Goal: Task Accomplishment & Management: Use online tool/utility

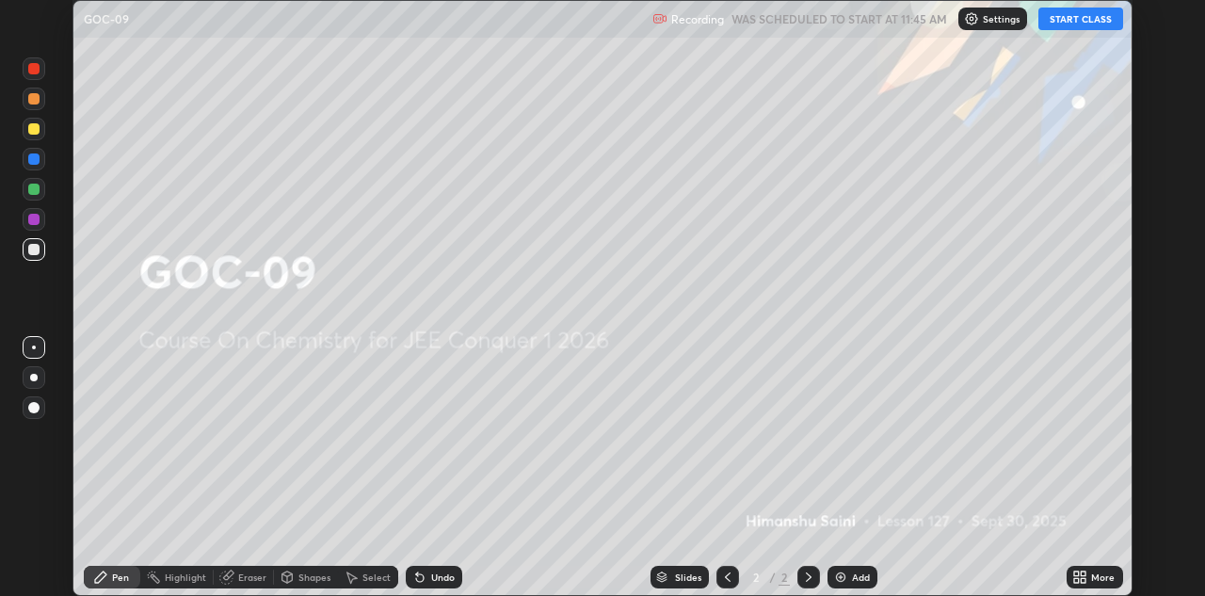
scroll to position [596, 1204]
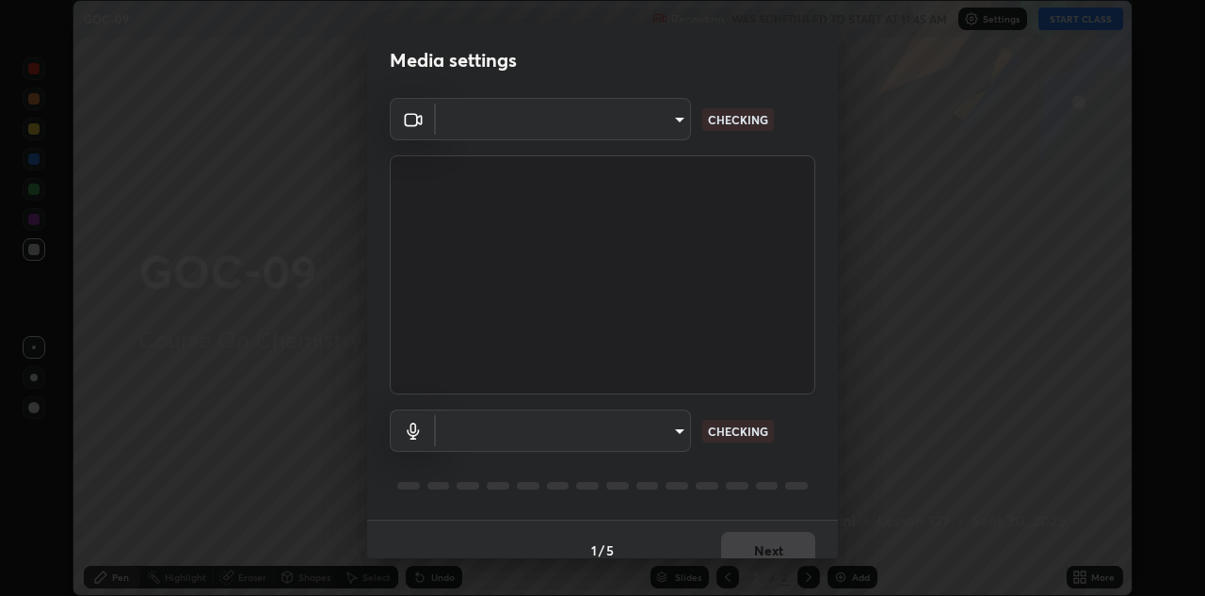
click at [682, 441] on body "Erase all GOC-09 Recording WAS SCHEDULED TO START AT 11:45 AM Settings START CL…" at bounding box center [602, 298] width 1205 height 596
type input "6dd7f26dd43dc758996b1cf006e2949f7a02bee9d132d5f3f41e5eef0e7c266f"
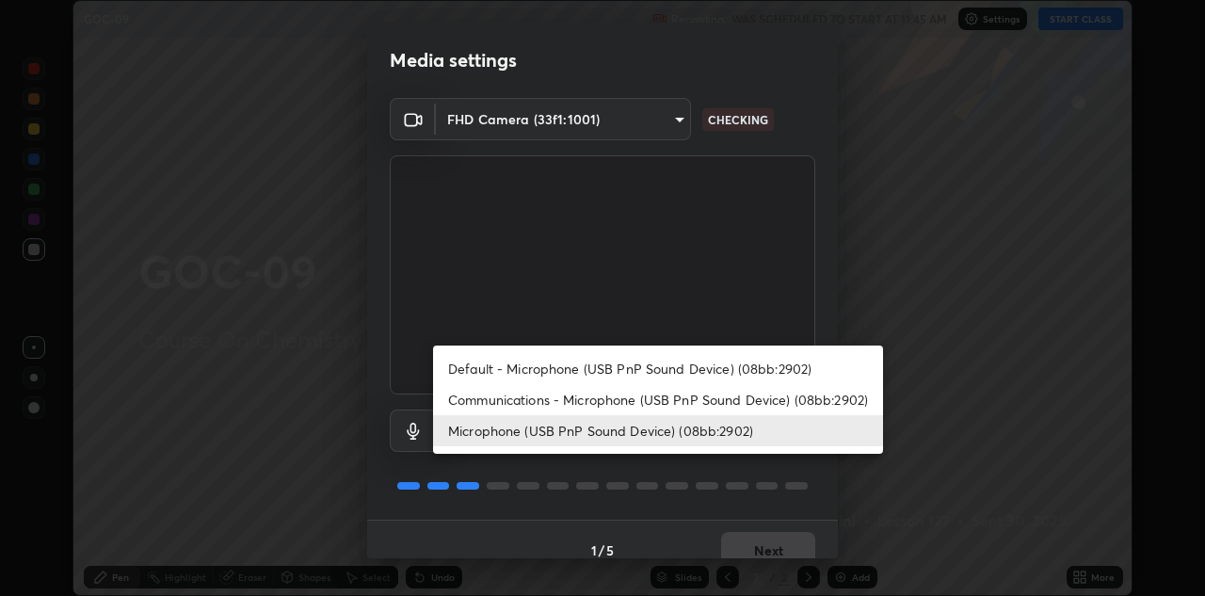
click at [693, 400] on li "Communications - Microphone (USB PnP Sound Device) (08bb:2902)" at bounding box center [658, 399] width 450 height 31
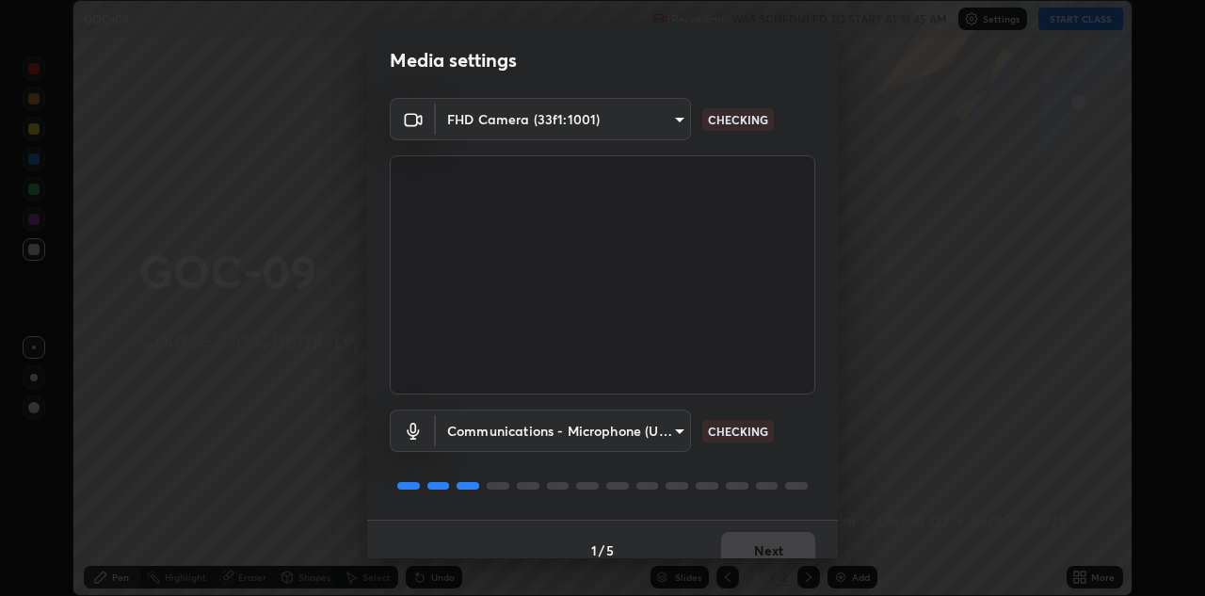
click at [684, 436] on body "Erase all GOC-09 Recording WAS SCHEDULED TO START AT 11:45 AM Settings START CL…" at bounding box center [602, 298] width 1205 height 596
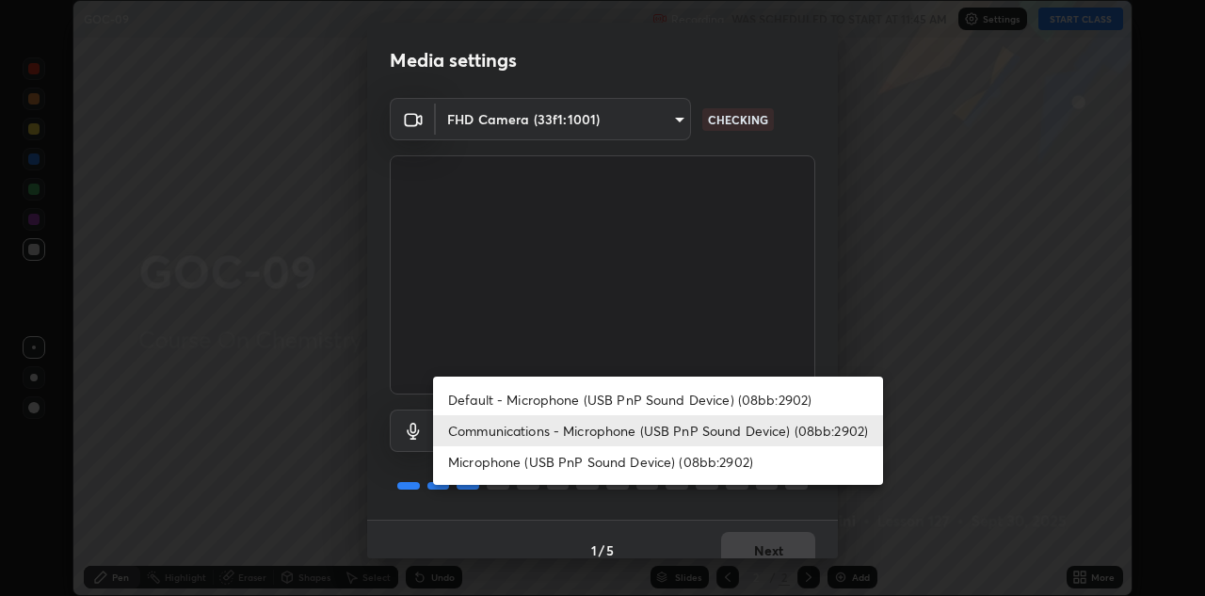
click at [692, 458] on li "Microphone (USB PnP Sound Device) (08bb:2902)" at bounding box center [658, 461] width 450 height 31
type input "a07e0359a085a1bc4cc679dbd60ce8037715fa18570e4c09fc2009039dcf4ab1"
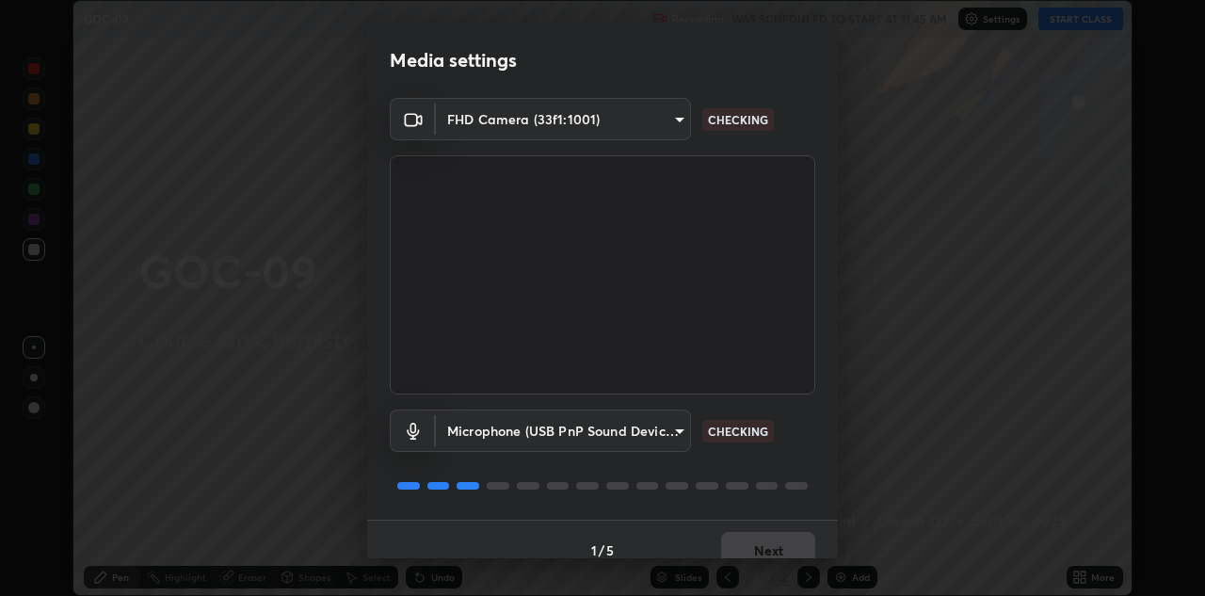
scroll to position [22, 0]
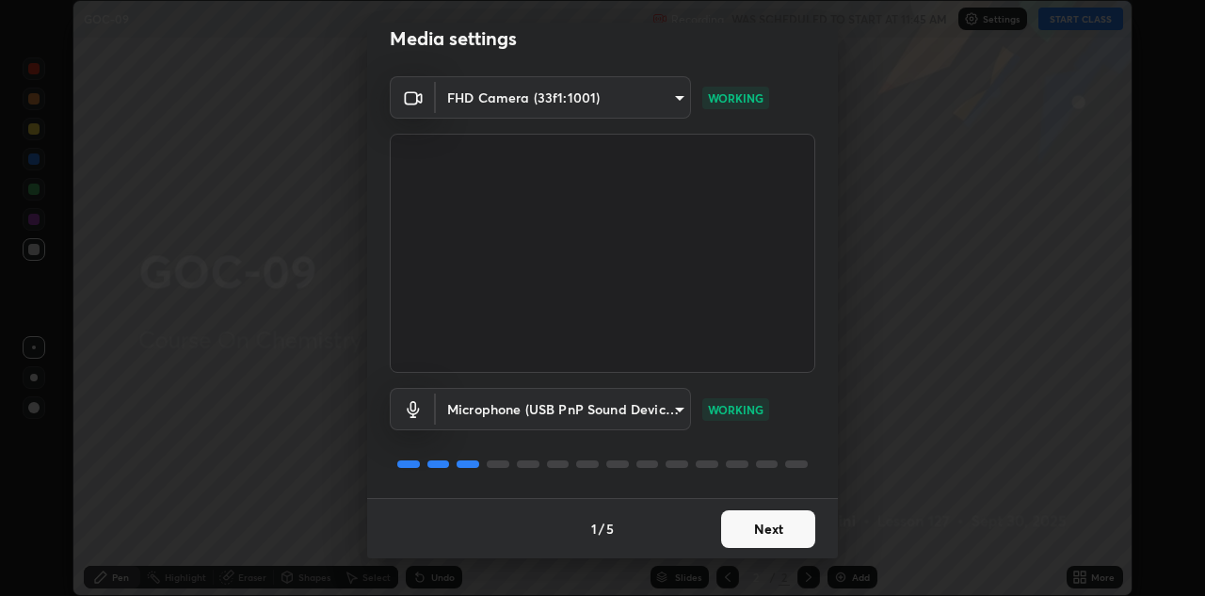
click at [772, 531] on button "Next" at bounding box center [768, 529] width 94 height 38
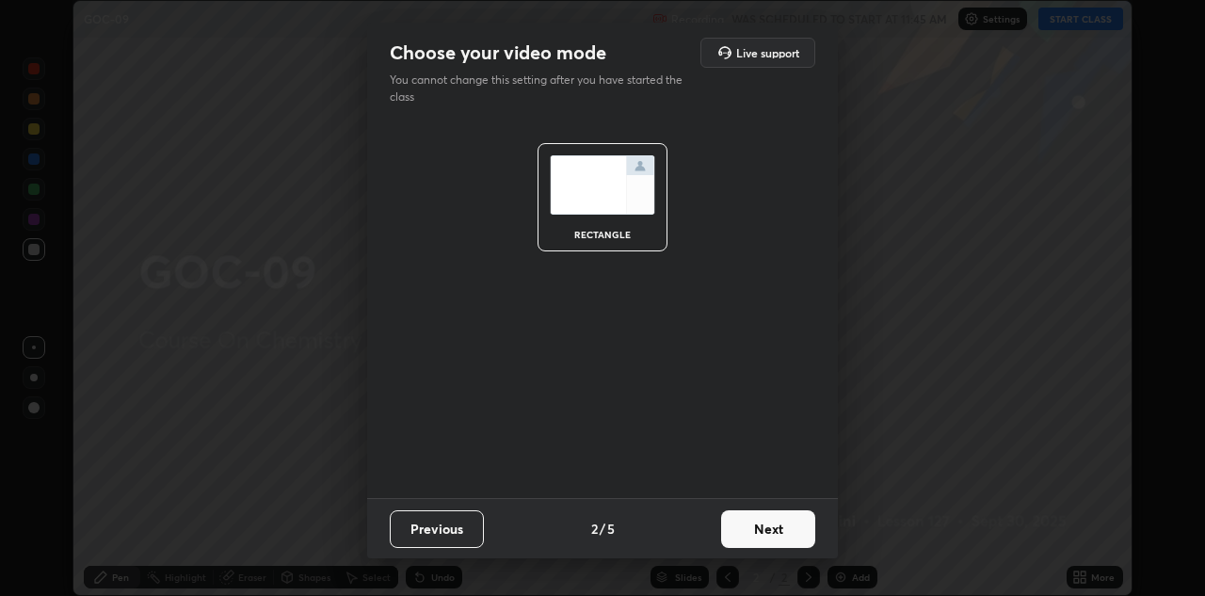
scroll to position [0, 0]
click at [772, 531] on button "Next" at bounding box center [768, 529] width 94 height 38
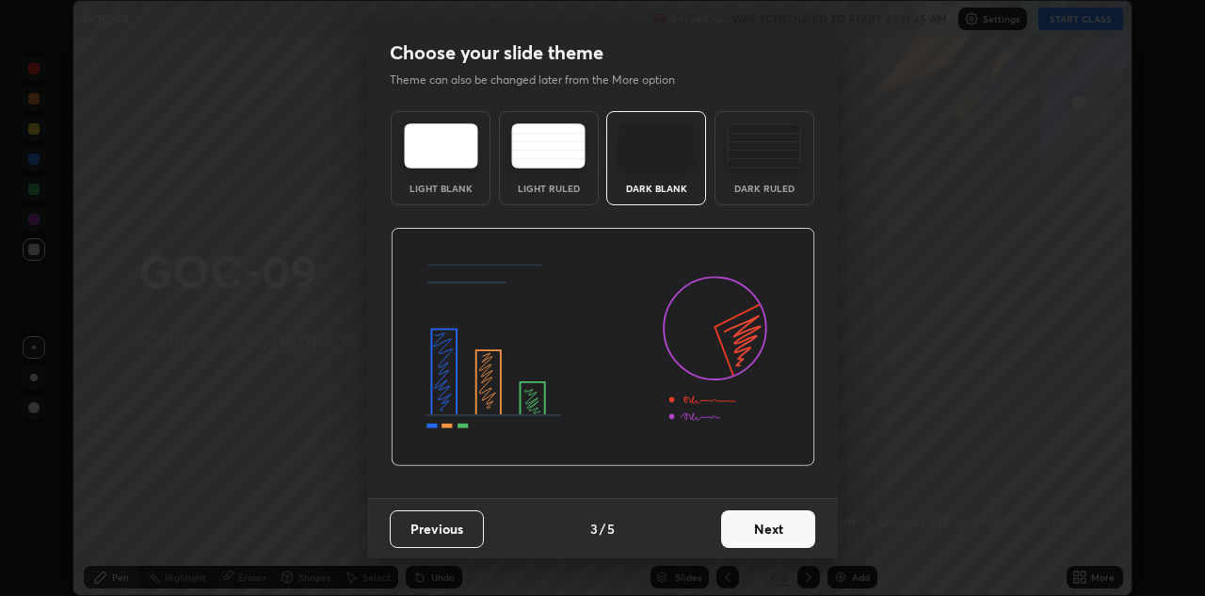
click at [785, 531] on button "Next" at bounding box center [768, 529] width 94 height 38
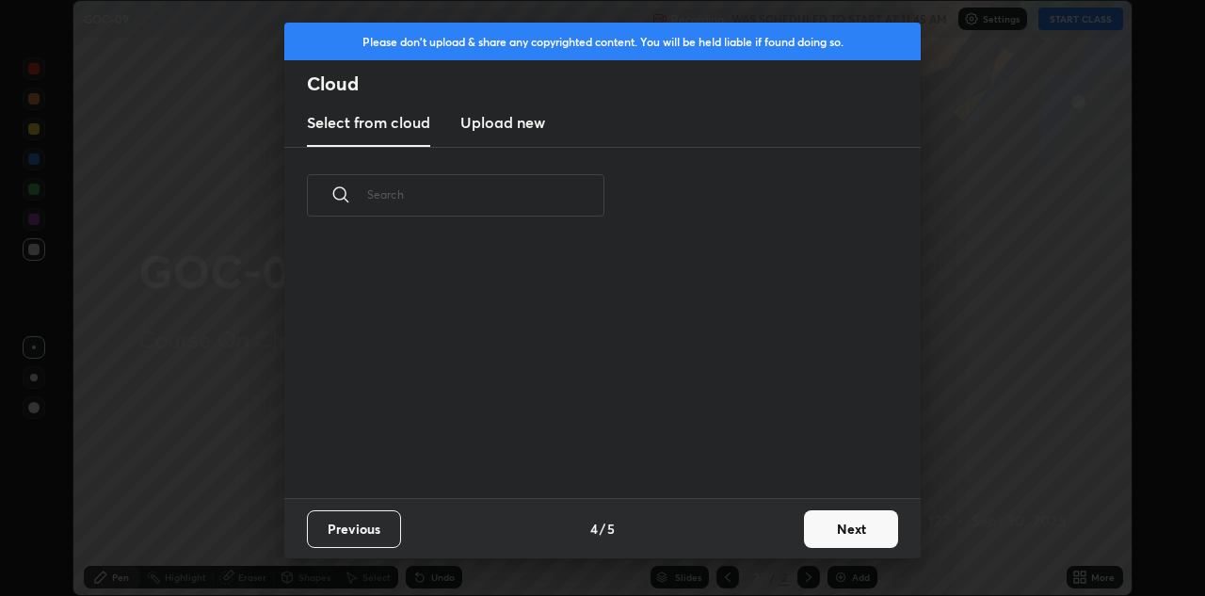
click at [806, 528] on button "Next" at bounding box center [851, 529] width 94 height 38
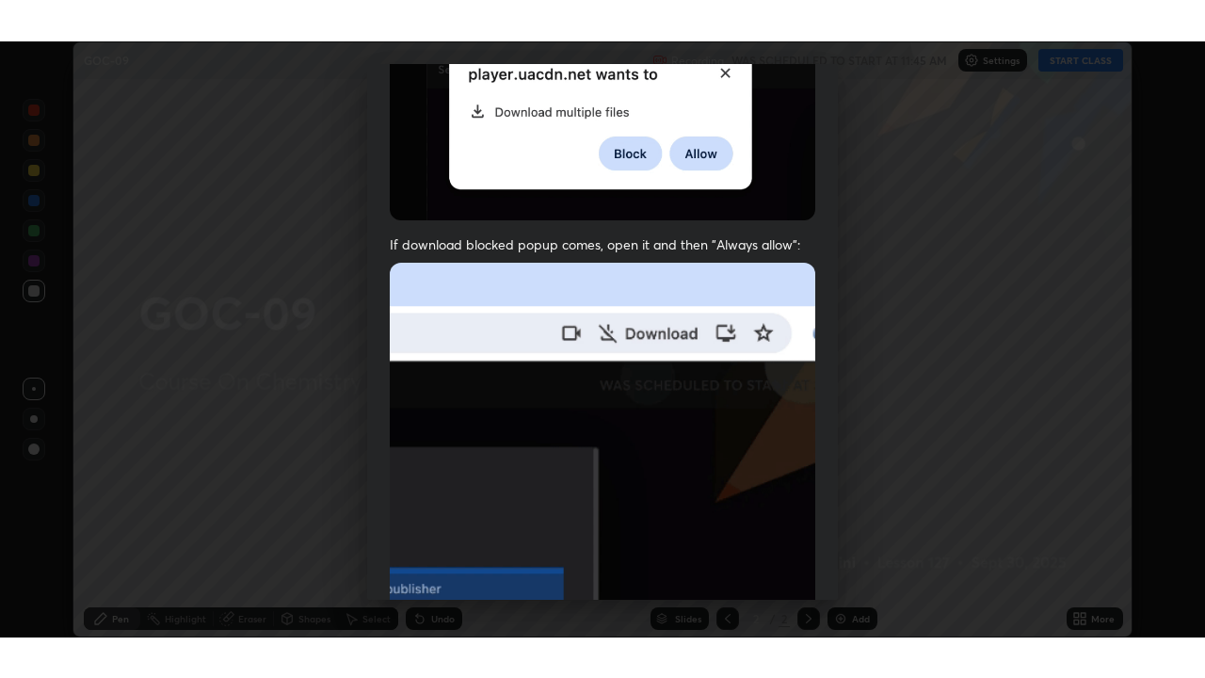
scroll to position [406, 0]
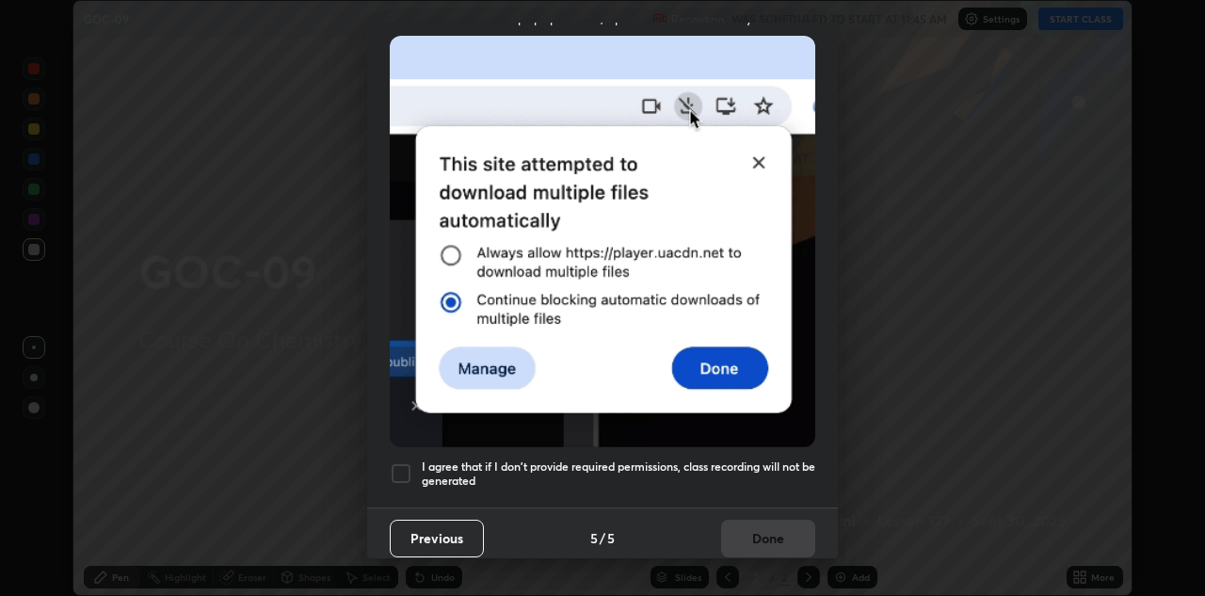
click at [739, 462] on h5 "I agree that if I don't provide required permissions, class recording will not …" at bounding box center [618, 473] width 393 height 29
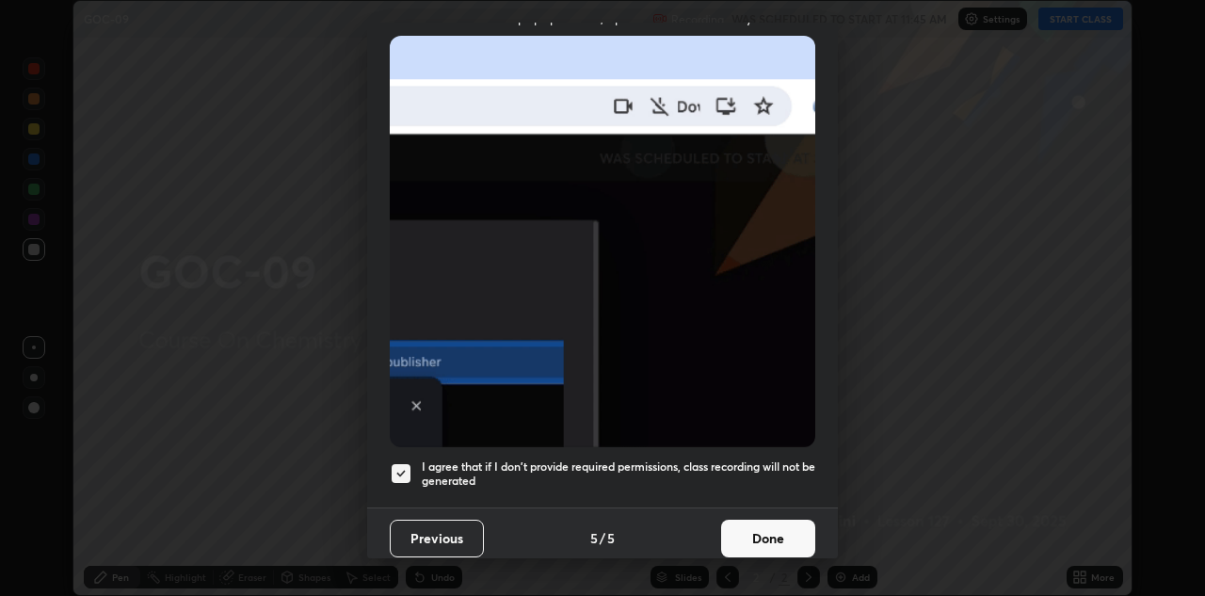
click at [763, 526] on button "Done" at bounding box center [768, 539] width 94 height 38
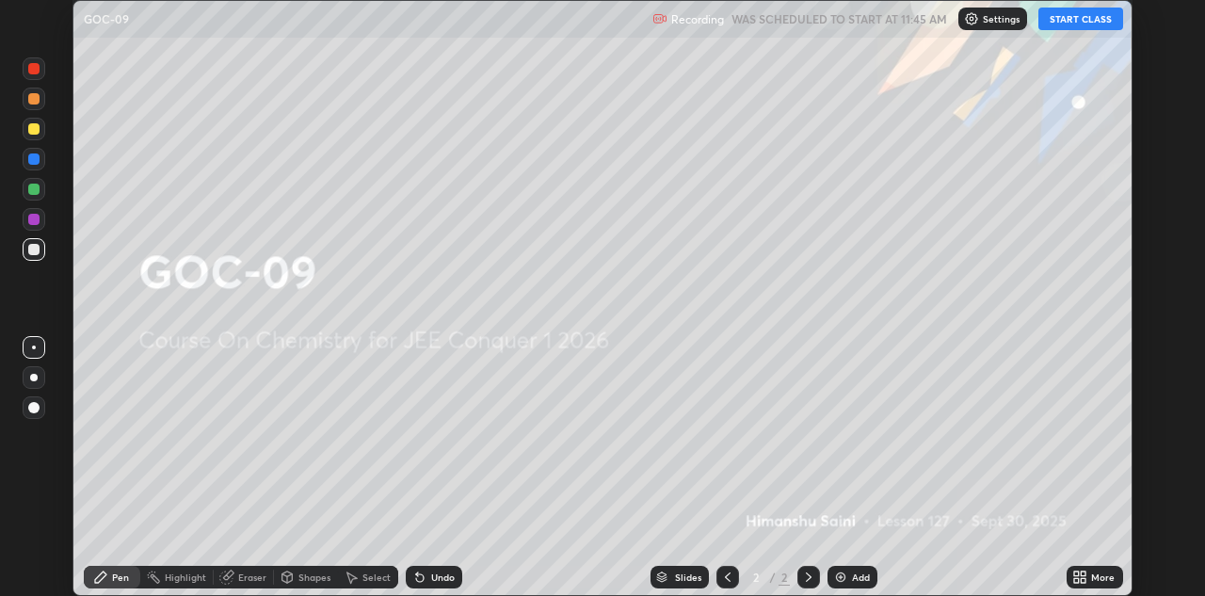
click at [1083, 581] on icon at bounding box center [1083, 580] width 5 height 5
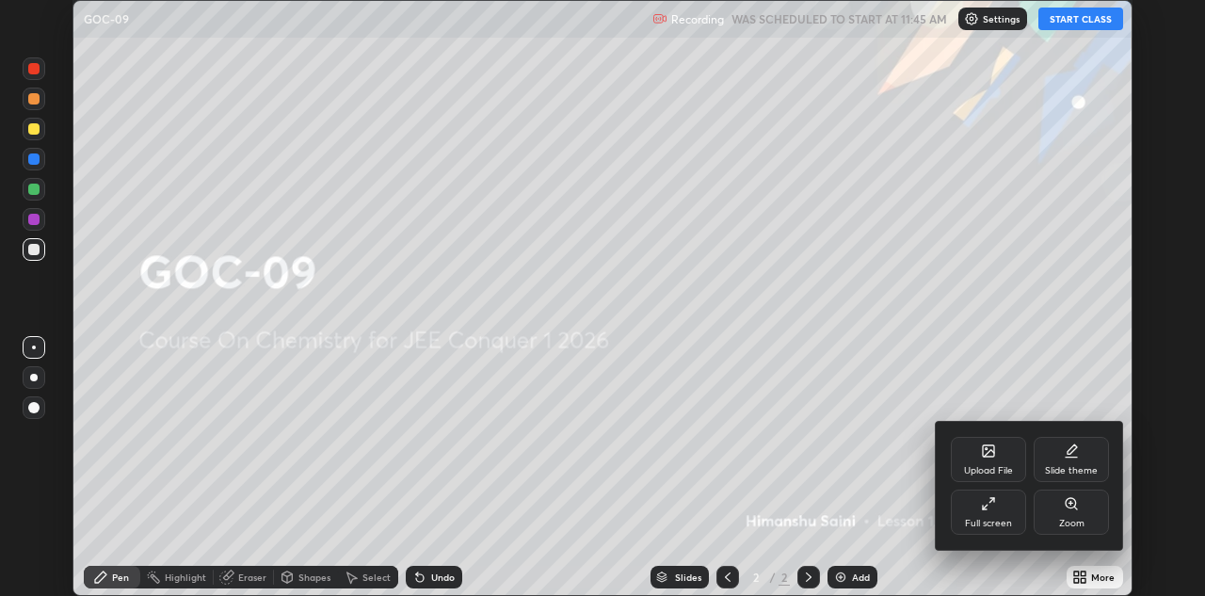
click at [984, 510] on icon at bounding box center [988, 503] width 15 height 15
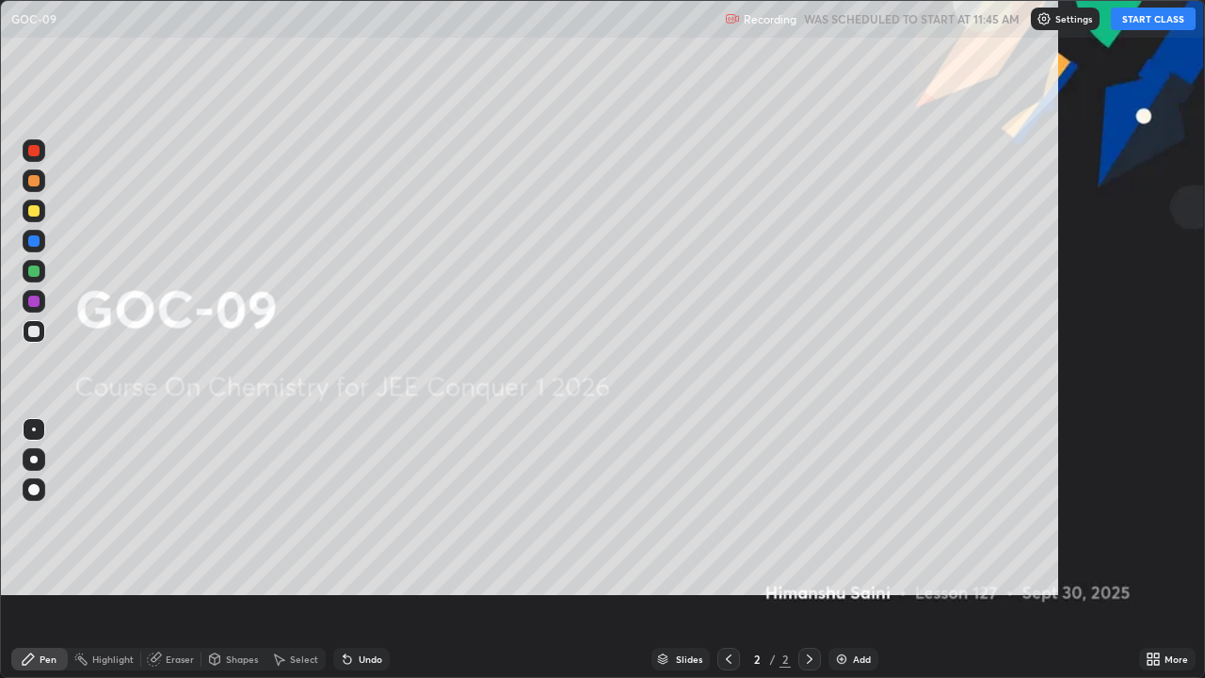
scroll to position [678, 1205]
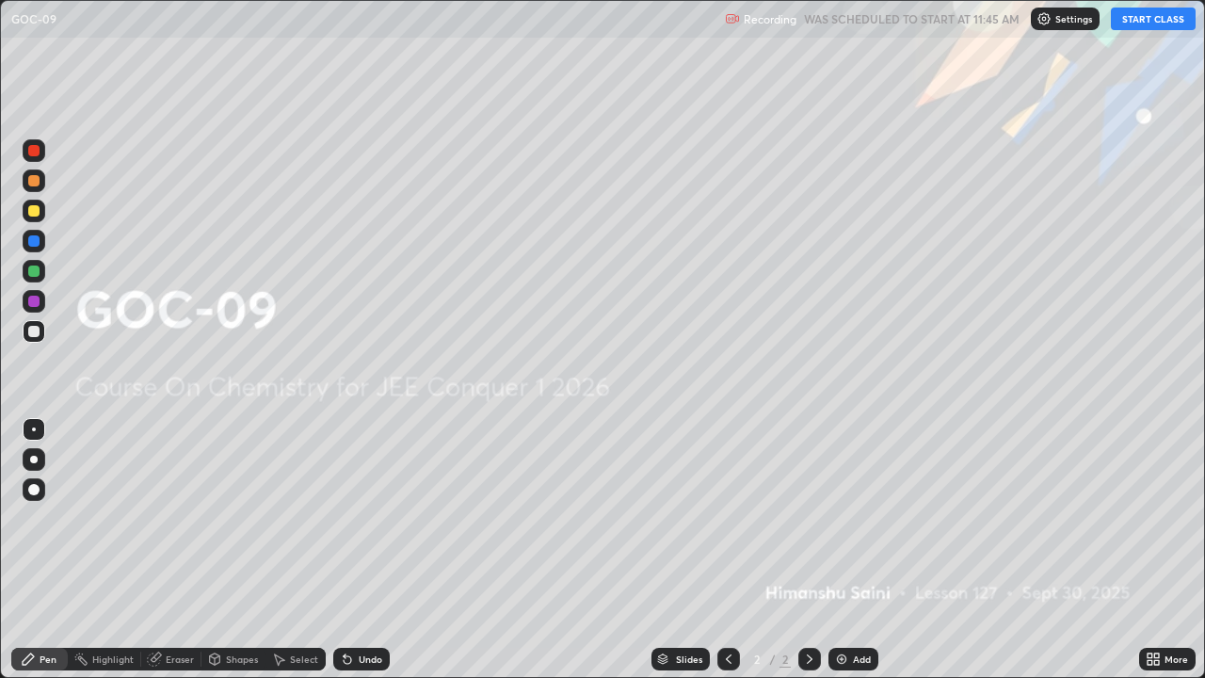
click at [1164, 15] on button "START CLASS" at bounding box center [1153, 19] width 85 height 23
click at [855, 595] on div "Add" at bounding box center [853, 659] width 50 height 23
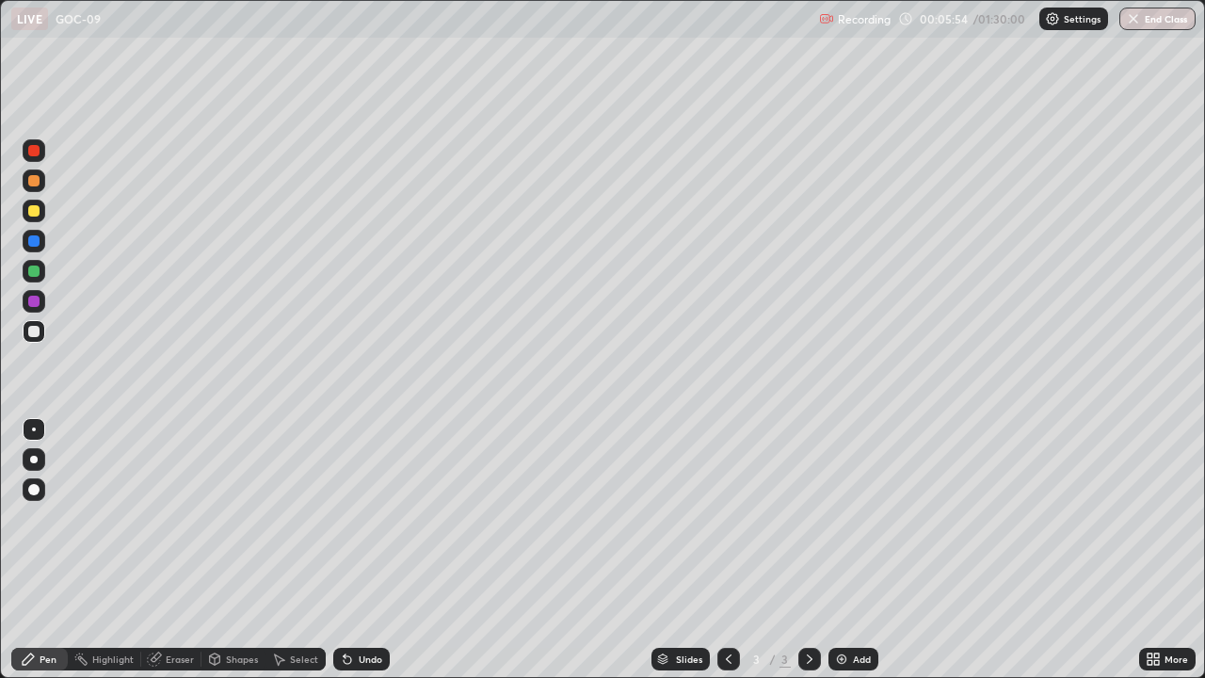
click at [37, 305] on div at bounding box center [33, 301] width 11 height 11
click at [34, 212] on div at bounding box center [33, 210] width 11 height 11
click at [40, 497] on div at bounding box center [34, 489] width 23 height 23
click at [51, 595] on div "Pen" at bounding box center [39, 659] width 56 height 23
click at [376, 595] on div "Undo" at bounding box center [371, 658] width 24 height 9
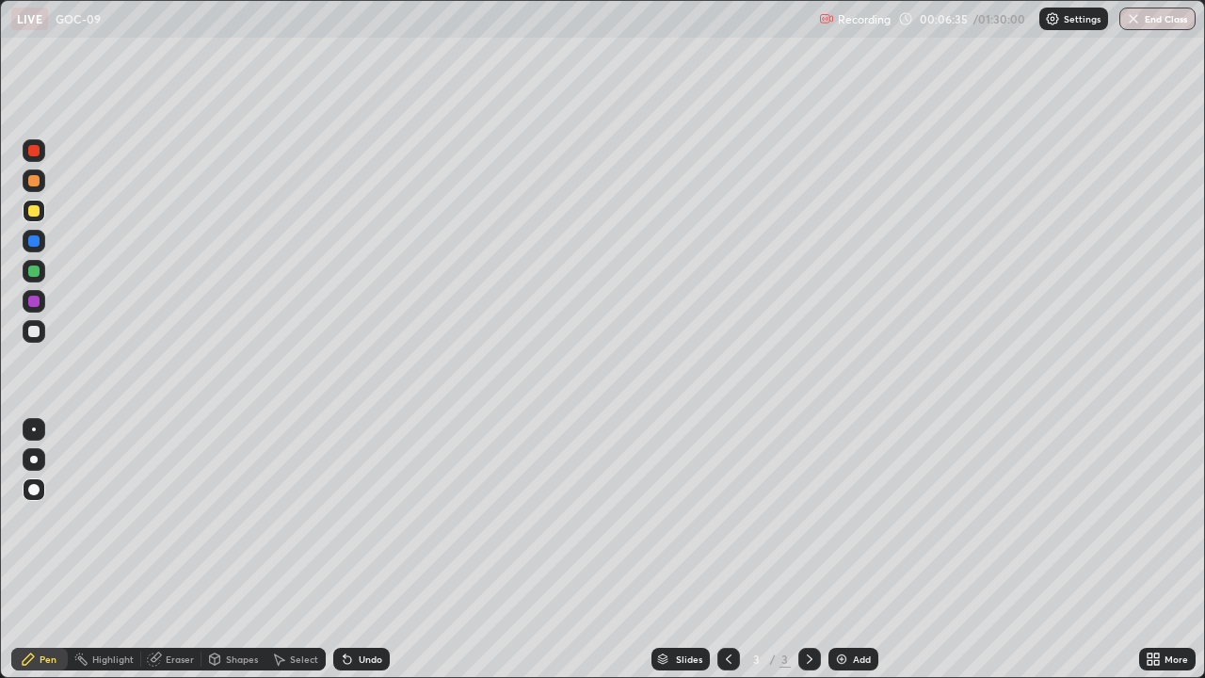
click at [226, 595] on div "Shapes" at bounding box center [242, 658] width 32 height 9
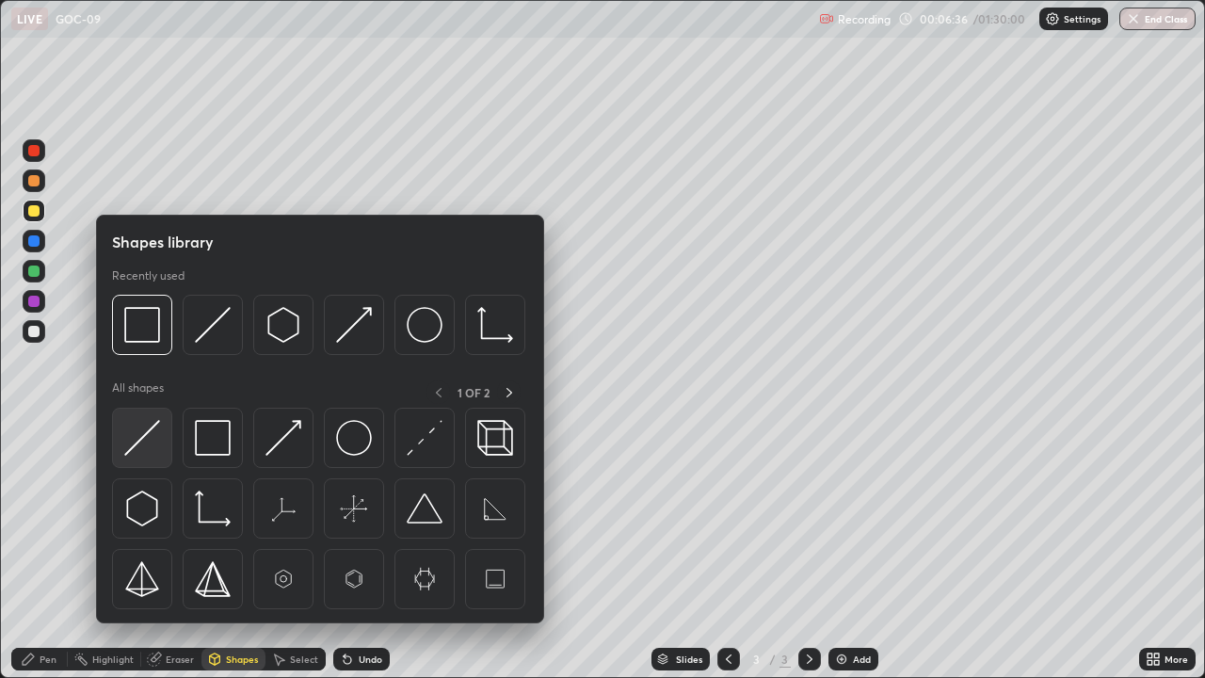
click at [149, 448] on img at bounding box center [142, 438] width 36 height 36
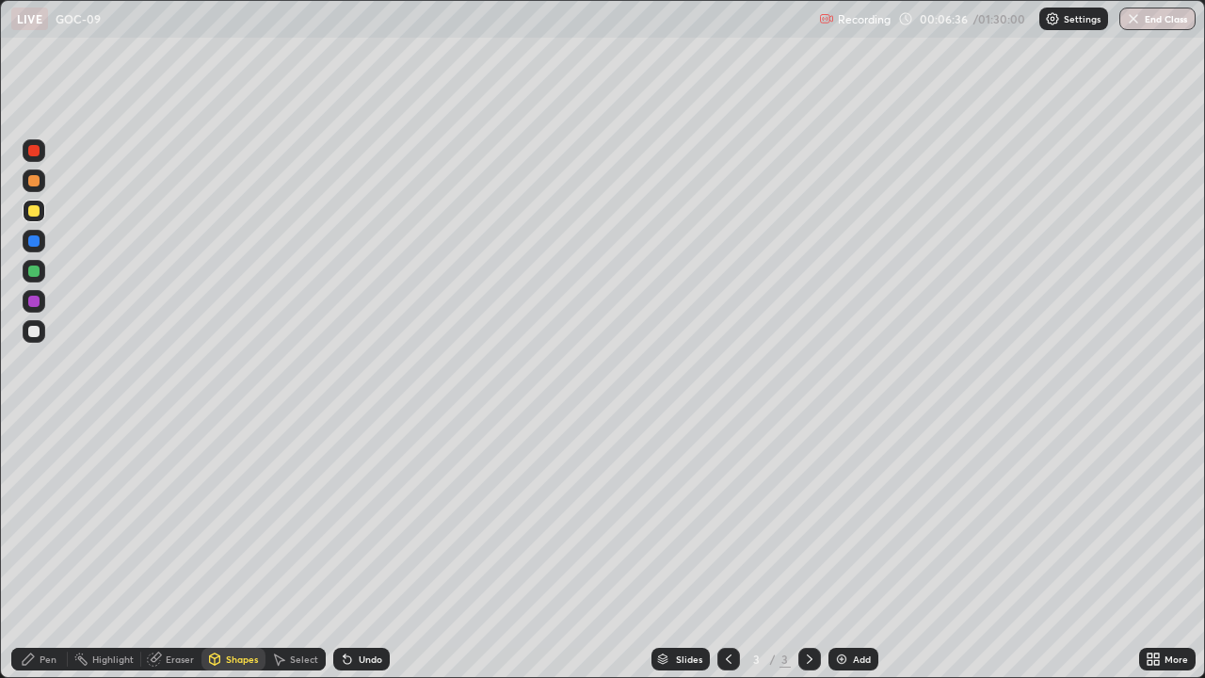
click at [31, 239] on div at bounding box center [33, 240] width 11 height 11
click at [57, 595] on div "Pen" at bounding box center [39, 659] width 56 height 23
click at [32, 341] on div at bounding box center [34, 331] width 23 height 23
click at [38, 298] on div at bounding box center [33, 301] width 11 height 11
click at [33, 269] on div at bounding box center [33, 270] width 11 height 11
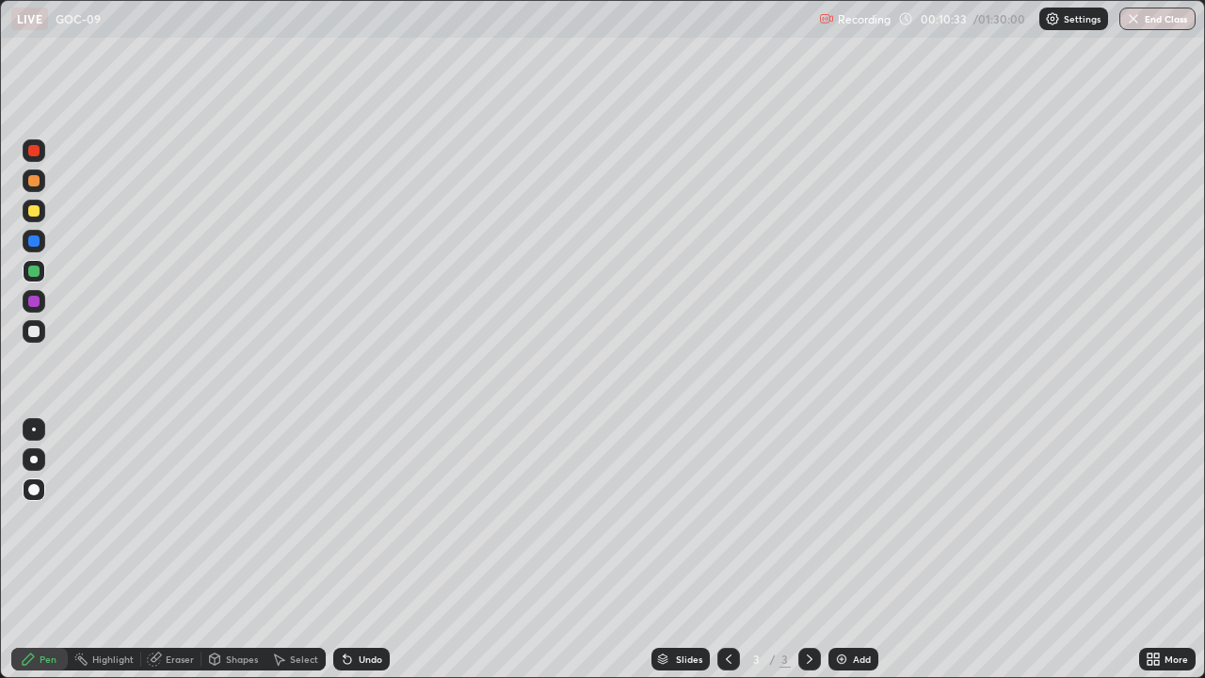
click at [25, 216] on div at bounding box center [34, 211] width 23 height 23
click at [33, 338] on div at bounding box center [34, 331] width 23 height 23
click at [42, 265] on div at bounding box center [34, 271] width 23 height 23
click at [35, 329] on div at bounding box center [33, 331] width 11 height 11
click at [362, 595] on div "Undo" at bounding box center [361, 659] width 56 height 23
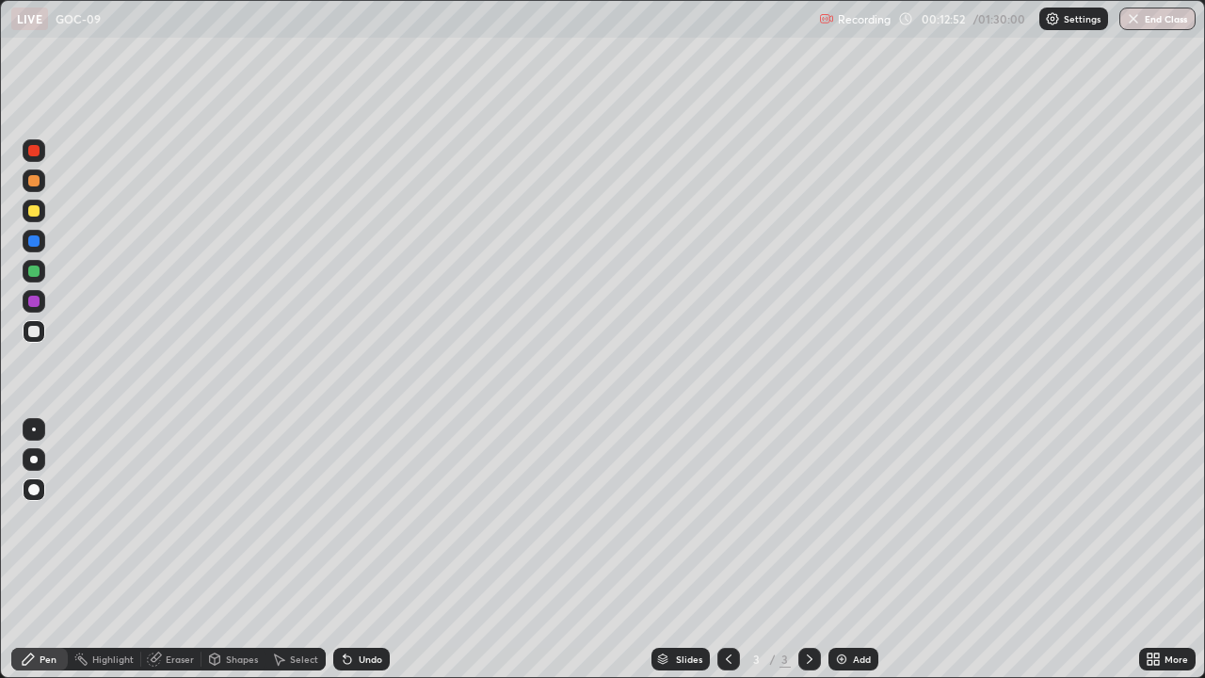
click at [355, 595] on div "Undo" at bounding box center [361, 659] width 56 height 23
click at [166, 595] on div "Eraser" at bounding box center [180, 658] width 28 height 9
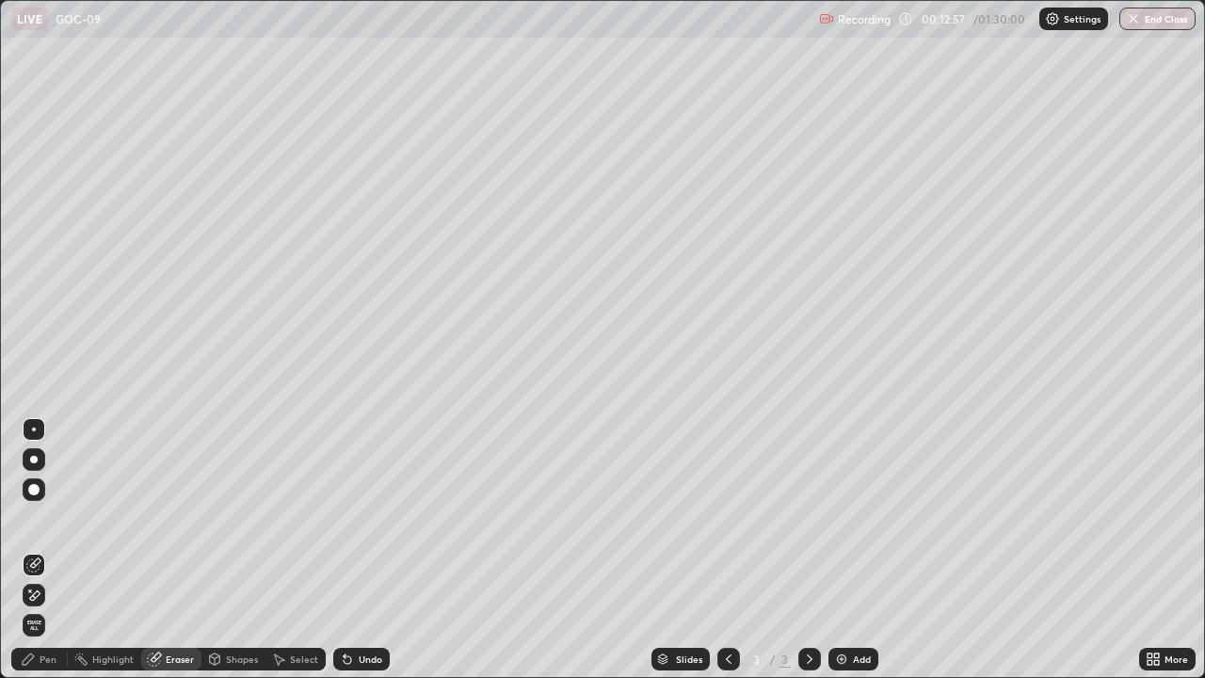
click at [61, 595] on div "Pen" at bounding box center [39, 659] width 56 height 23
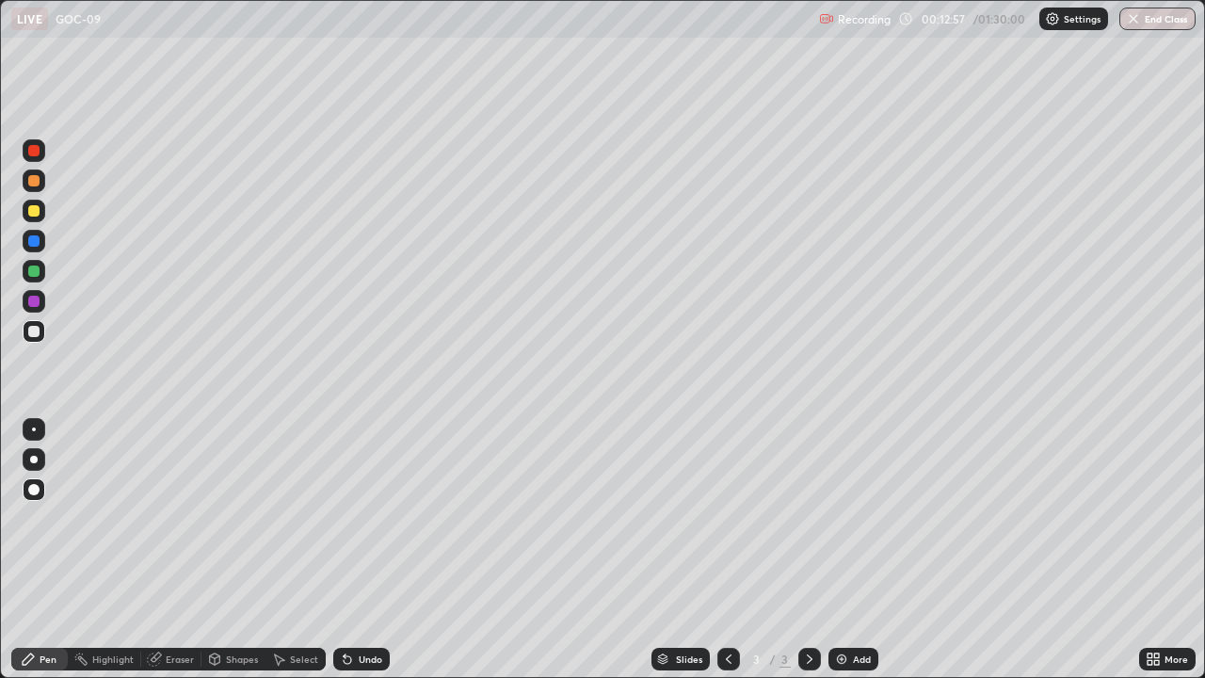
click at [54, 595] on div "Pen" at bounding box center [48, 658] width 17 height 9
click at [45, 595] on div "Pen" at bounding box center [48, 658] width 17 height 9
click at [164, 595] on div "Eraser" at bounding box center [171, 659] width 60 height 23
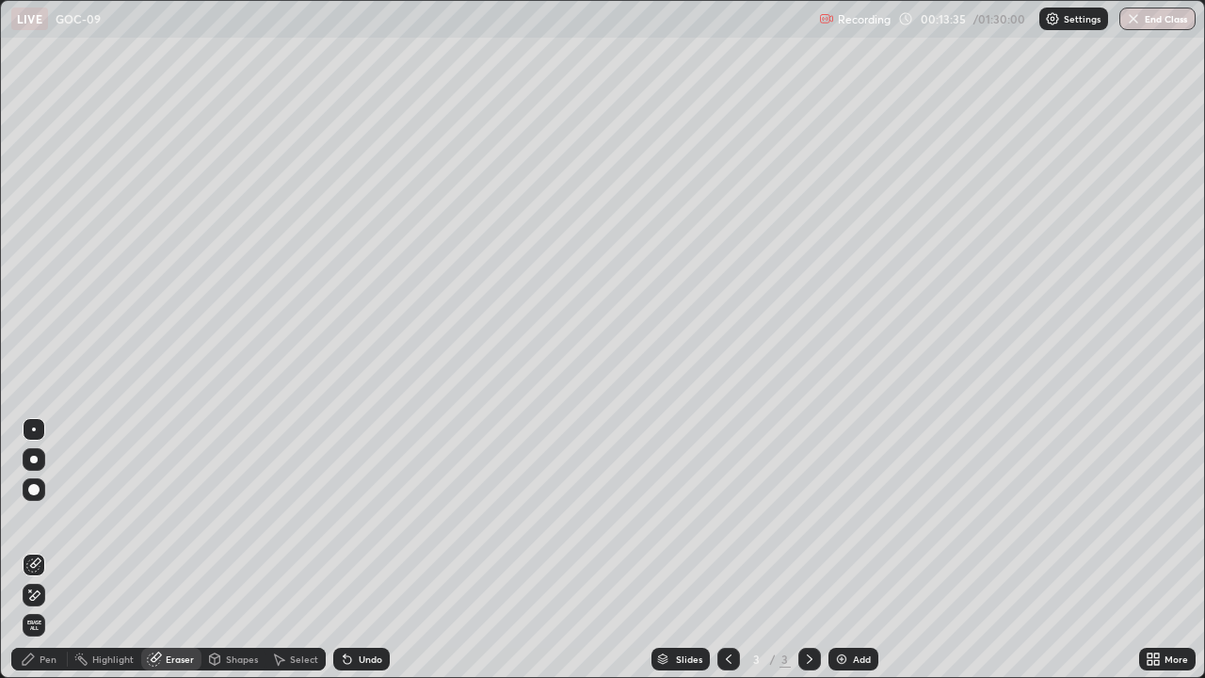
click at [48, 595] on div "Pen" at bounding box center [48, 658] width 17 height 9
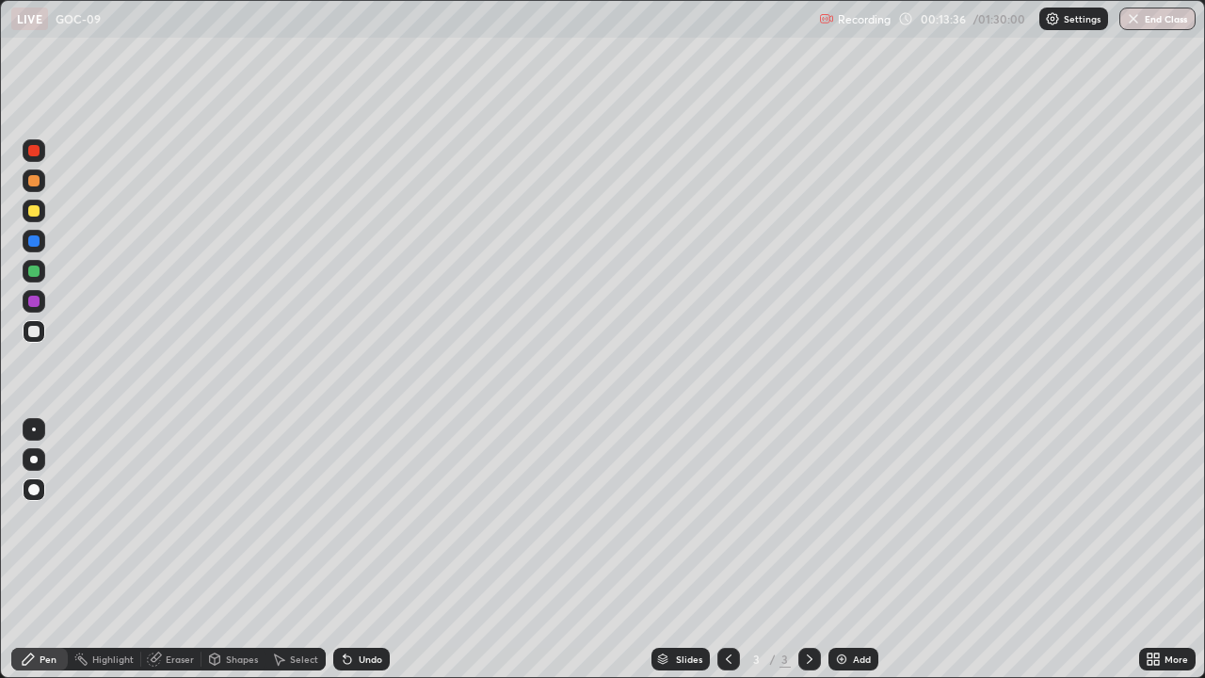
click at [50, 595] on div "Pen" at bounding box center [39, 659] width 56 height 23
click at [32, 270] on div at bounding box center [33, 270] width 11 height 11
click at [166, 595] on div "Eraser" at bounding box center [180, 658] width 28 height 9
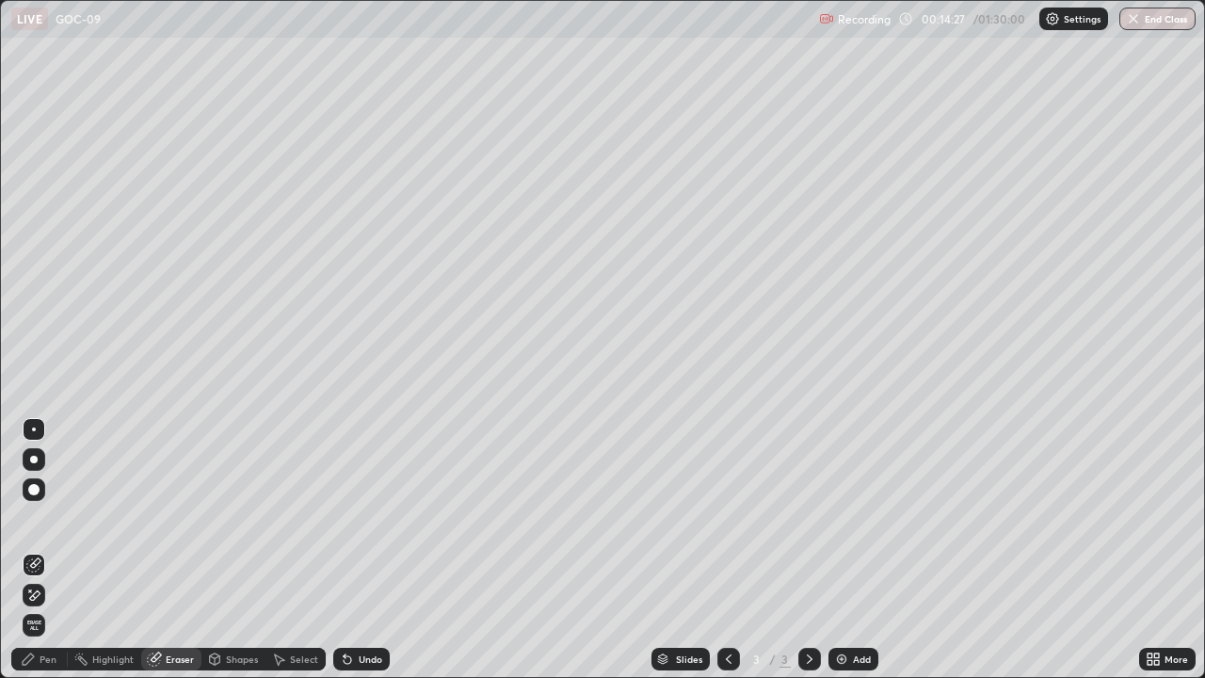
click at [55, 595] on div "Pen" at bounding box center [48, 658] width 17 height 9
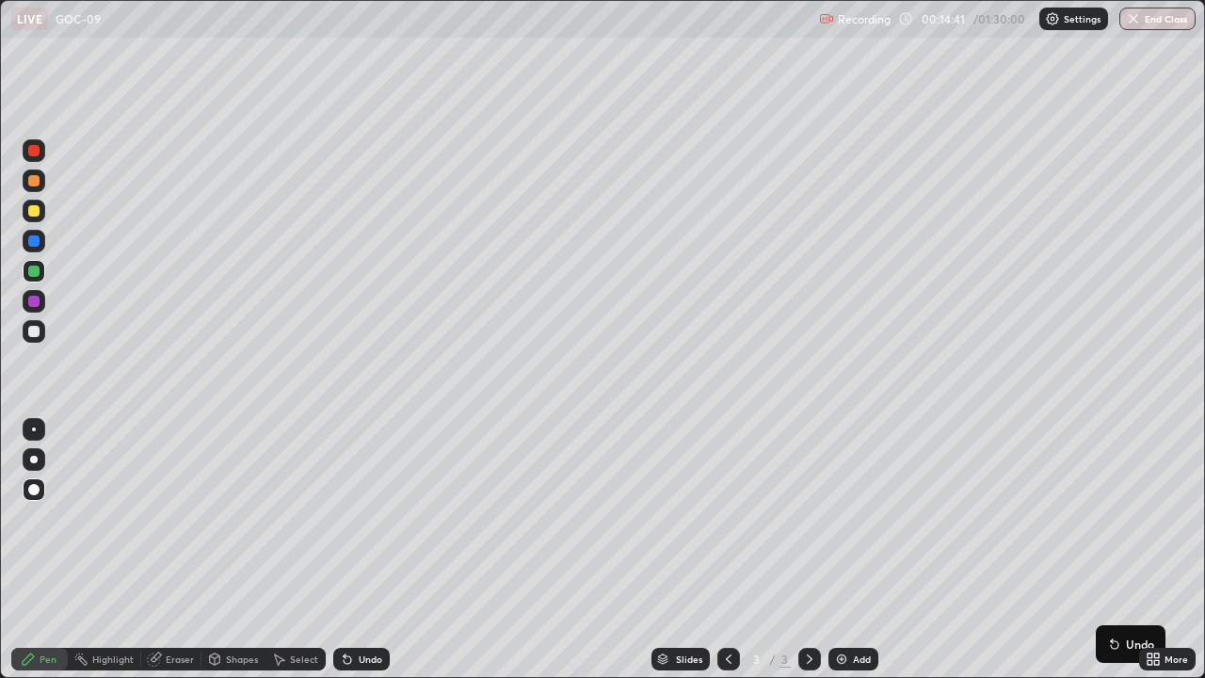
click at [186, 595] on div "Eraser" at bounding box center [171, 659] width 60 height 23
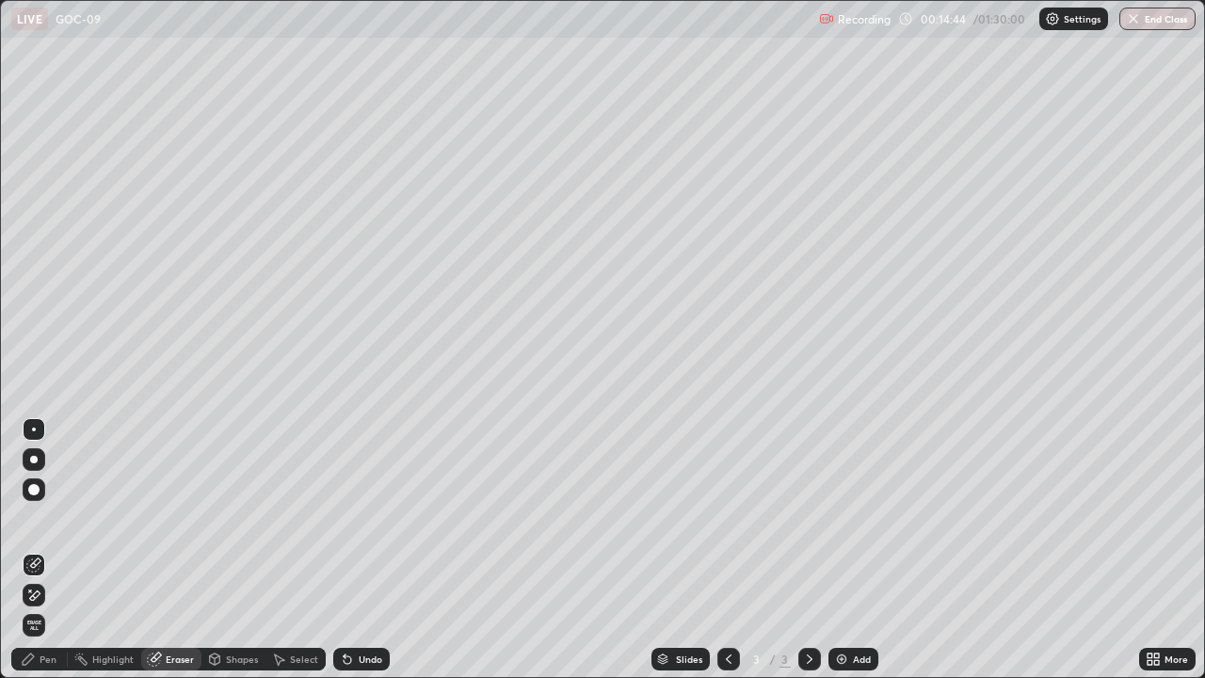
click at [54, 595] on div "Pen" at bounding box center [48, 658] width 17 height 9
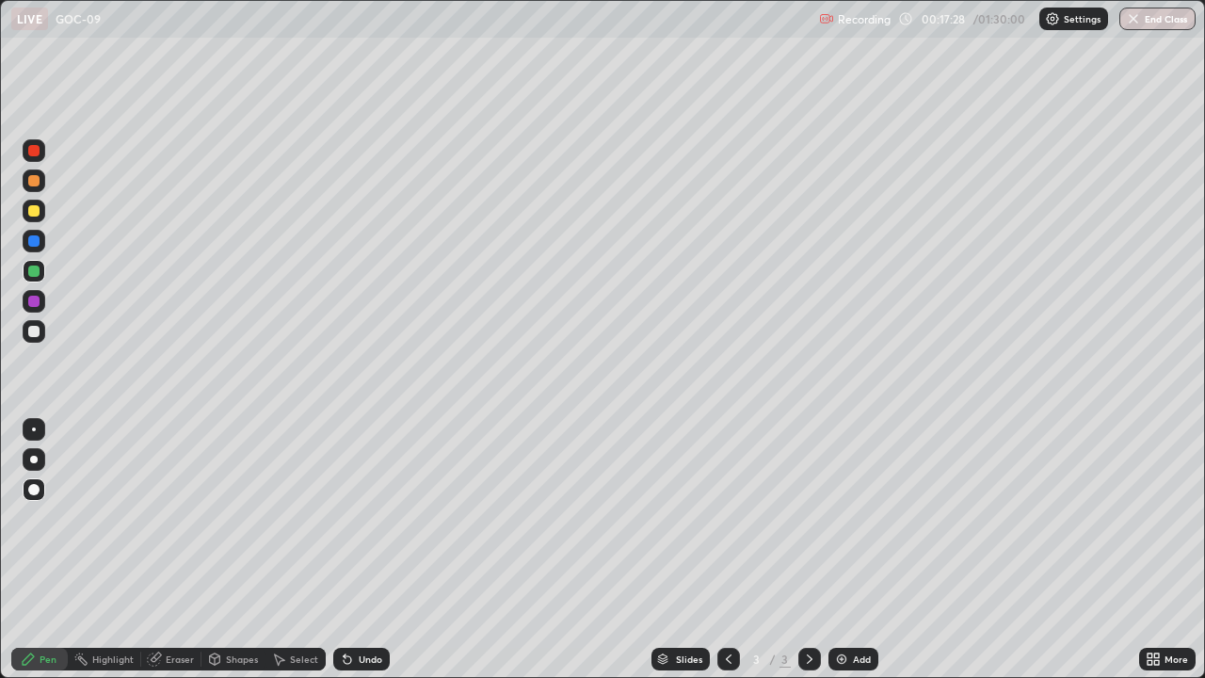
click at [848, 595] on div "Add" at bounding box center [853, 659] width 50 height 23
click at [32, 207] on div at bounding box center [33, 210] width 11 height 11
click at [34, 333] on div at bounding box center [33, 331] width 11 height 11
click at [40, 327] on div at bounding box center [34, 331] width 23 height 23
click at [25, 213] on div at bounding box center [34, 211] width 23 height 23
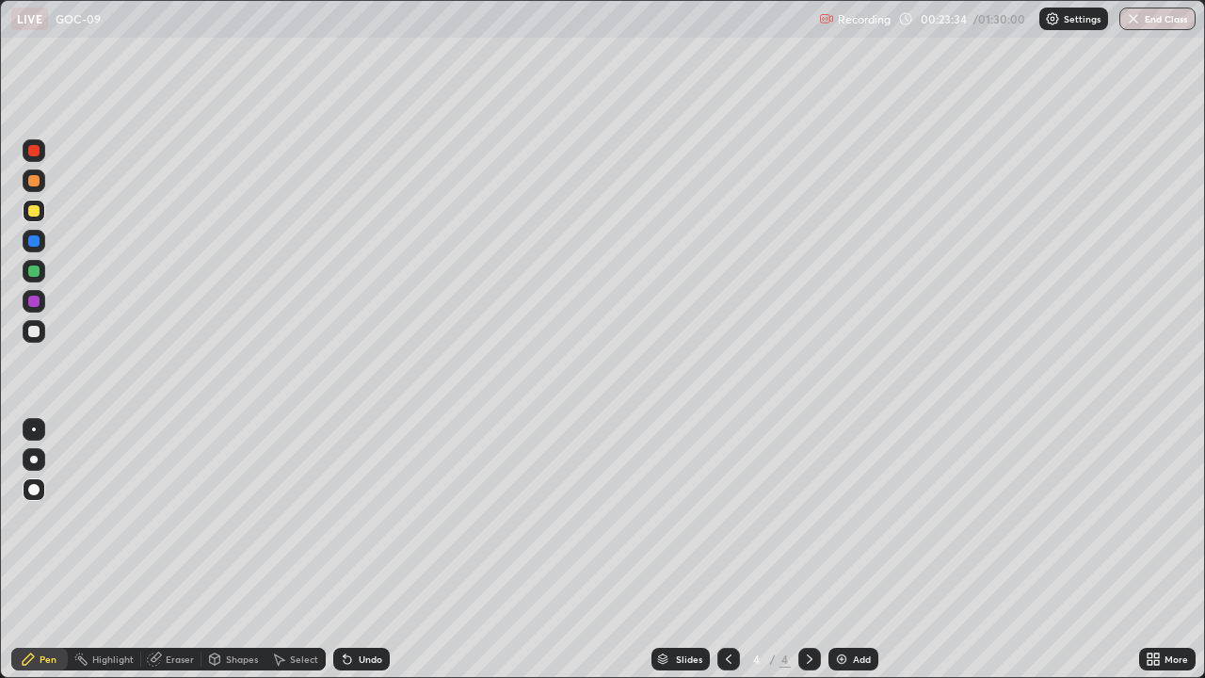
click at [847, 595] on img at bounding box center [841, 658] width 15 height 15
click at [43, 595] on div "Pen" at bounding box center [48, 658] width 17 height 9
click at [27, 340] on div at bounding box center [34, 331] width 23 height 23
click at [52, 595] on div "Pen" at bounding box center [39, 659] width 56 height 23
click at [364, 595] on div "Undo" at bounding box center [371, 658] width 24 height 9
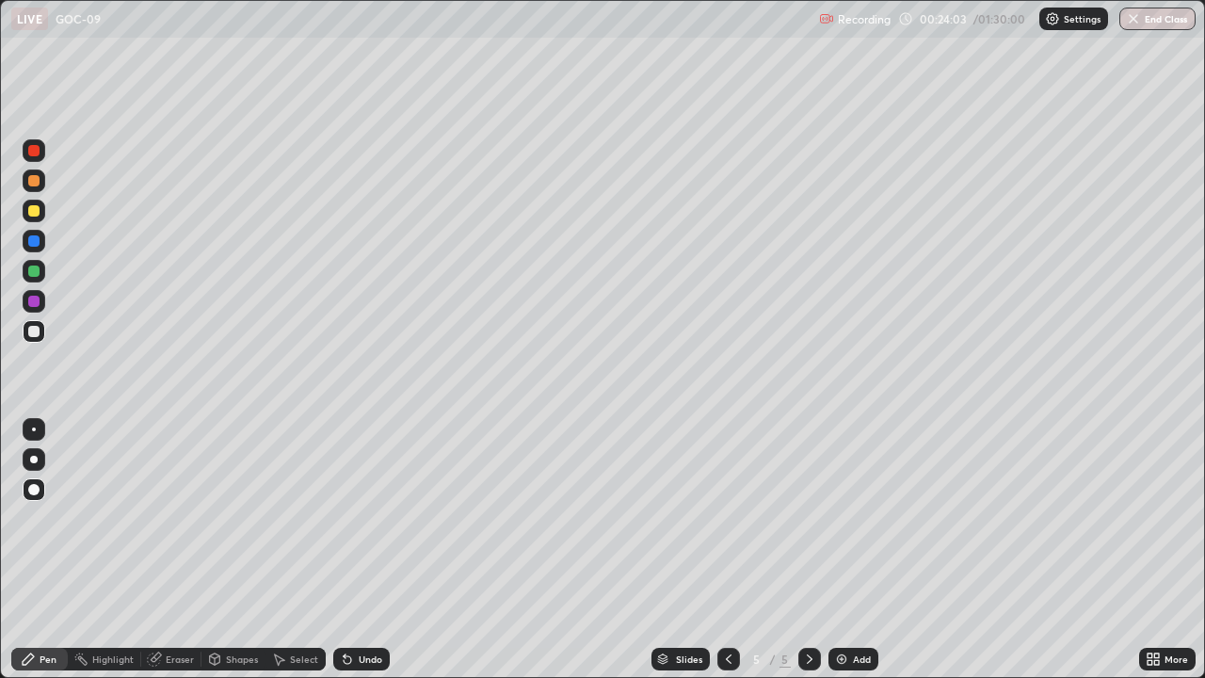
click at [362, 595] on div "Undo" at bounding box center [371, 658] width 24 height 9
click at [35, 301] on div at bounding box center [33, 301] width 11 height 11
click at [36, 329] on div at bounding box center [33, 331] width 11 height 11
click at [353, 595] on div "Undo" at bounding box center [361, 659] width 56 height 23
click at [33, 245] on div at bounding box center [33, 240] width 11 height 11
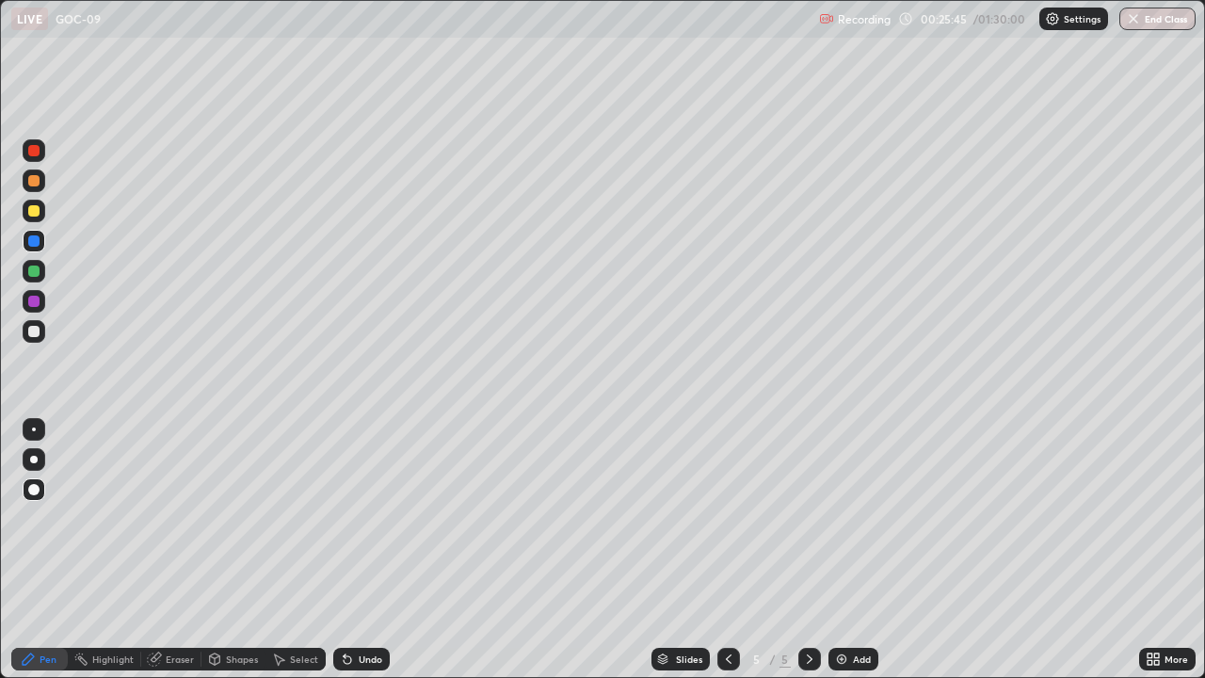
click at [850, 595] on div "Add" at bounding box center [853, 659] width 50 height 23
click at [376, 595] on div "Undo" at bounding box center [361, 659] width 56 height 23
click at [727, 595] on icon at bounding box center [728, 658] width 15 height 15
click at [802, 595] on icon at bounding box center [809, 658] width 15 height 15
click at [727, 595] on icon at bounding box center [728, 658] width 15 height 15
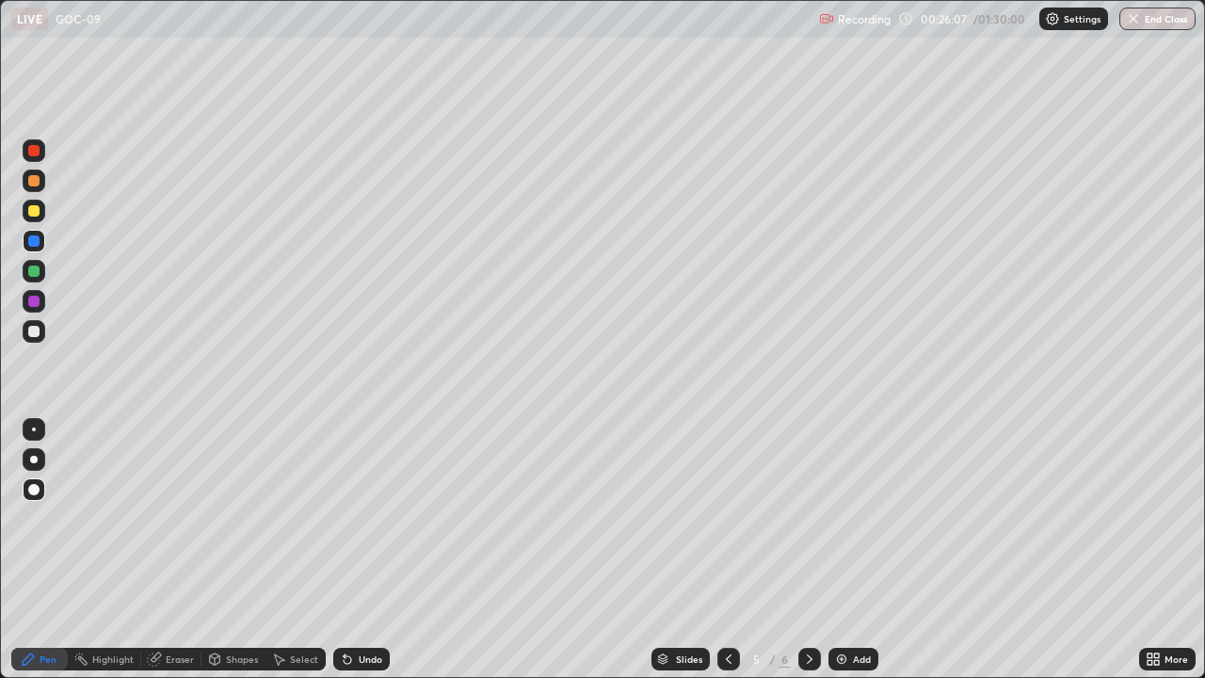
click at [810, 595] on icon at bounding box center [809, 658] width 15 height 15
click at [735, 595] on div at bounding box center [728, 659] width 23 height 23
click at [35, 268] on div at bounding box center [33, 270] width 11 height 11
click at [808, 595] on icon at bounding box center [809, 658] width 15 height 15
click at [36, 209] on div at bounding box center [33, 210] width 11 height 11
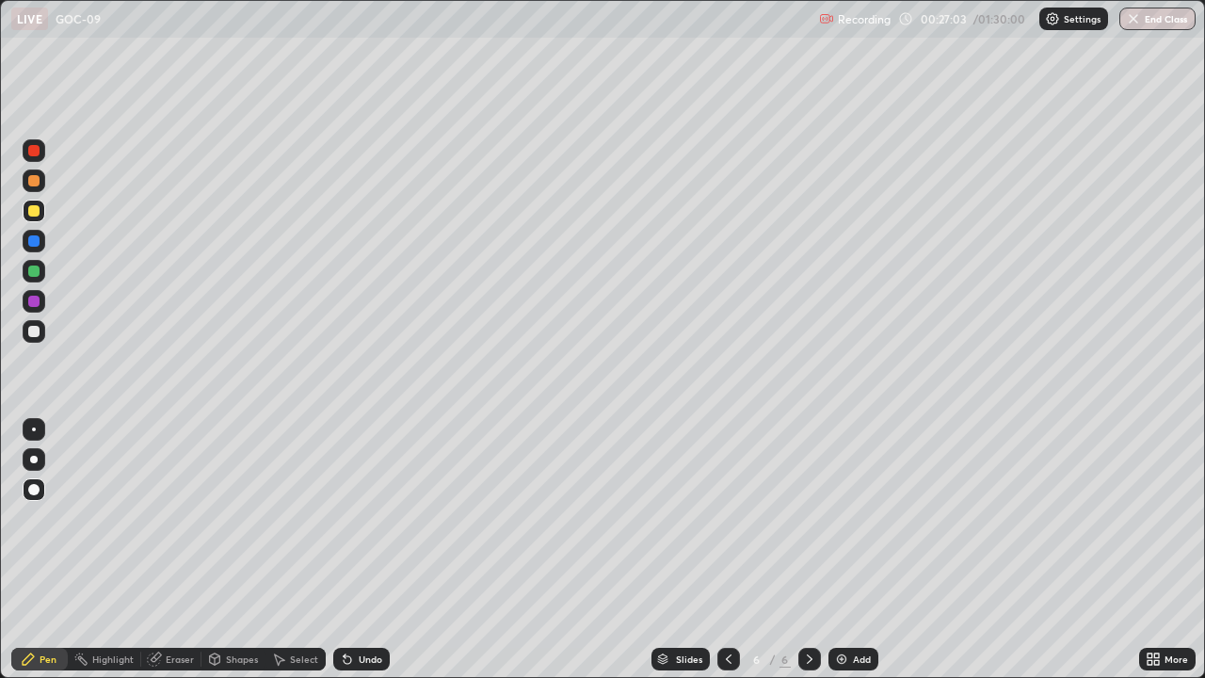
click at [377, 595] on div "Undo" at bounding box center [361, 659] width 56 height 23
click at [28, 335] on div at bounding box center [34, 331] width 23 height 23
click at [367, 595] on div "Undo" at bounding box center [371, 658] width 24 height 9
click at [366, 595] on div "Undo" at bounding box center [371, 658] width 24 height 9
click at [361, 595] on div "Undo" at bounding box center [371, 658] width 24 height 9
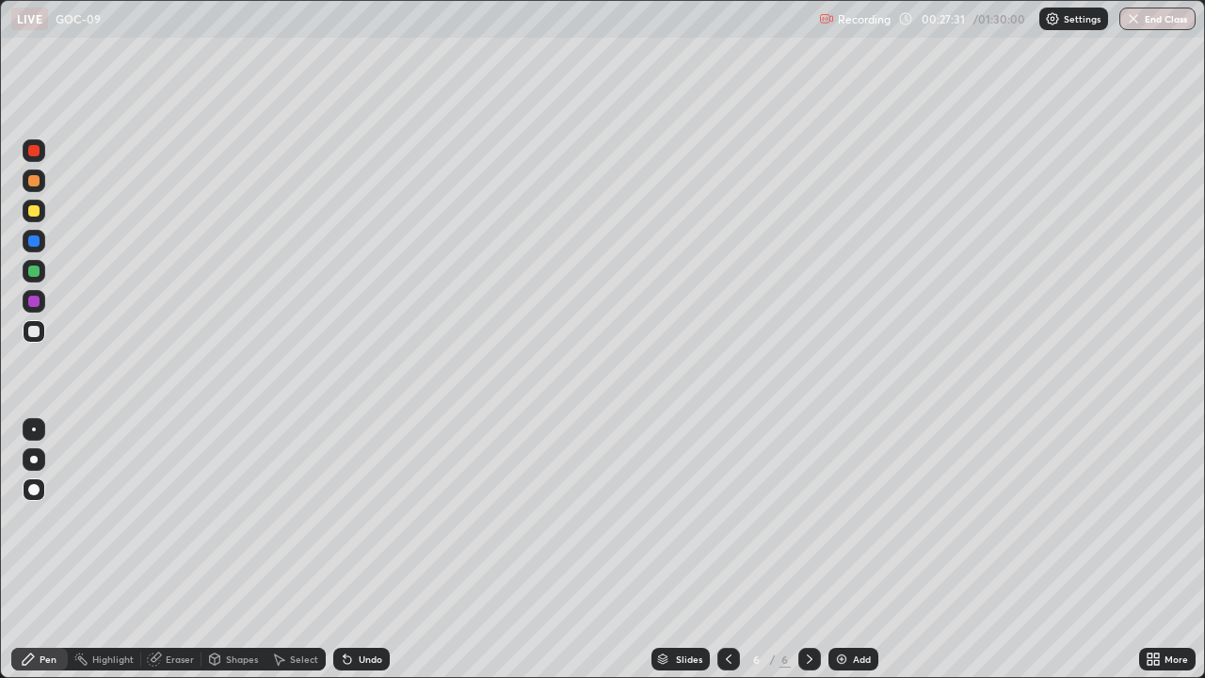
click at [365, 595] on div "Undo" at bounding box center [371, 658] width 24 height 9
click at [847, 595] on div "Add" at bounding box center [853, 659] width 50 height 23
click at [28, 210] on div at bounding box center [33, 210] width 11 height 11
click at [379, 595] on div "Undo" at bounding box center [361, 659] width 56 height 23
click at [34, 242] on div at bounding box center [33, 240] width 11 height 11
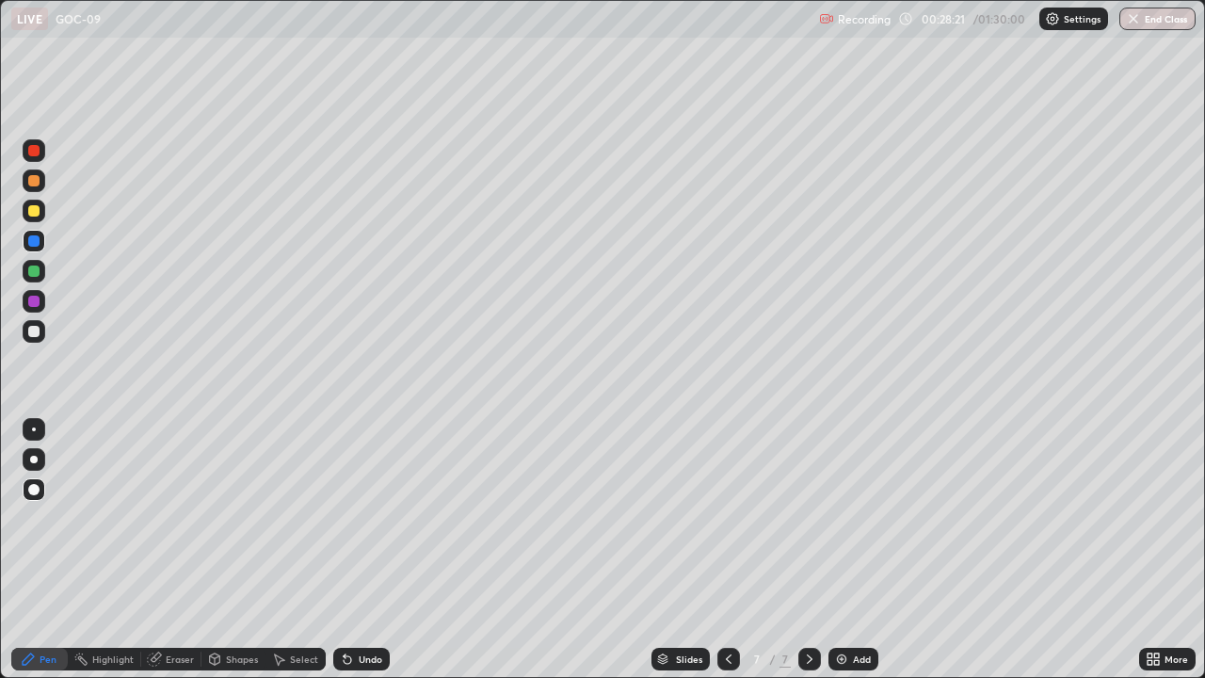
click at [28, 333] on div at bounding box center [33, 331] width 11 height 11
click at [31, 243] on div at bounding box center [33, 240] width 11 height 11
click at [35, 331] on div at bounding box center [33, 331] width 11 height 11
click at [727, 595] on icon at bounding box center [728, 658] width 15 height 15
click at [723, 595] on icon at bounding box center [728, 658] width 15 height 15
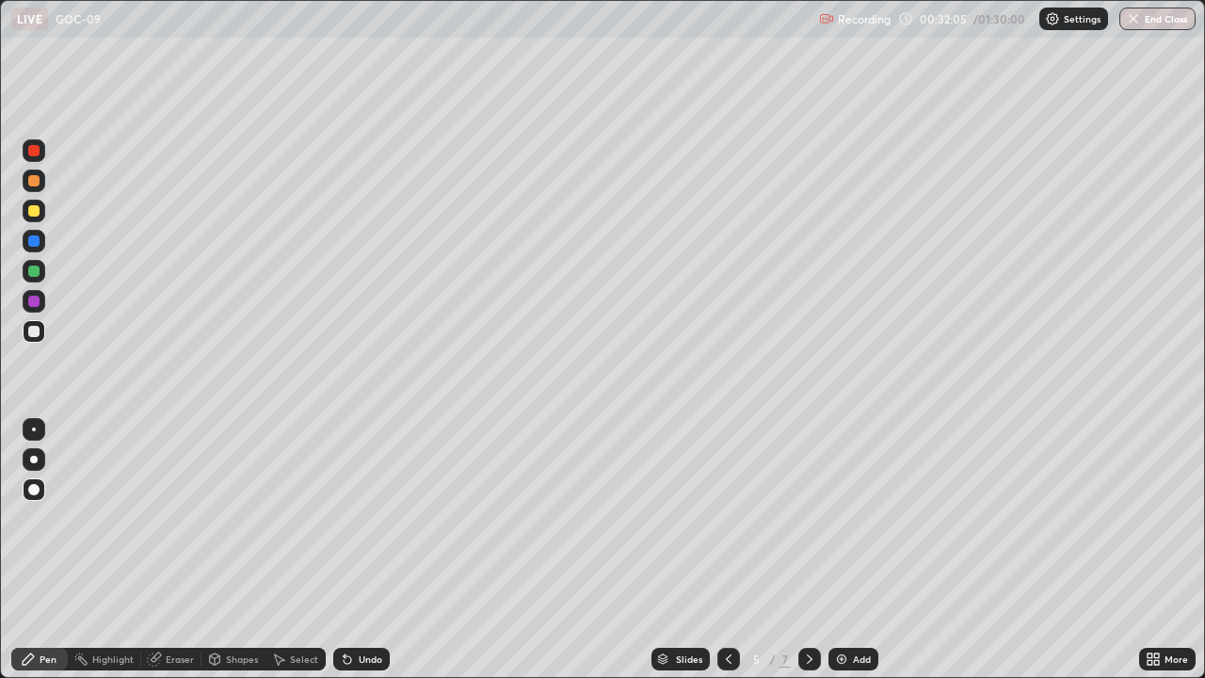
click at [808, 595] on icon at bounding box center [809, 658] width 15 height 15
click at [818, 595] on div at bounding box center [809, 659] width 23 height 23
click at [846, 595] on img at bounding box center [841, 658] width 15 height 15
click at [29, 211] on div at bounding box center [33, 210] width 11 height 11
click at [25, 332] on div at bounding box center [34, 331] width 23 height 23
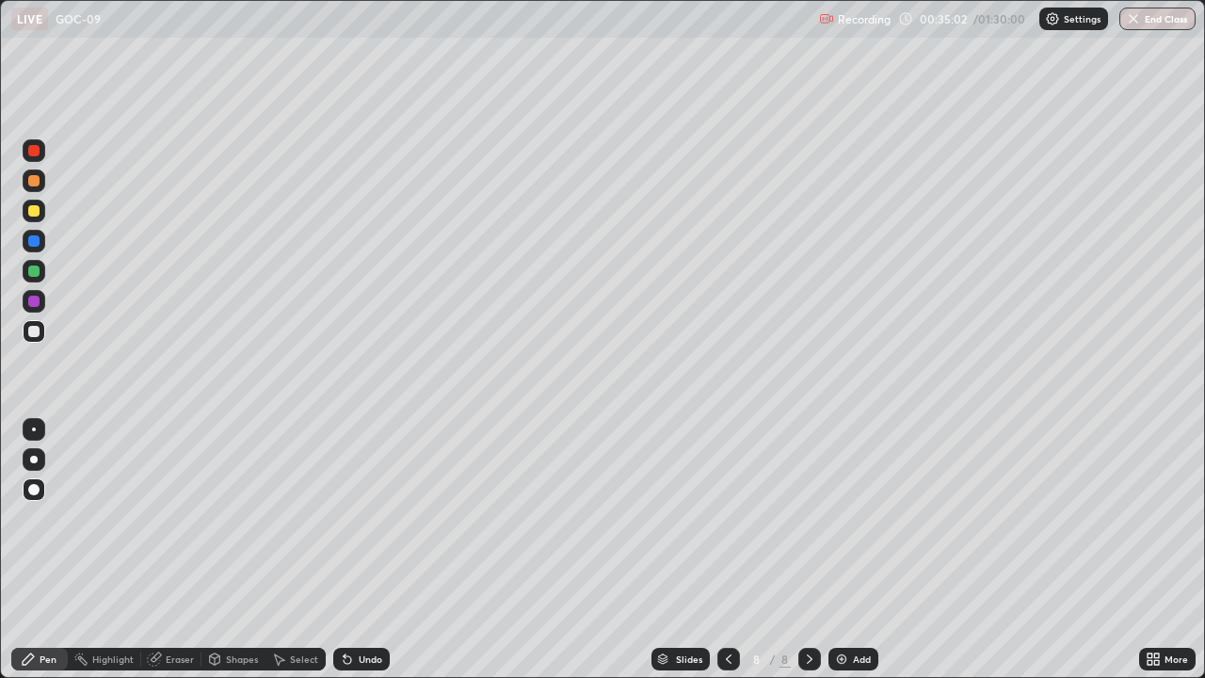
click at [369, 595] on div "Undo" at bounding box center [361, 659] width 56 height 23
click at [375, 595] on div "Undo" at bounding box center [371, 658] width 24 height 9
click at [374, 595] on div "Undo" at bounding box center [371, 658] width 24 height 9
click at [368, 595] on div "Undo" at bounding box center [361, 659] width 56 height 23
click at [235, 595] on div "Shapes" at bounding box center [242, 658] width 32 height 9
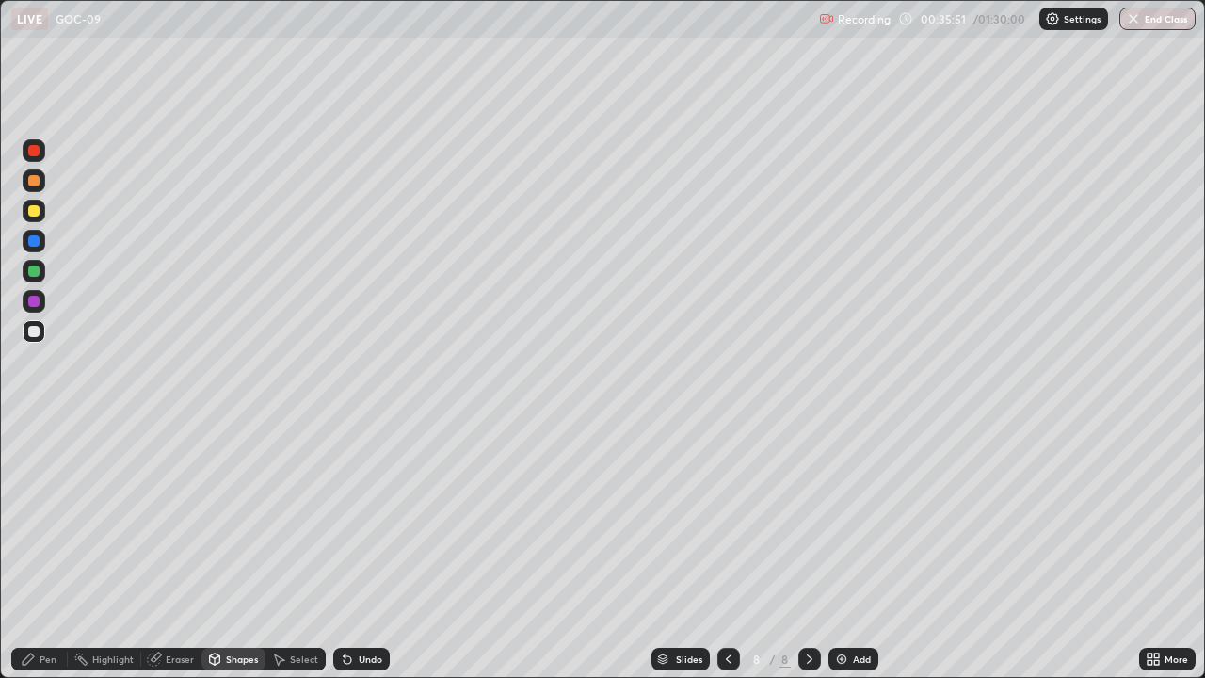
click at [371, 595] on div "Undo" at bounding box center [361, 659] width 56 height 23
click at [36, 595] on div "Pen" at bounding box center [39, 659] width 56 height 23
click at [33, 274] on div at bounding box center [33, 270] width 11 height 11
click at [855, 595] on div "Add" at bounding box center [862, 658] width 18 height 9
click at [32, 205] on div at bounding box center [33, 210] width 11 height 11
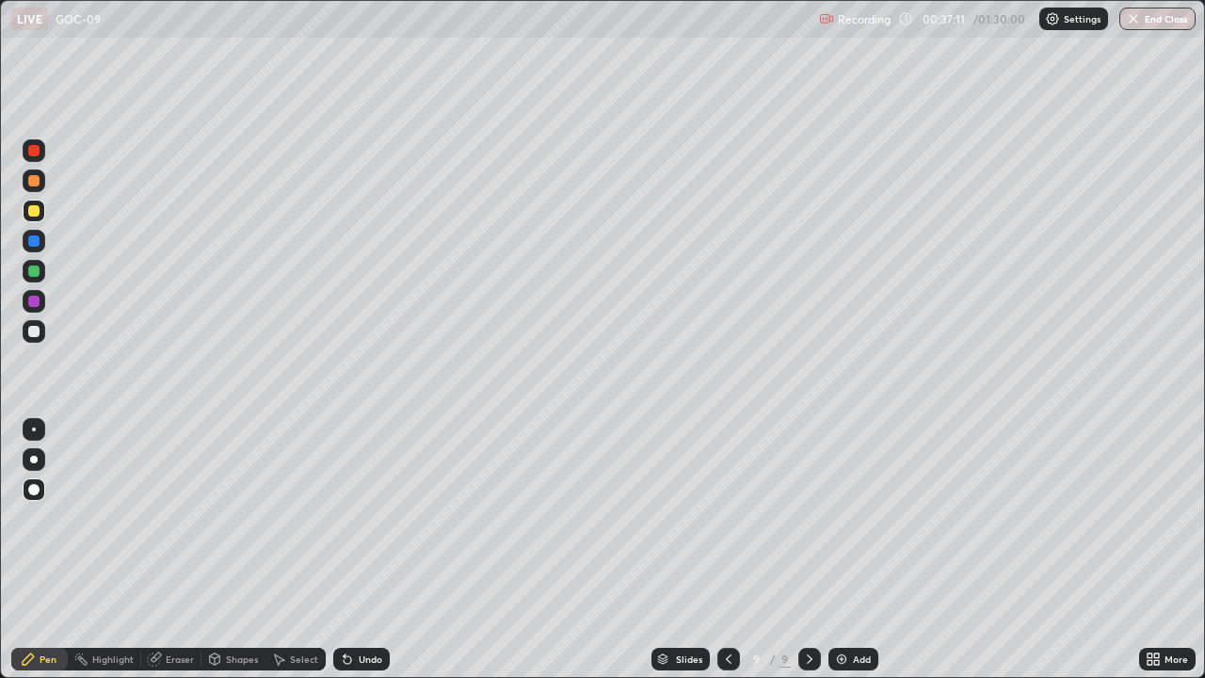
click at [363, 595] on div "Undo" at bounding box center [371, 658] width 24 height 9
click at [374, 595] on div "Undo" at bounding box center [371, 658] width 24 height 9
click at [386, 595] on div "Undo" at bounding box center [361, 659] width 56 height 23
click at [365, 595] on div "Undo" at bounding box center [371, 658] width 24 height 9
click at [360, 595] on div "Undo" at bounding box center [361, 659] width 56 height 23
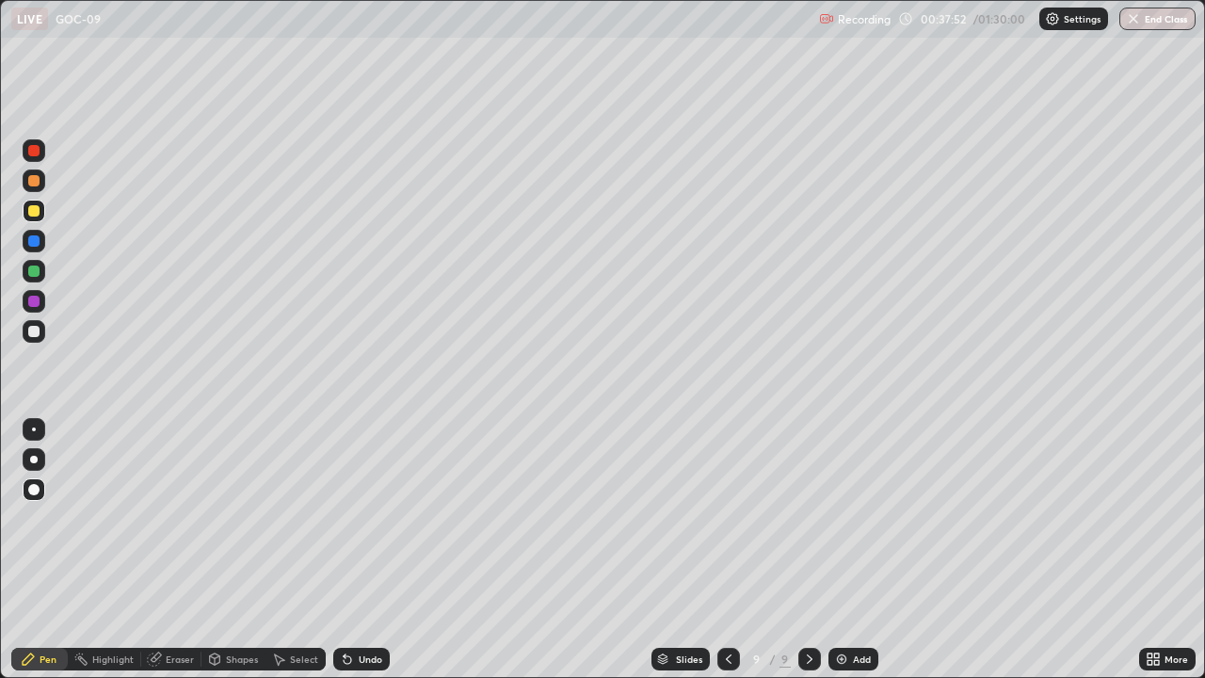
click at [359, 595] on div "Undo" at bounding box center [371, 658] width 24 height 9
click at [367, 595] on div "Undo" at bounding box center [361, 659] width 56 height 23
click at [362, 595] on div "Undo" at bounding box center [371, 658] width 24 height 9
click at [370, 595] on div "Undo" at bounding box center [371, 658] width 24 height 9
click at [365, 595] on div "Undo" at bounding box center [371, 658] width 24 height 9
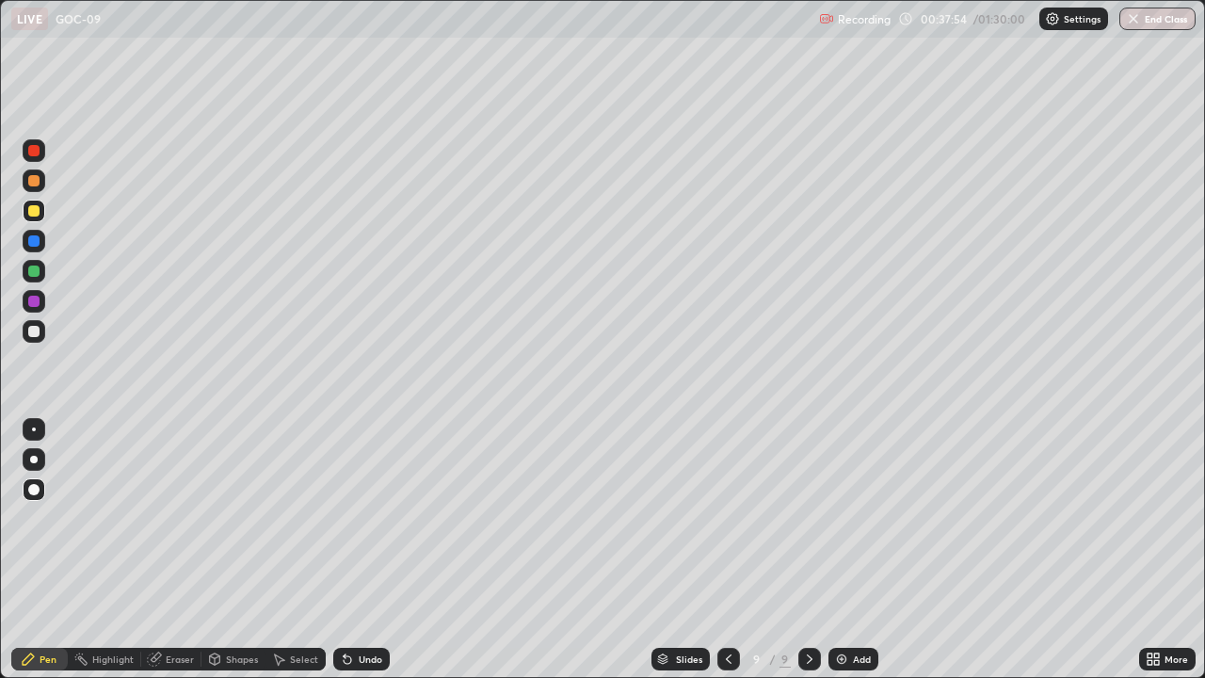
click at [366, 595] on div "Undo" at bounding box center [371, 658] width 24 height 9
click at [361, 595] on div "Undo" at bounding box center [371, 658] width 24 height 9
click at [36, 338] on div at bounding box center [34, 331] width 23 height 23
click at [366, 595] on div "Undo" at bounding box center [361, 659] width 56 height 23
click at [361, 595] on div "Undo" at bounding box center [361, 659] width 56 height 23
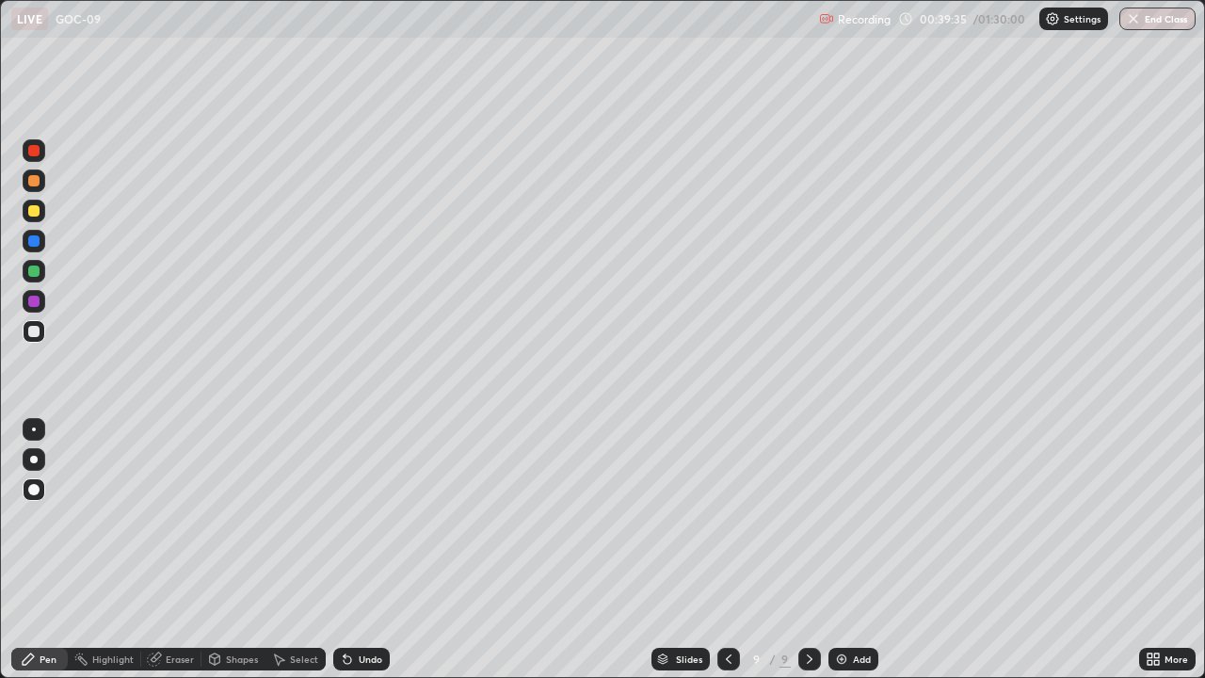
click at [40, 281] on div at bounding box center [34, 271] width 23 height 23
click at [36, 296] on div at bounding box center [33, 301] width 11 height 11
click at [810, 595] on icon at bounding box center [809, 658] width 15 height 15
click at [853, 595] on div "Add" at bounding box center [862, 658] width 18 height 9
click at [36, 210] on div at bounding box center [33, 210] width 11 height 11
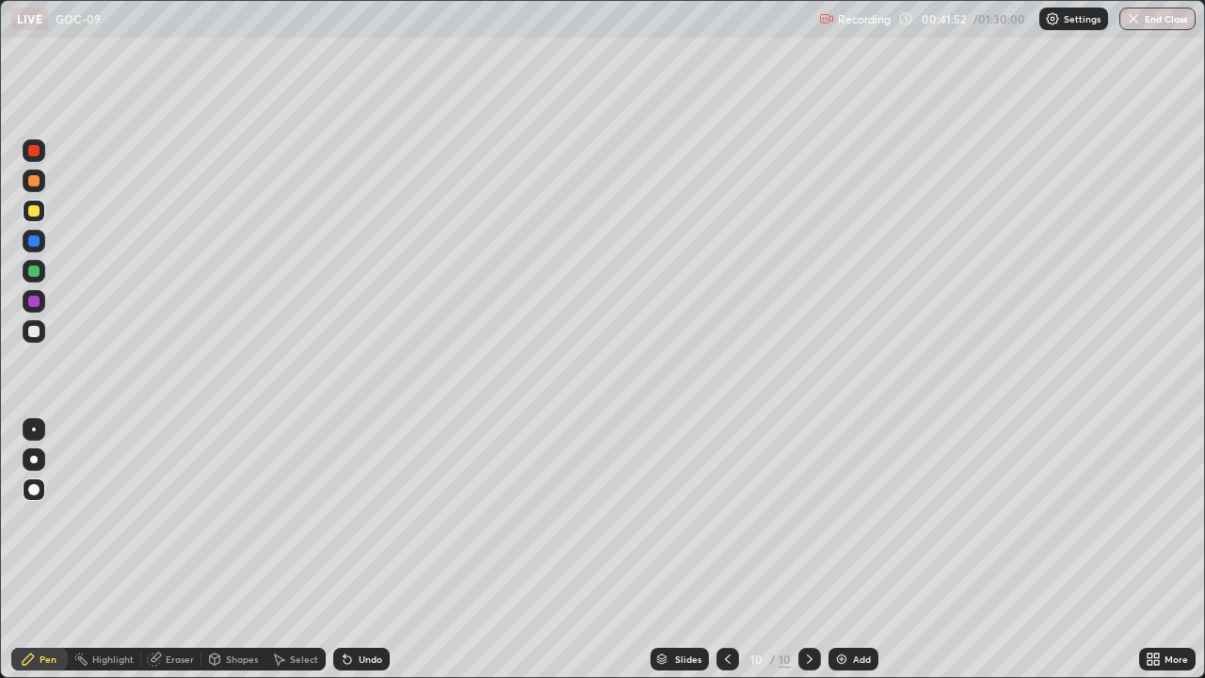
click at [34, 332] on div at bounding box center [33, 331] width 11 height 11
click at [34, 302] on div at bounding box center [33, 301] width 11 height 11
click at [34, 242] on div at bounding box center [33, 240] width 11 height 11
click at [726, 595] on icon at bounding box center [727, 658] width 15 height 15
click at [806, 595] on div at bounding box center [809, 659] width 23 height 23
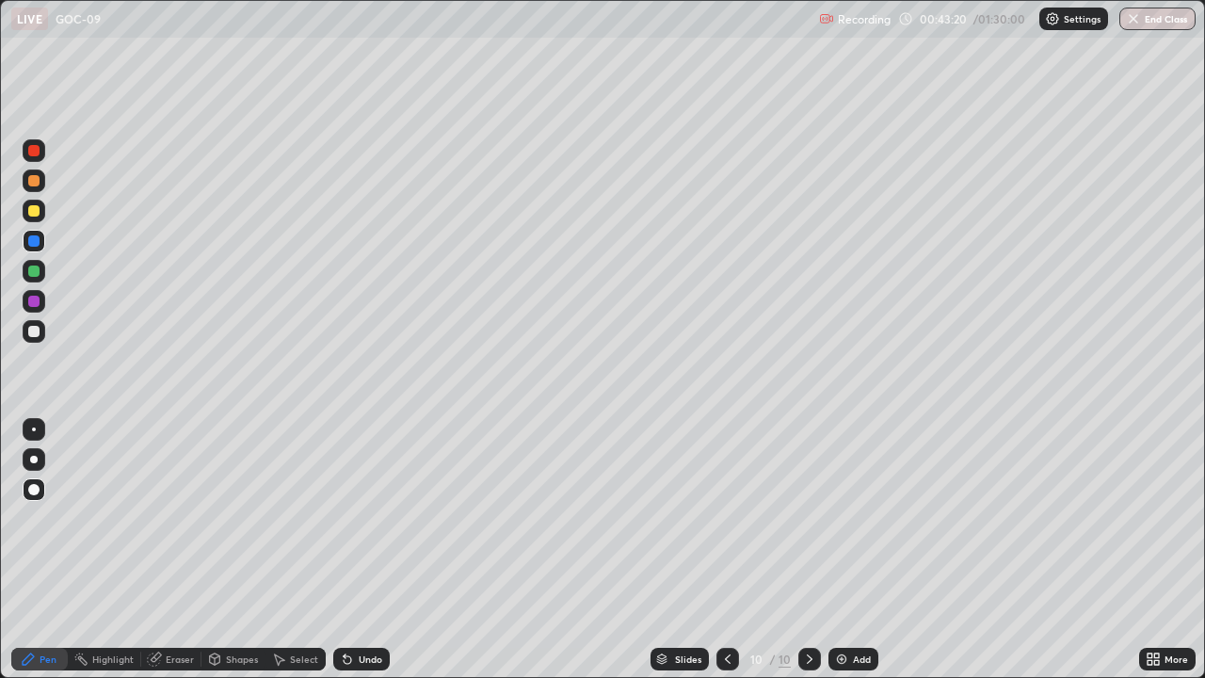
click at [35, 332] on div at bounding box center [33, 331] width 11 height 11
click at [725, 595] on icon at bounding box center [727, 658] width 15 height 15
click at [814, 595] on icon at bounding box center [809, 658] width 15 height 15
click at [726, 595] on icon at bounding box center [727, 658] width 15 height 15
click at [811, 595] on icon at bounding box center [809, 658] width 15 height 15
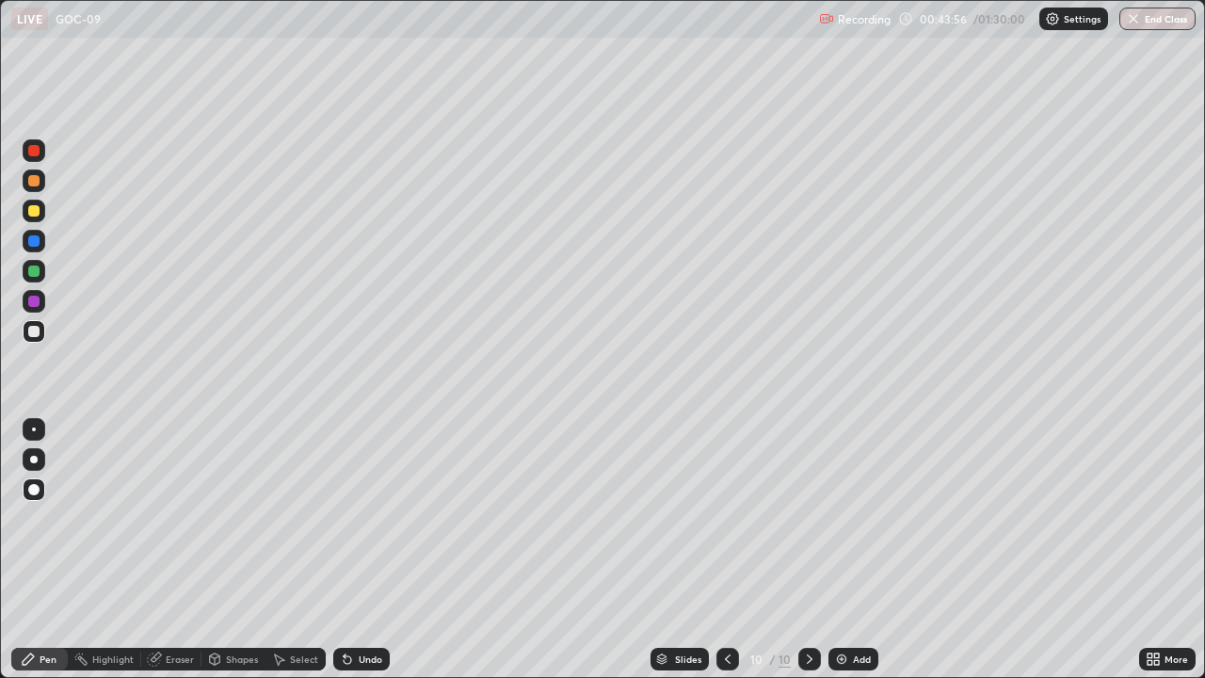
click at [33, 212] on div at bounding box center [33, 210] width 11 height 11
click at [35, 328] on div at bounding box center [33, 331] width 11 height 11
click at [859, 595] on div "Add" at bounding box center [862, 658] width 18 height 9
click at [33, 238] on div at bounding box center [33, 240] width 11 height 11
click at [31, 332] on div at bounding box center [33, 331] width 11 height 11
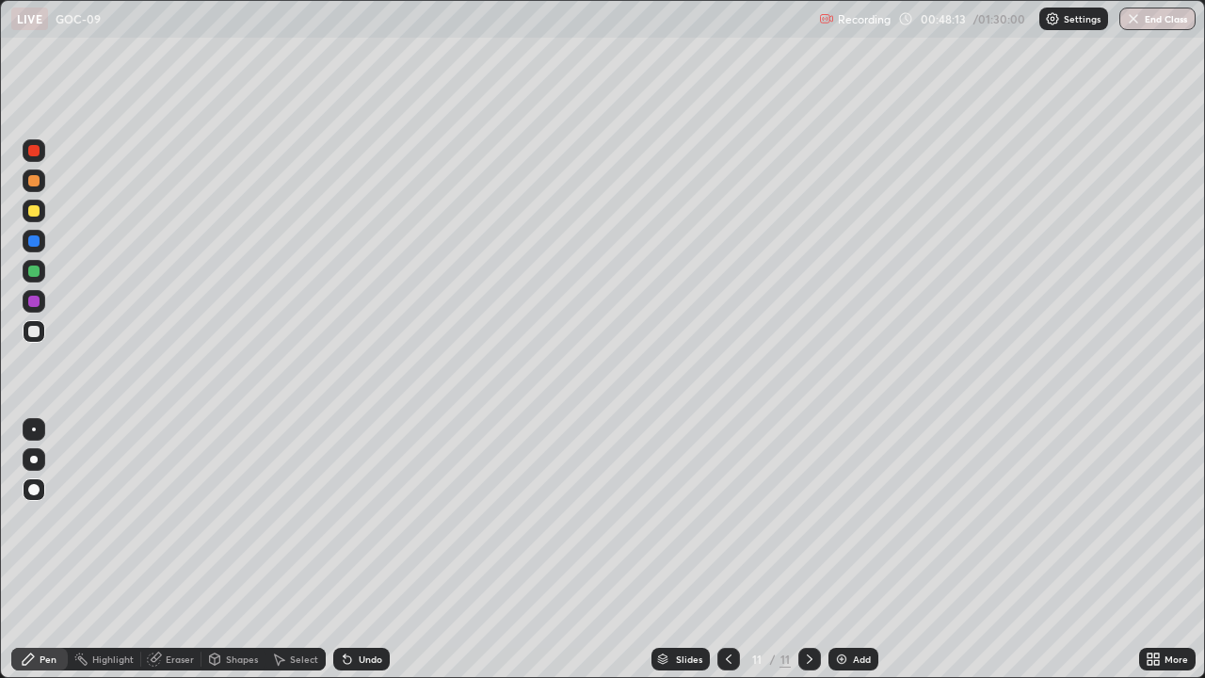
click at [864, 595] on div "Add" at bounding box center [853, 659] width 50 height 23
click at [732, 595] on div at bounding box center [728, 659] width 23 height 23
click at [846, 595] on img at bounding box center [841, 658] width 15 height 15
click at [29, 214] on div at bounding box center [33, 210] width 11 height 11
click at [371, 595] on div "Undo" at bounding box center [371, 658] width 24 height 9
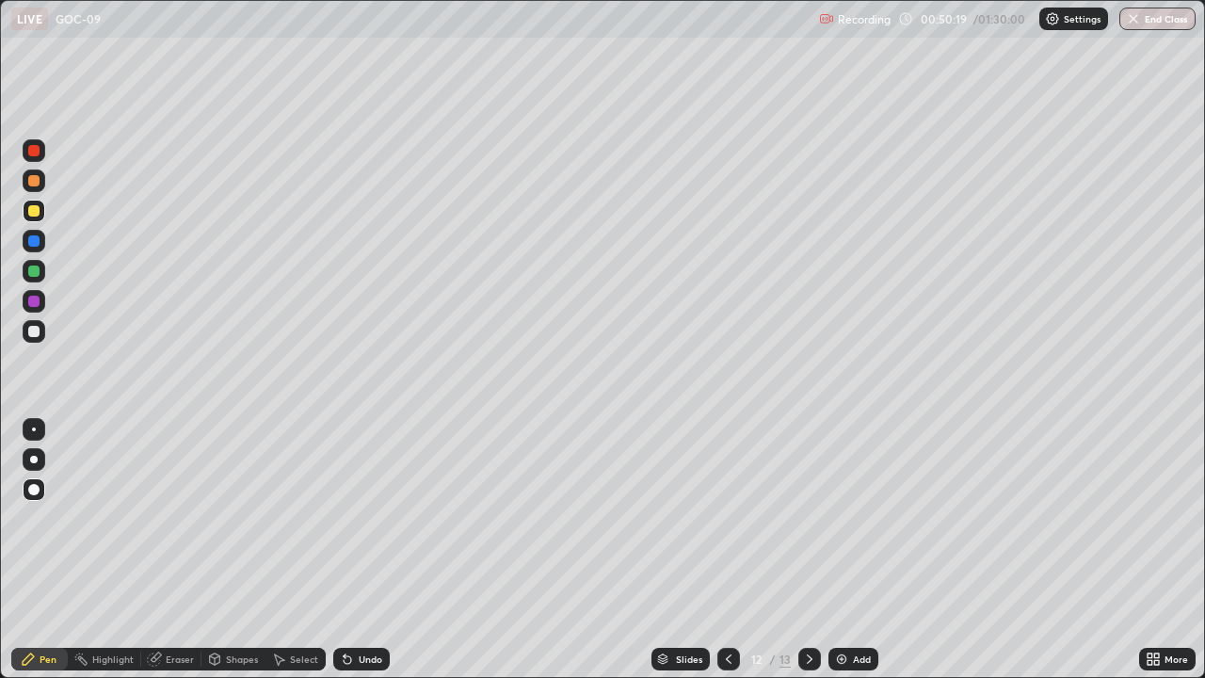
click at [355, 595] on div "Undo" at bounding box center [361, 659] width 56 height 23
click at [33, 206] on div at bounding box center [33, 210] width 11 height 11
click at [26, 179] on div at bounding box center [34, 180] width 23 height 23
click at [852, 595] on div "Add" at bounding box center [853, 659] width 50 height 23
click at [364, 595] on div "Undo" at bounding box center [371, 658] width 24 height 9
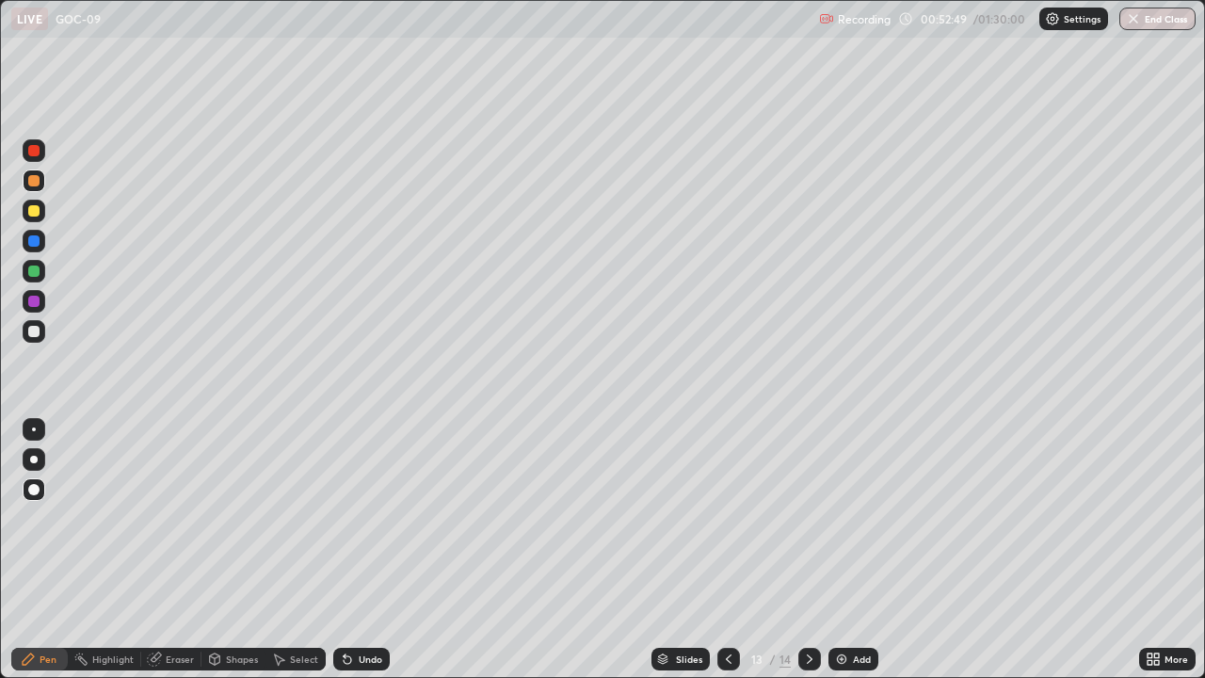
click at [1093, 595] on div "Slides 13 / 14 Add" at bounding box center [764, 659] width 749 height 38
click at [727, 595] on icon at bounding box center [728, 658] width 15 height 15
click at [31, 208] on div at bounding box center [33, 210] width 11 height 11
click at [35, 336] on div at bounding box center [33, 331] width 11 height 11
click at [45, 595] on div "Pen" at bounding box center [39, 659] width 56 height 23
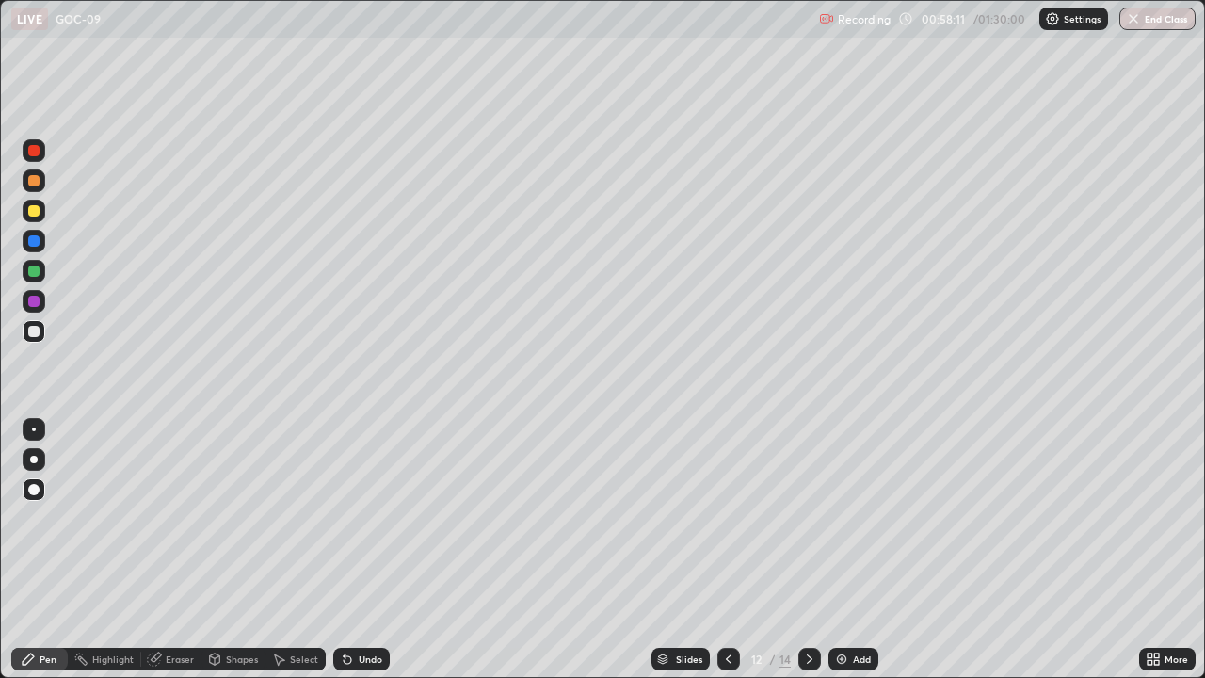
click at [33, 266] on div at bounding box center [33, 270] width 11 height 11
click at [372, 595] on div "Undo" at bounding box center [361, 659] width 56 height 23
click at [34, 332] on div at bounding box center [33, 331] width 11 height 11
click at [38, 304] on div at bounding box center [33, 301] width 11 height 11
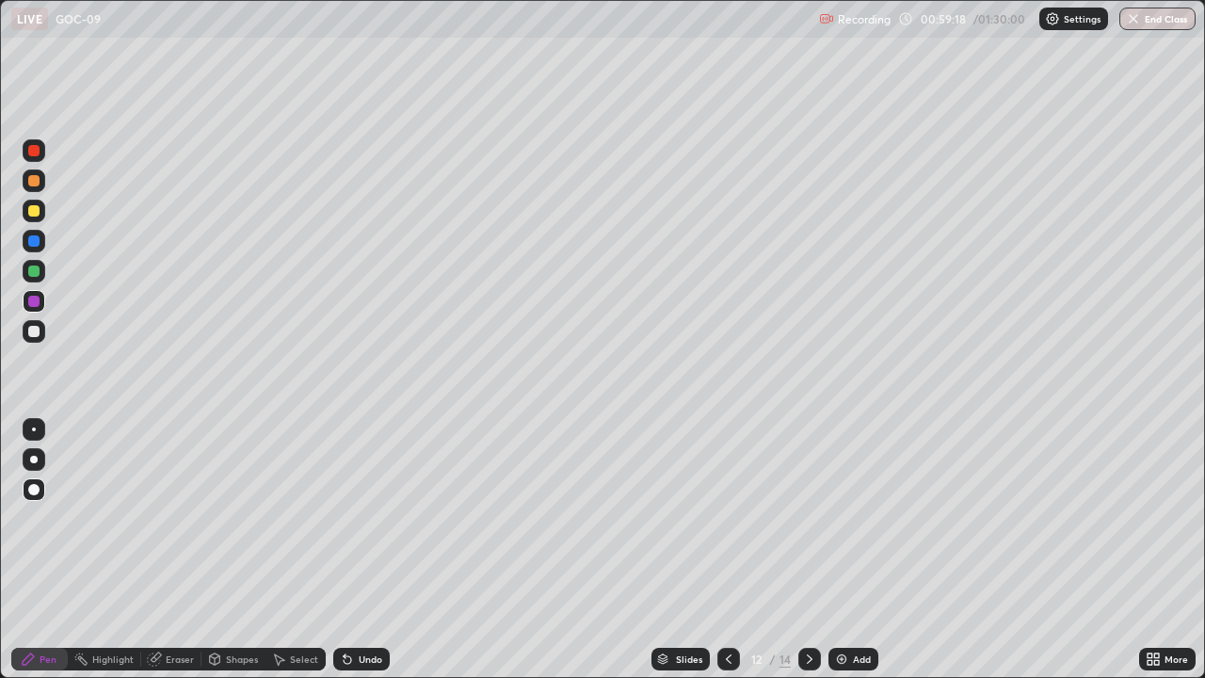
click at [800, 595] on div at bounding box center [809, 659] width 23 height 23
click at [729, 595] on icon at bounding box center [728, 658] width 15 height 15
click at [808, 595] on icon at bounding box center [809, 658] width 15 height 15
click at [33, 300] on div at bounding box center [33, 301] width 11 height 11
click at [850, 595] on div "Add" at bounding box center [853, 659] width 50 height 23
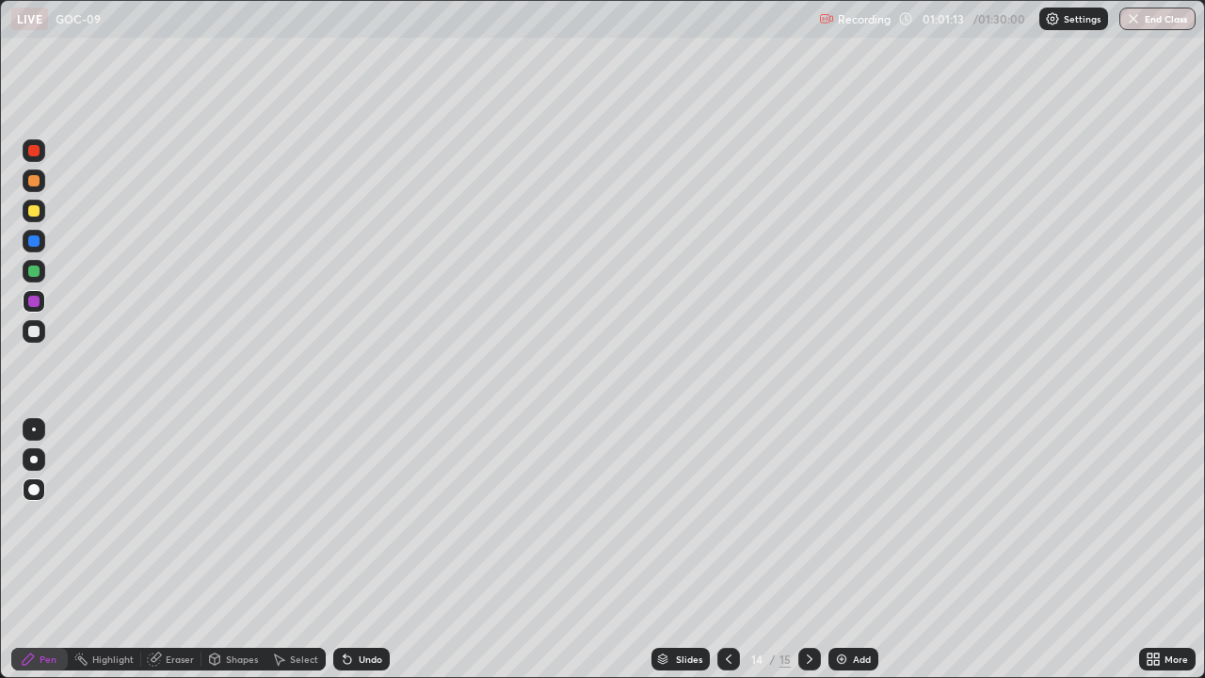
click at [31, 206] on div at bounding box center [33, 210] width 11 height 11
click at [29, 240] on div at bounding box center [33, 240] width 11 height 11
click at [865, 595] on div "Add" at bounding box center [853, 659] width 50 height 23
click at [32, 182] on div at bounding box center [33, 180] width 11 height 11
click at [359, 595] on div "Undo" at bounding box center [361, 659] width 56 height 23
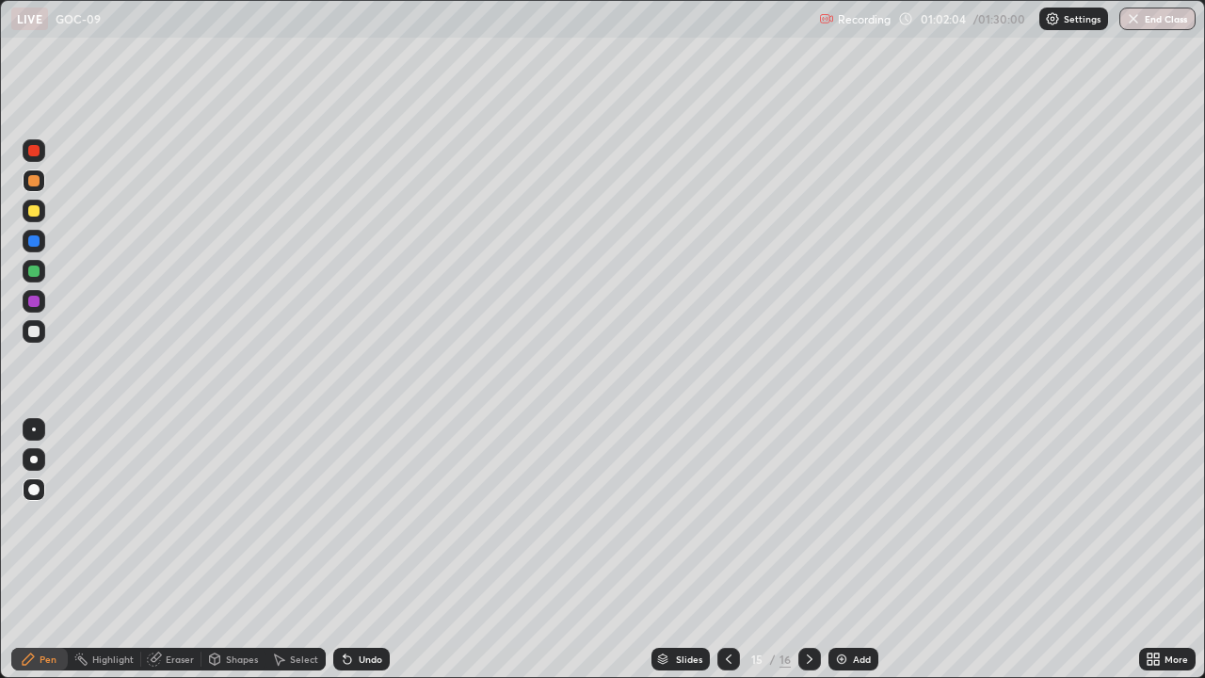
click at [355, 595] on div "Undo" at bounding box center [361, 659] width 56 height 23
click at [33, 340] on div at bounding box center [34, 331] width 23 height 23
click at [367, 595] on div "Undo" at bounding box center [371, 658] width 24 height 9
click at [29, 240] on div at bounding box center [33, 240] width 11 height 11
click at [854, 595] on div "Add" at bounding box center [853, 659] width 50 height 23
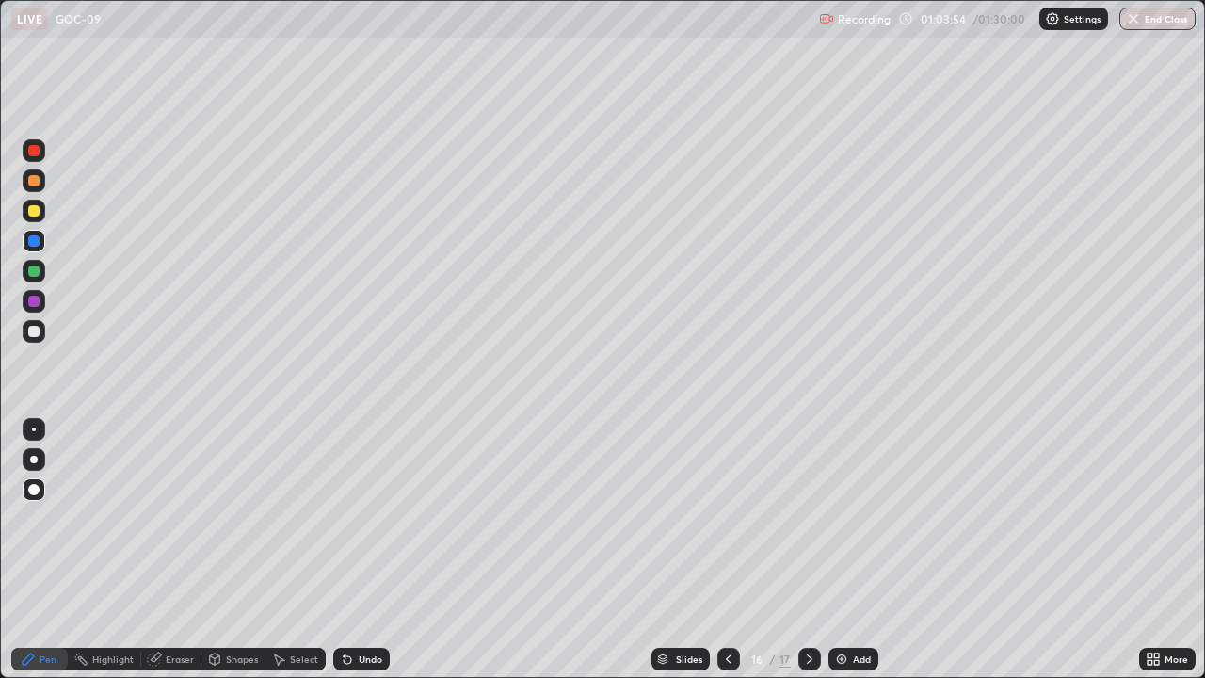
click at [738, 595] on div at bounding box center [728, 659] width 23 height 38
click at [810, 595] on icon at bounding box center [809, 658] width 15 height 15
click at [365, 595] on div "Undo" at bounding box center [361, 659] width 56 height 23
click at [860, 595] on div "Add" at bounding box center [853, 659] width 50 height 23
click at [729, 595] on icon at bounding box center [728, 658] width 15 height 15
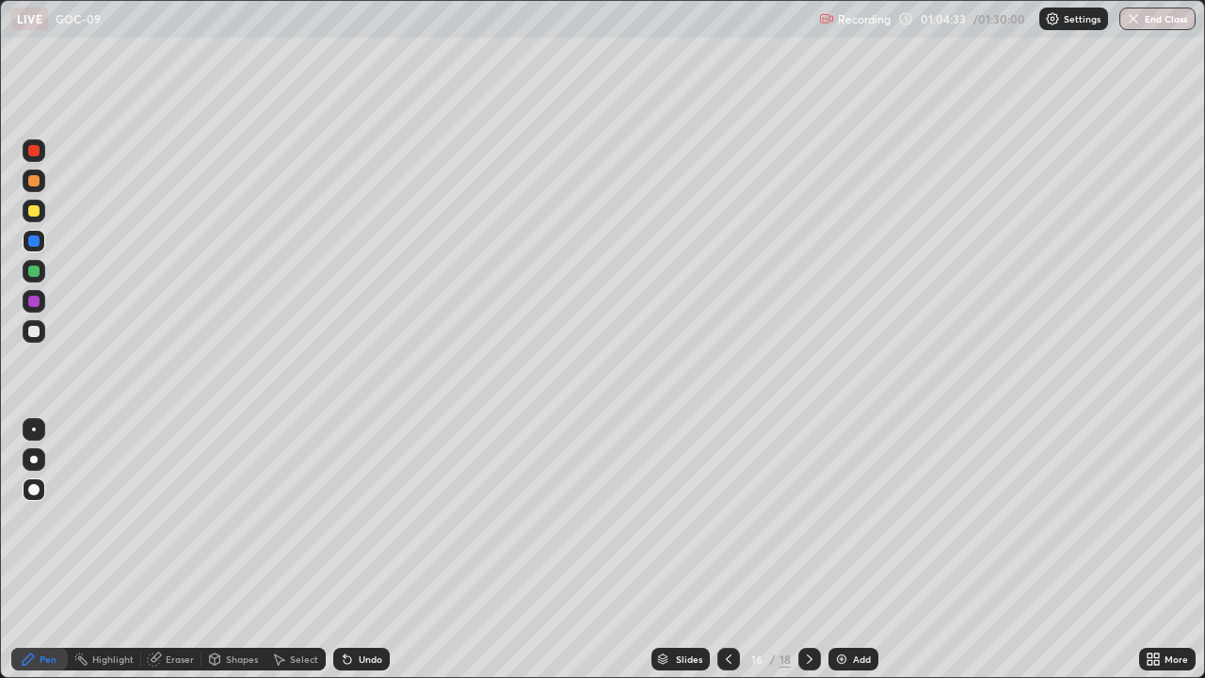
click at [814, 595] on div at bounding box center [809, 659] width 23 height 23
click at [33, 329] on div at bounding box center [33, 331] width 11 height 11
click at [727, 595] on icon at bounding box center [728, 658] width 15 height 15
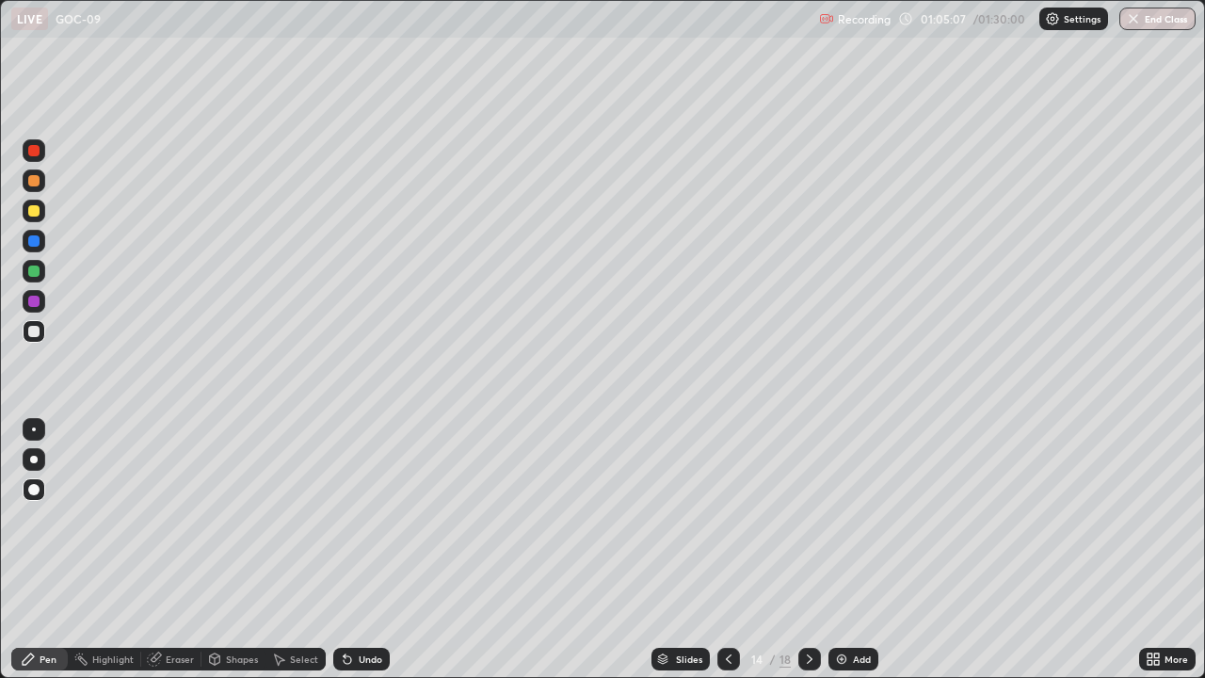
click at [31, 239] on div at bounding box center [33, 240] width 11 height 11
click at [31, 335] on div at bounding box center [33, 331] width 11 height 11
click at [35, 205] on div at bounding box center [33, 210] width 11 height 11
click at [36, 268] on div at bounding box center [33, 270] width 11 height 11
click at [802, 595] on icon at bounding box center [809, 658] width 15 height 15
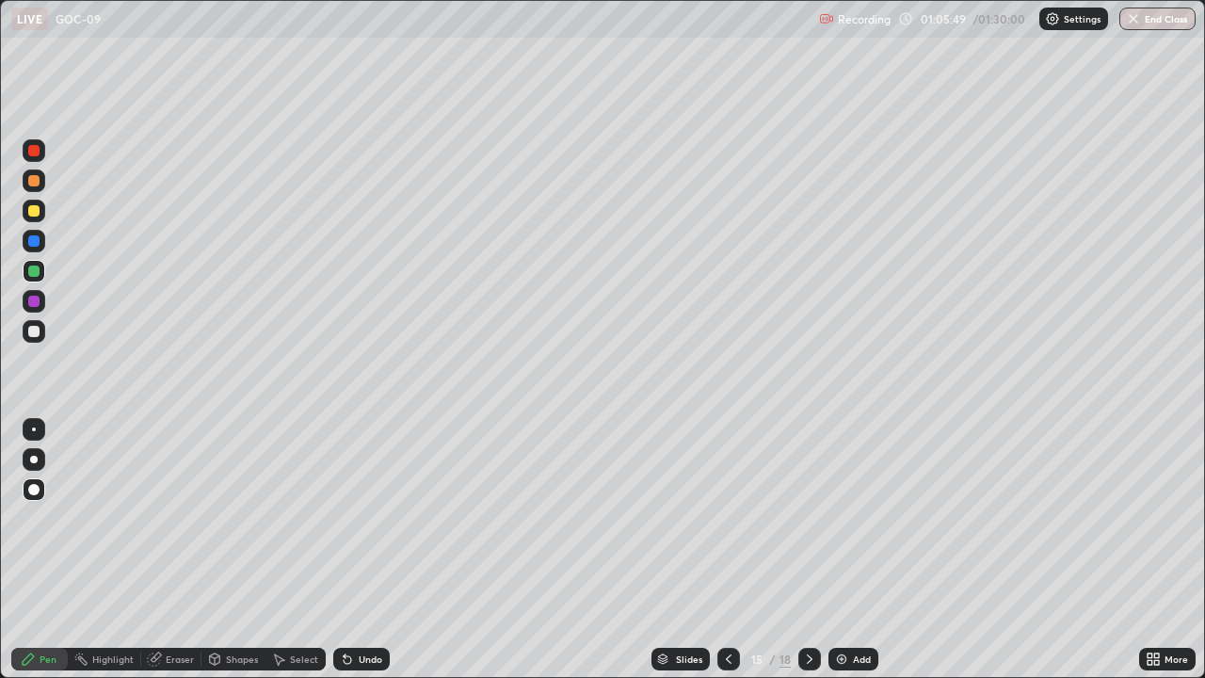
click at [35, 331] on div at bounding box center [33, 331] width 11 height 11
click at [814, 595] on icon at bounding box center [809, 658] width 15 height 15
click at [33, 216] on div at bounding box center [33, 210] width 11 height 11
click at [303, 595] on div "Select" at bounding box center [304, 658] width 28 height 9
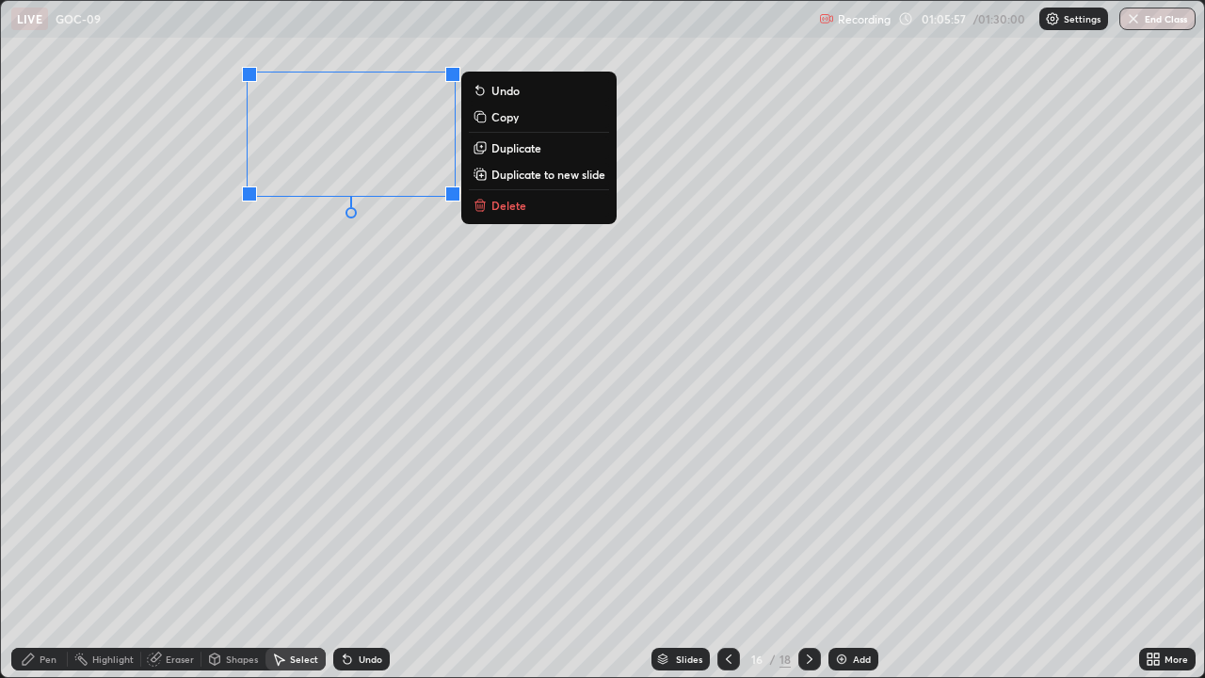
click at [544, 148] on button "Duplicate" at bounding box center [539, 147] width 140 height 23
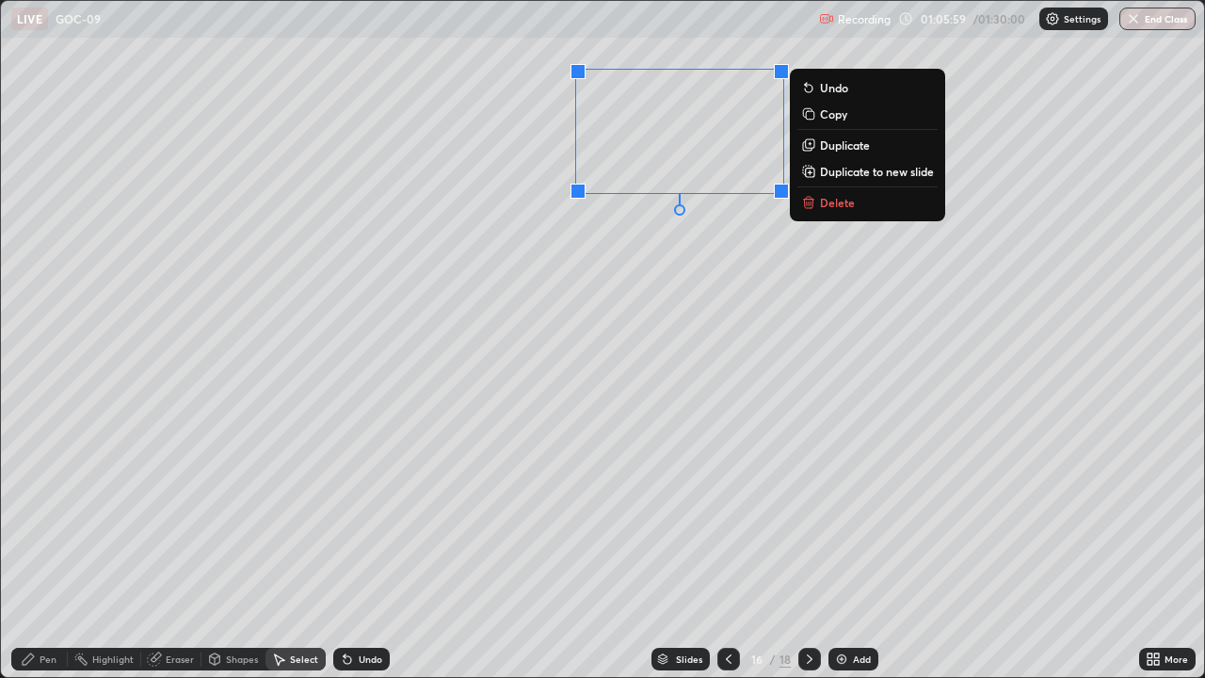
click at [846, 141] on p "Duplicate" at bounding box center [845, 144] width 50 height 15
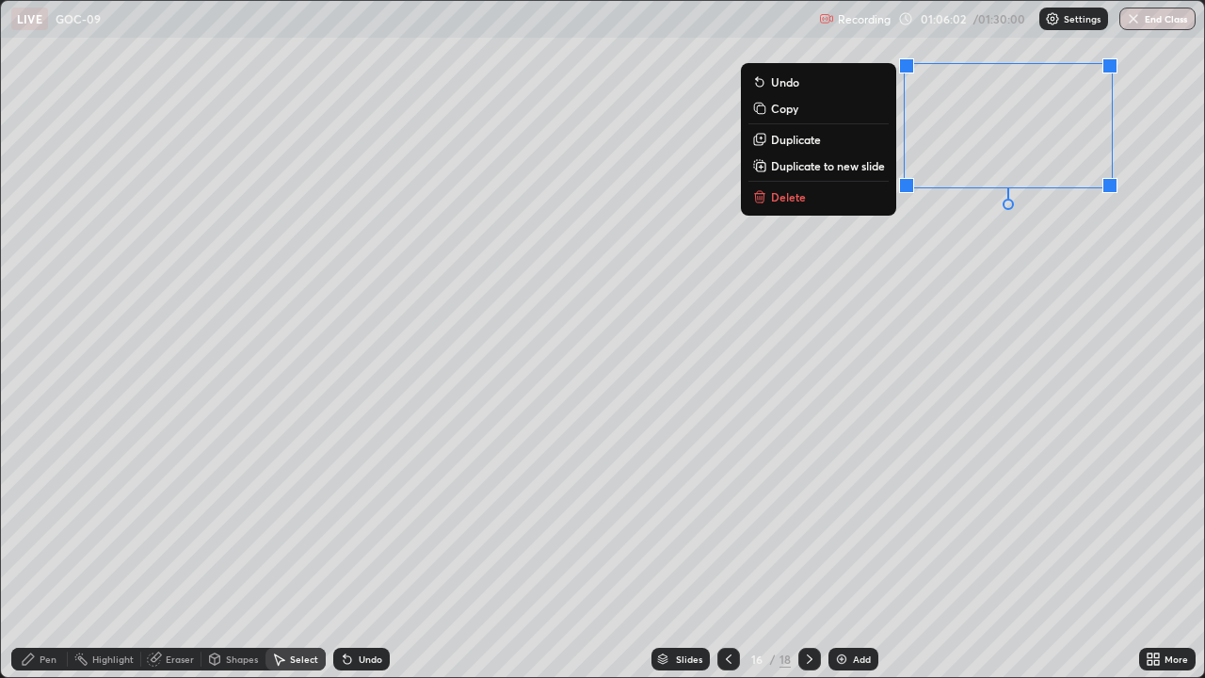
click at [586, 595] on div "0 ° Undo Copy Duplicate Duplicate to new slide Delete" at bounding box center [602, 339] width 1203 height 676
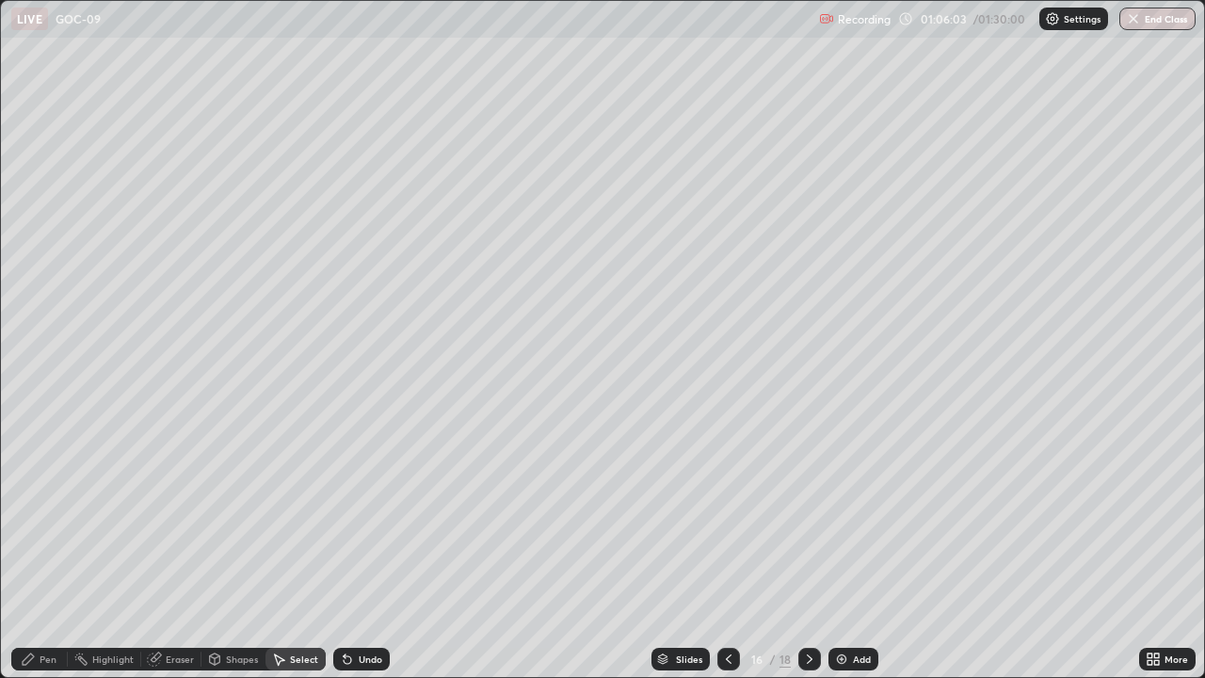
click at [47, 595] on div "Pen" at bounding box center [48, 658] width 17 height 9
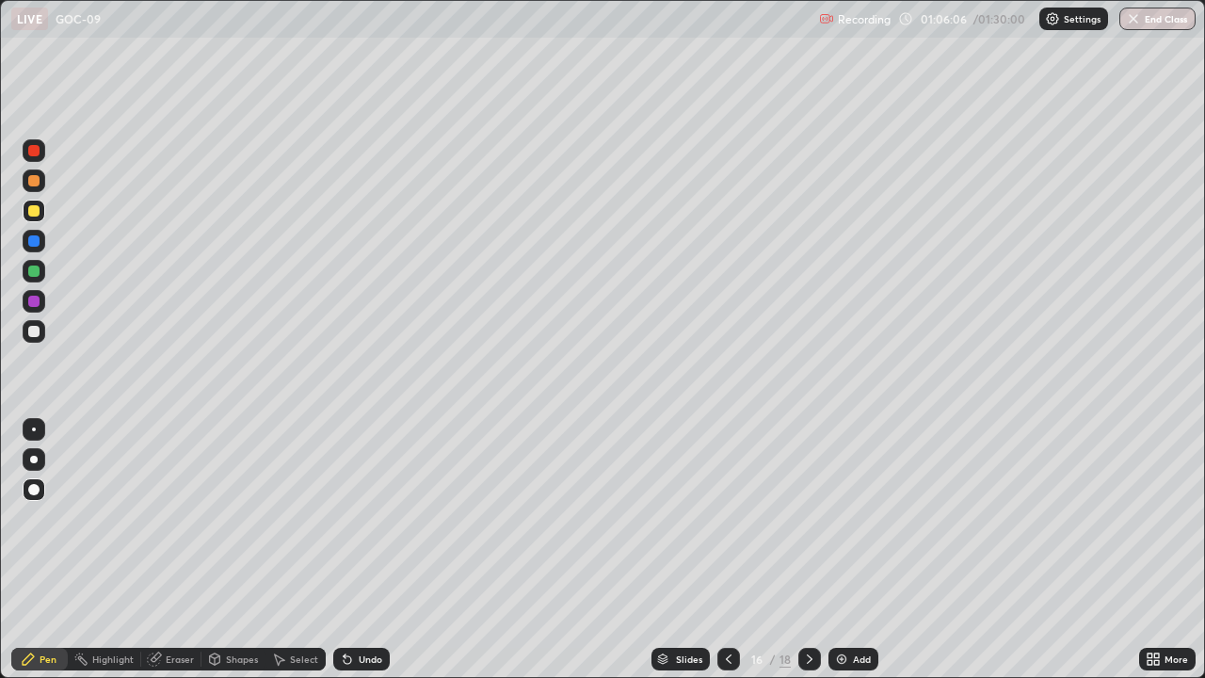
click at [192, 595] on div "Eraser" at bounding box center [180, 658] width 28 height 9
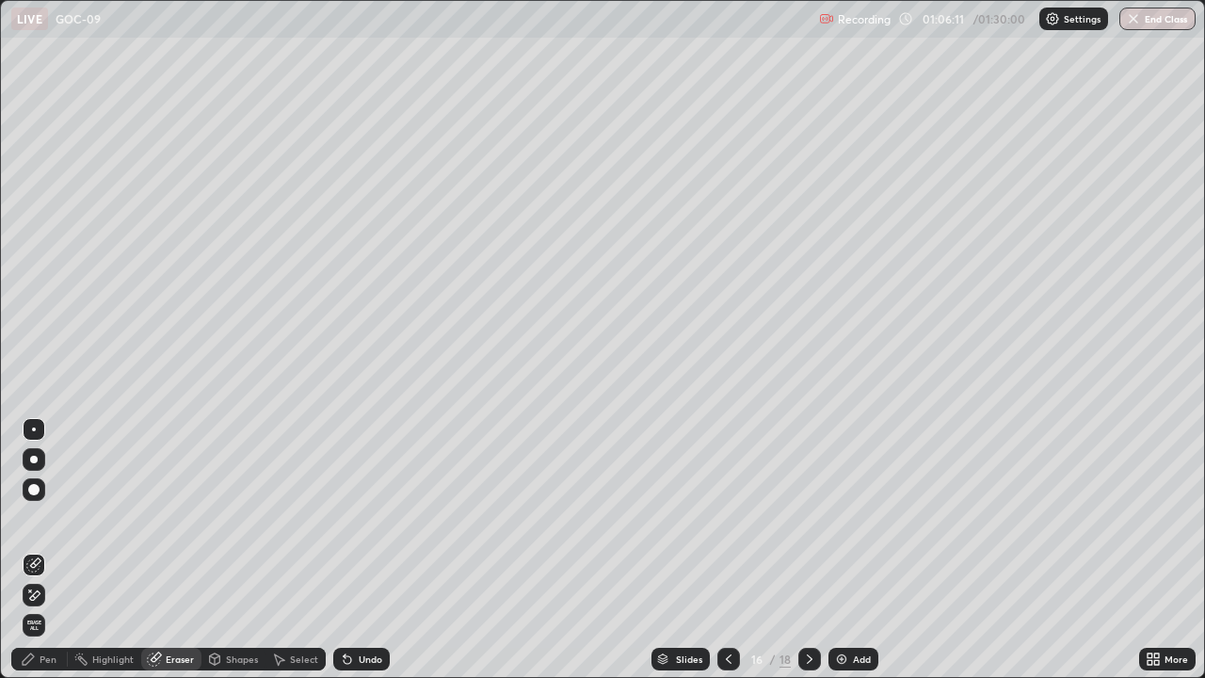
click at [58, 595] on div "Pen" at bounding box center [39, 659] width 56 height 23
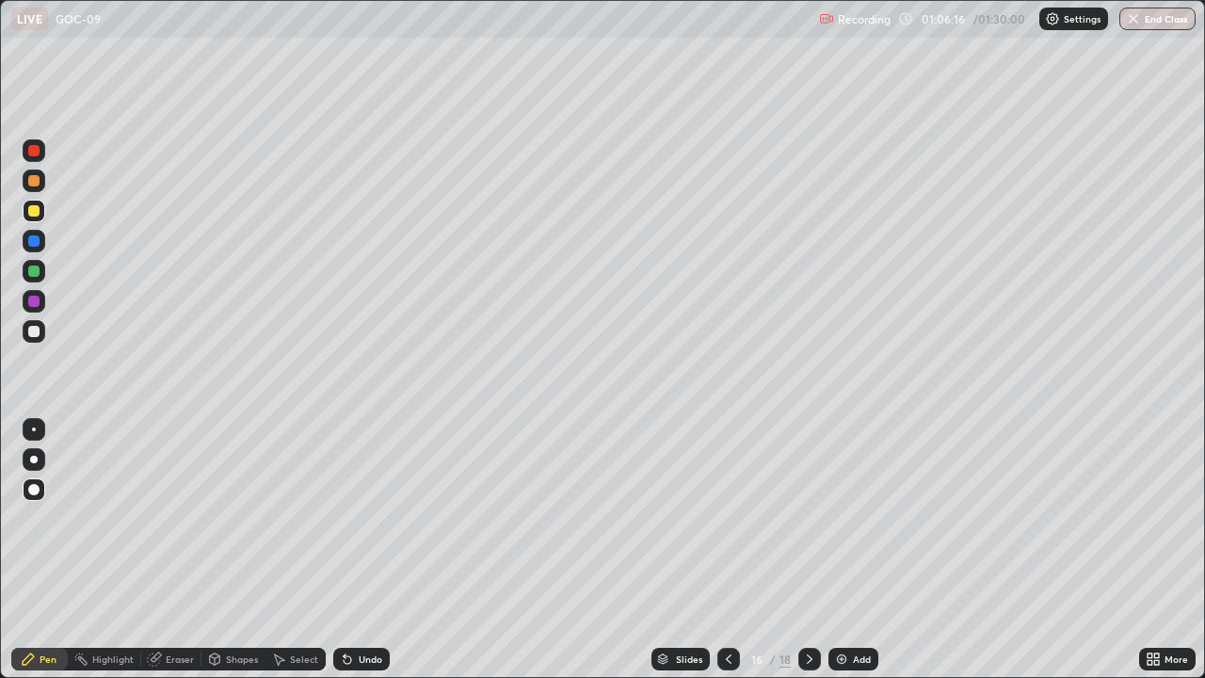
click at [308, 595] on div "Select" at bounding box center [304, 658] width 28 height 9
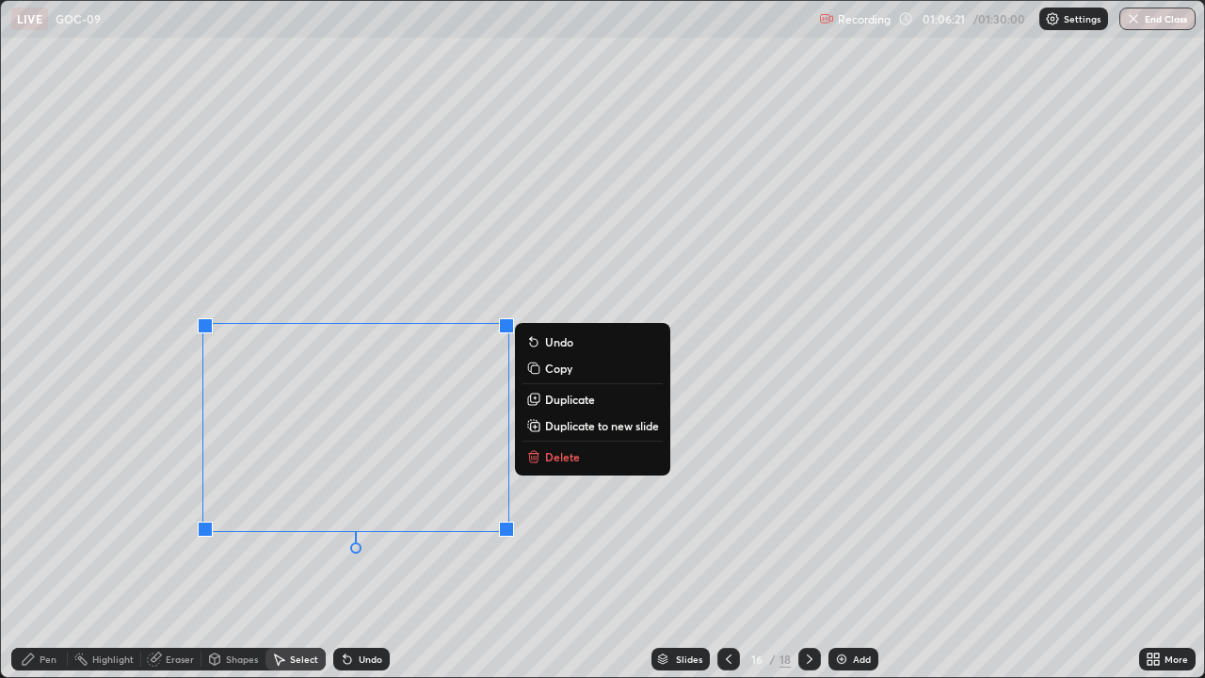
click at [240, 579] on div "0 ° Undo Copy Duplicate Duplicate to new slide Delete" at bounding box center [602, 339] width 1203 height 676
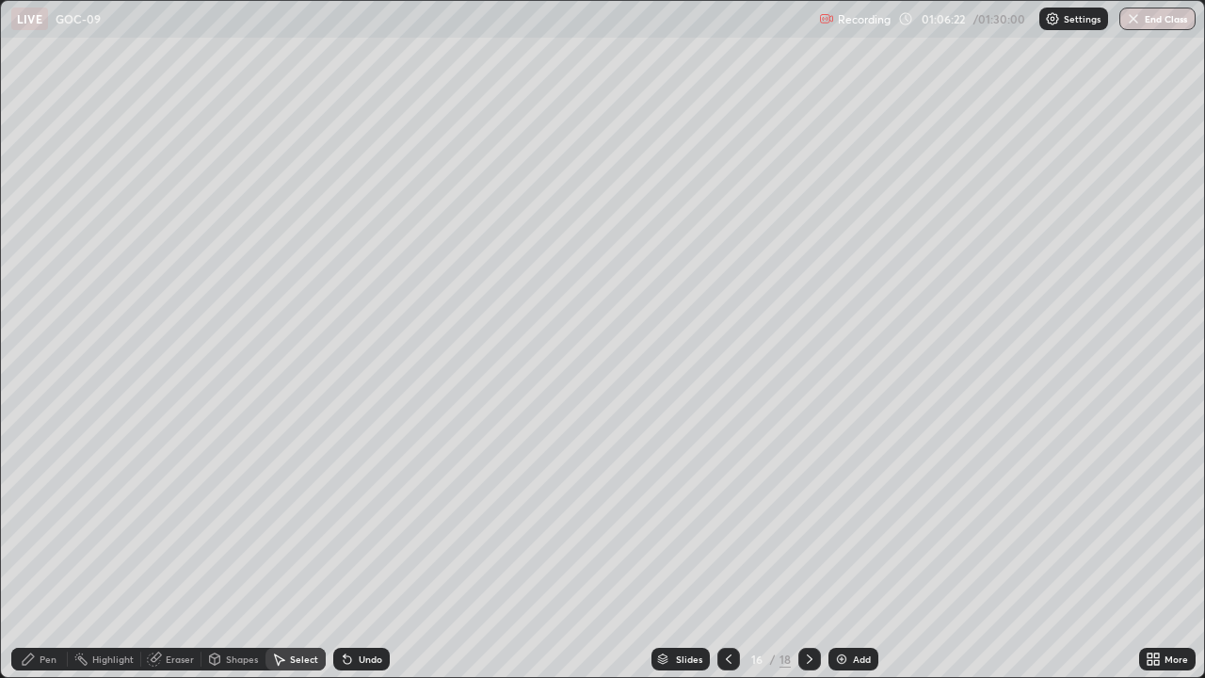
click at [297, 595] on div "Select" at bounding box center [304, 658] width 28 height 9
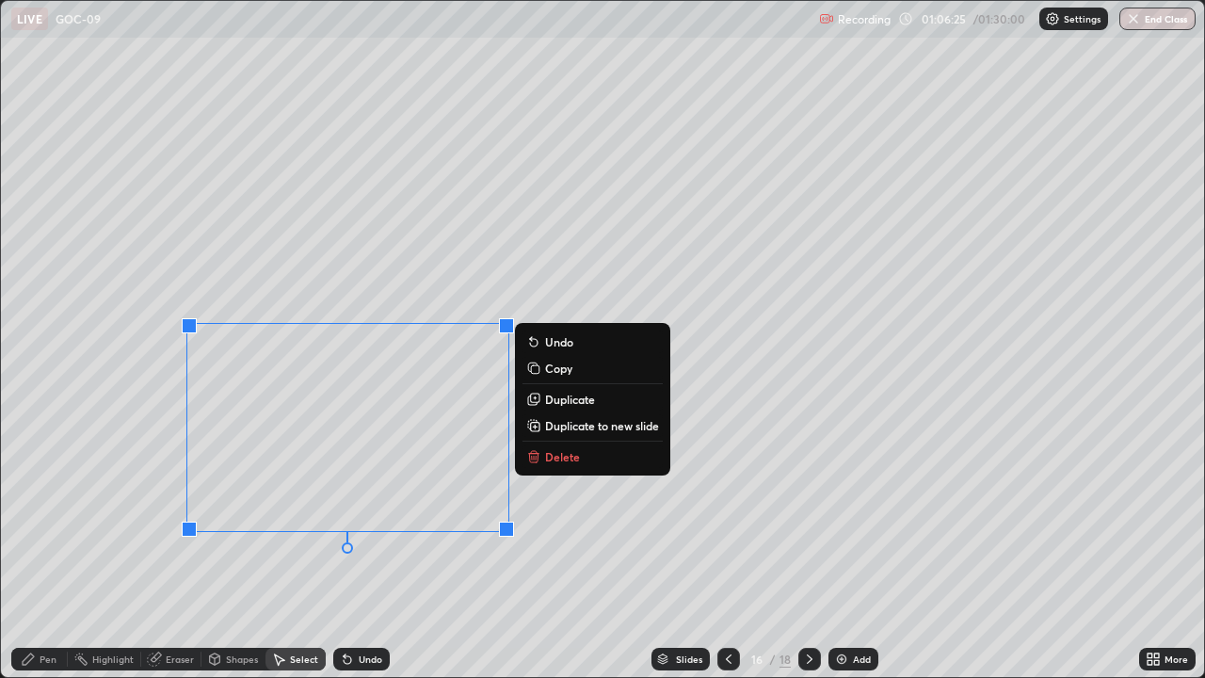
click at [590, 398] on p "Duplicate" at bounding box center [570, 399] width 50 height 15
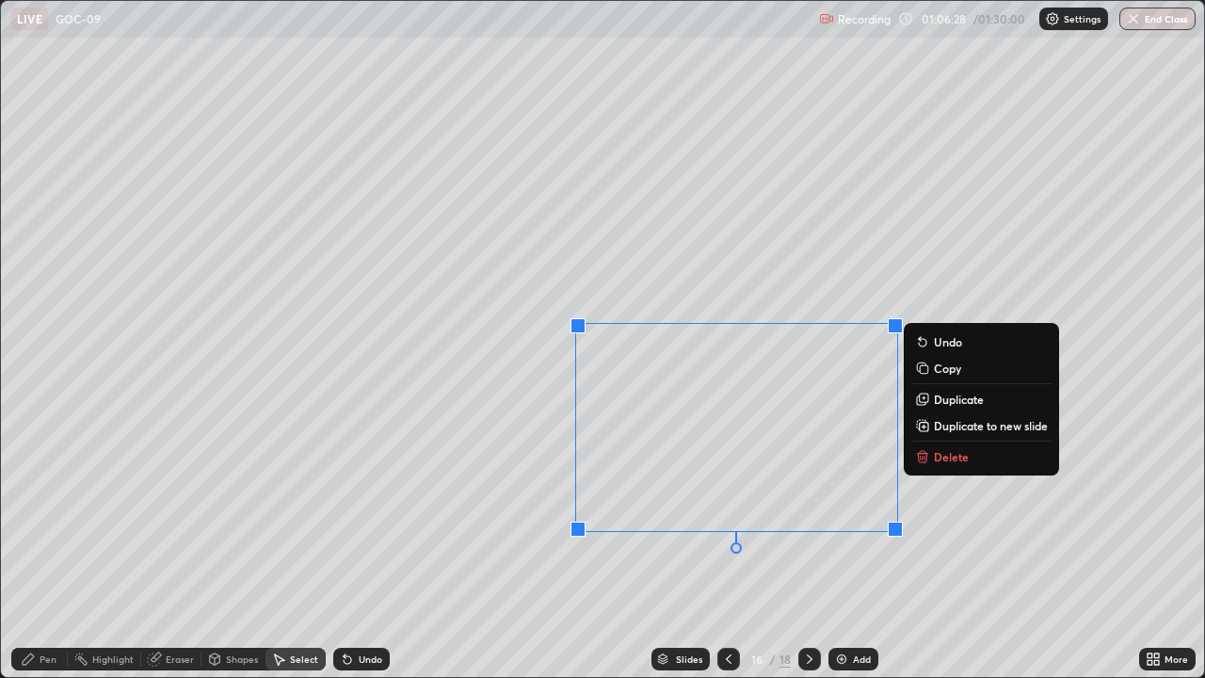
click at [952, 400] on p "Duplicate" at bounding box center [959, 399] width 50 height 15
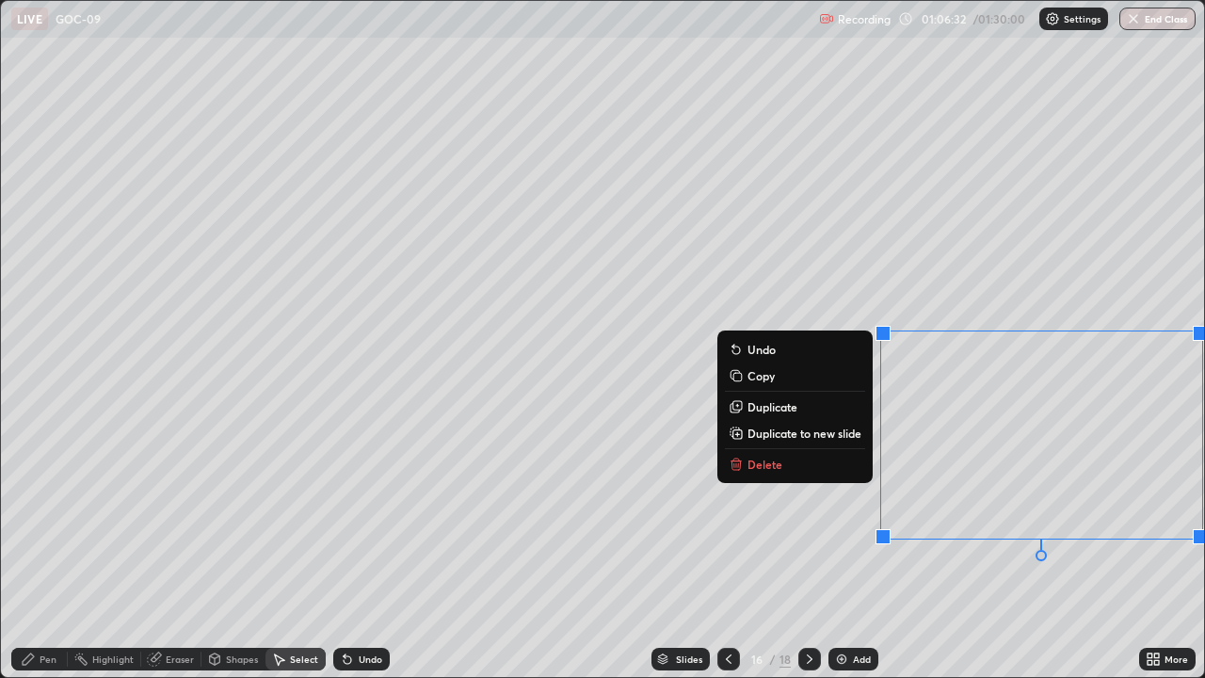
click at [974, 580] on div "0 ° Undo Copy Duplicate Duplicate to new slide Delete" at bounding box center [602, 339] width 1203 height 676
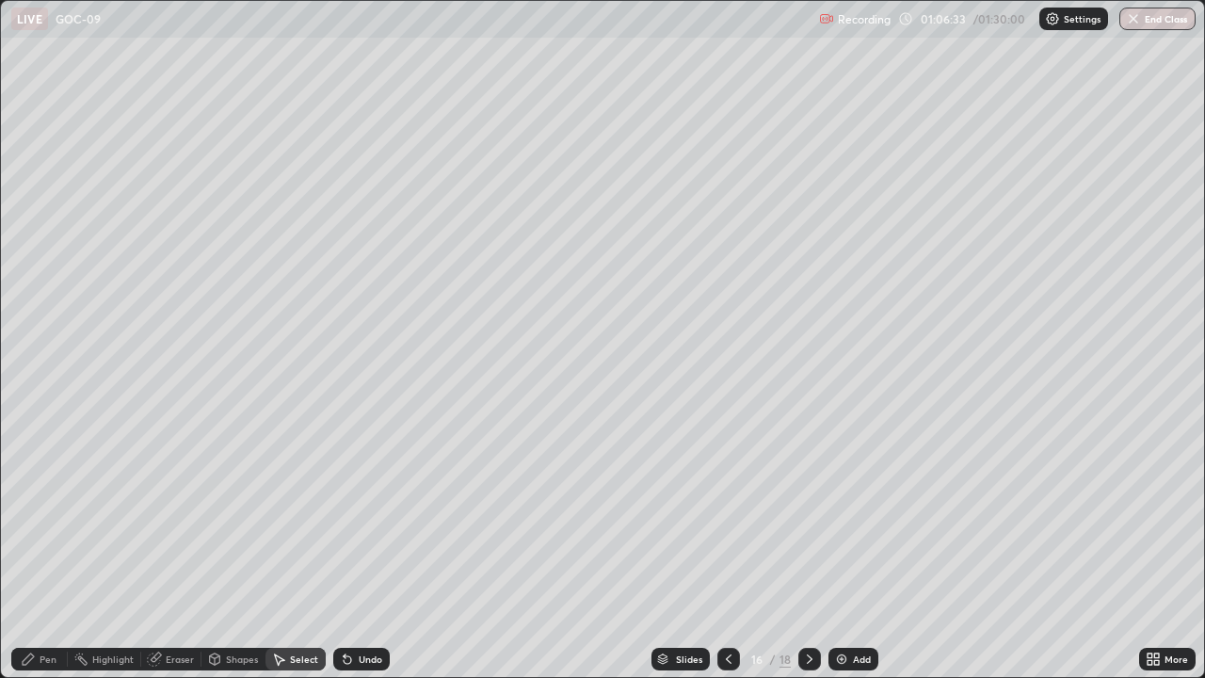
click at [45, 595] on div "Pen" at bounding box center [39, 659] width 56 height 23
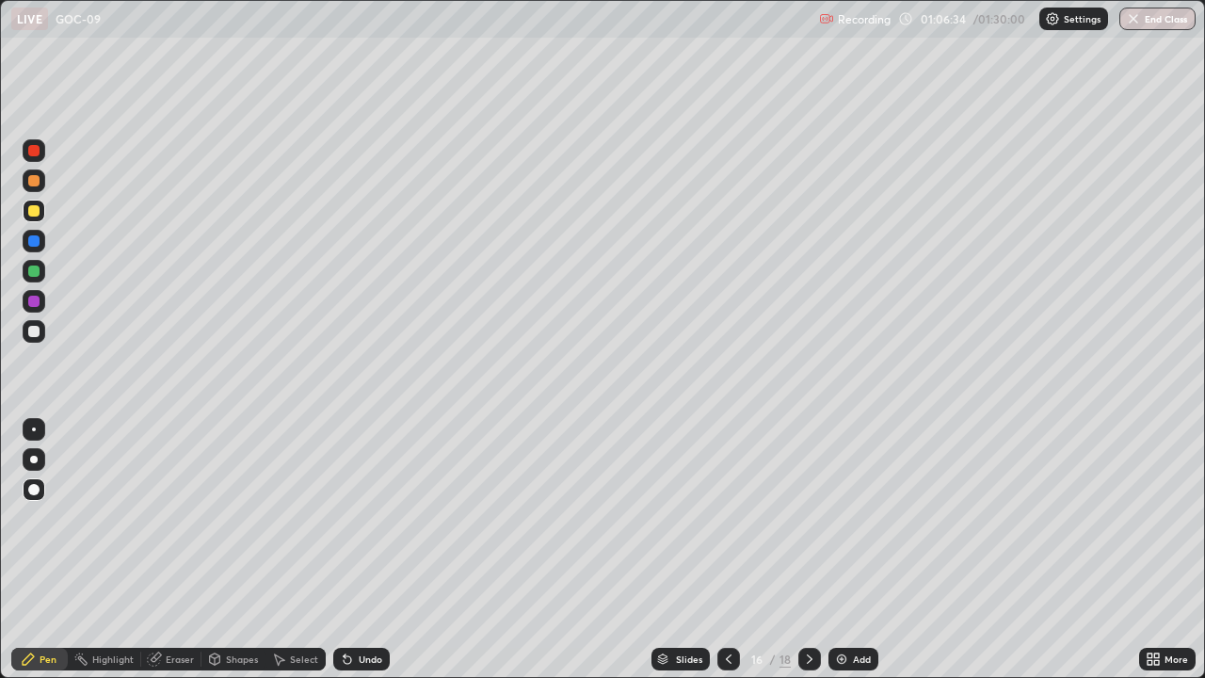
click at [28, 269] on div at bounding box center [33, 270] width 11 height 11
click at [178, 595] on div "Eraser" at bounding box center [171, 659] width 60 height 23
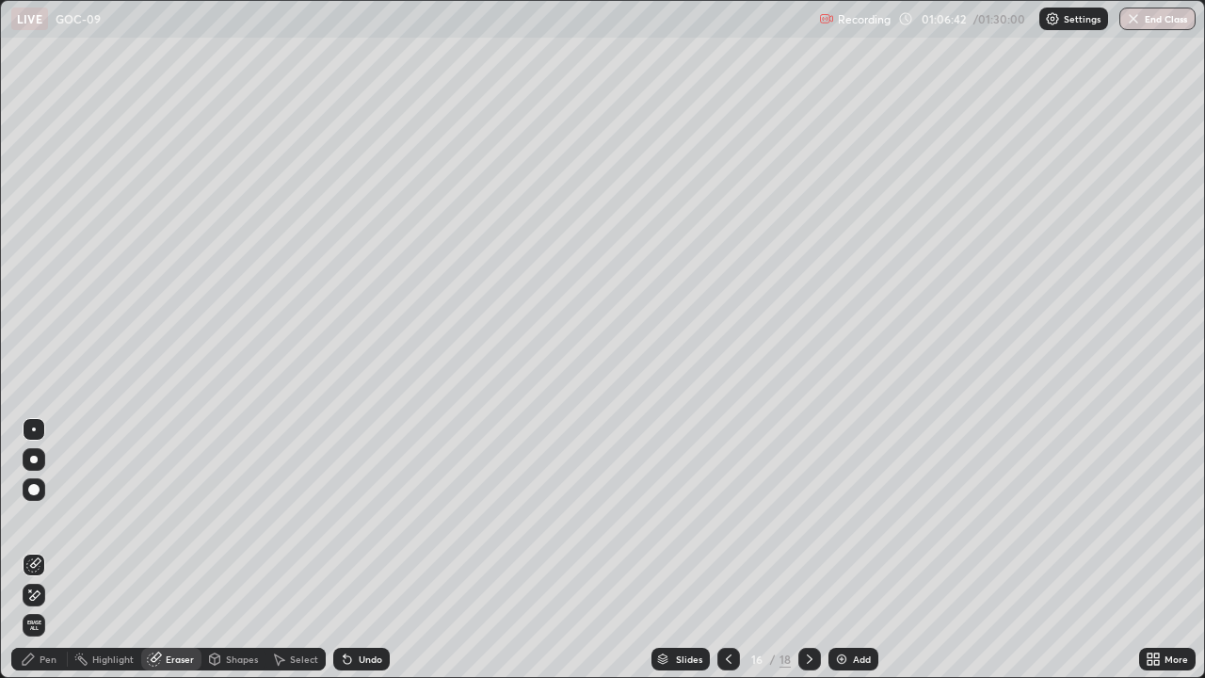
click at [50, 595] on div "Pen" at bounding box center [48, 658] width 17 height 9
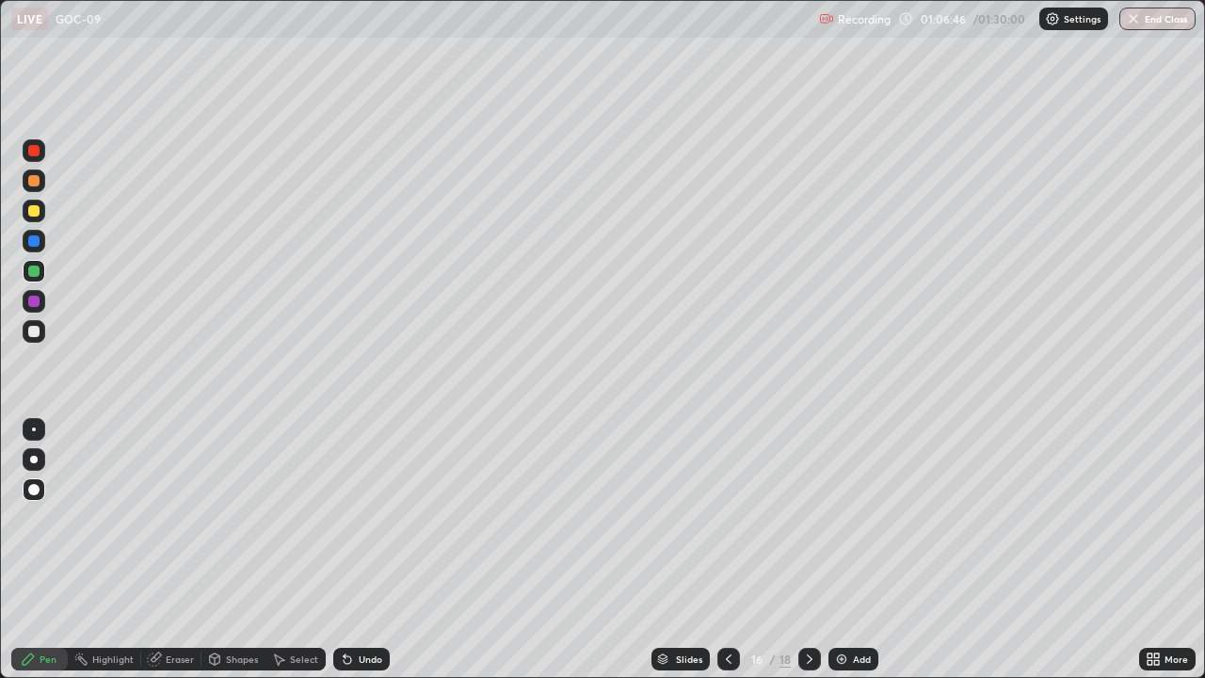
click at [815, 595] on icon at bounding box center [809, 658] width 15 height 15
click at [234, 595] on div "Shapes" at bounding box center [242, 658] width 32 height 9
click at [310, 595] on div "Select" at bounding box center [295, 659] width 60 height 23
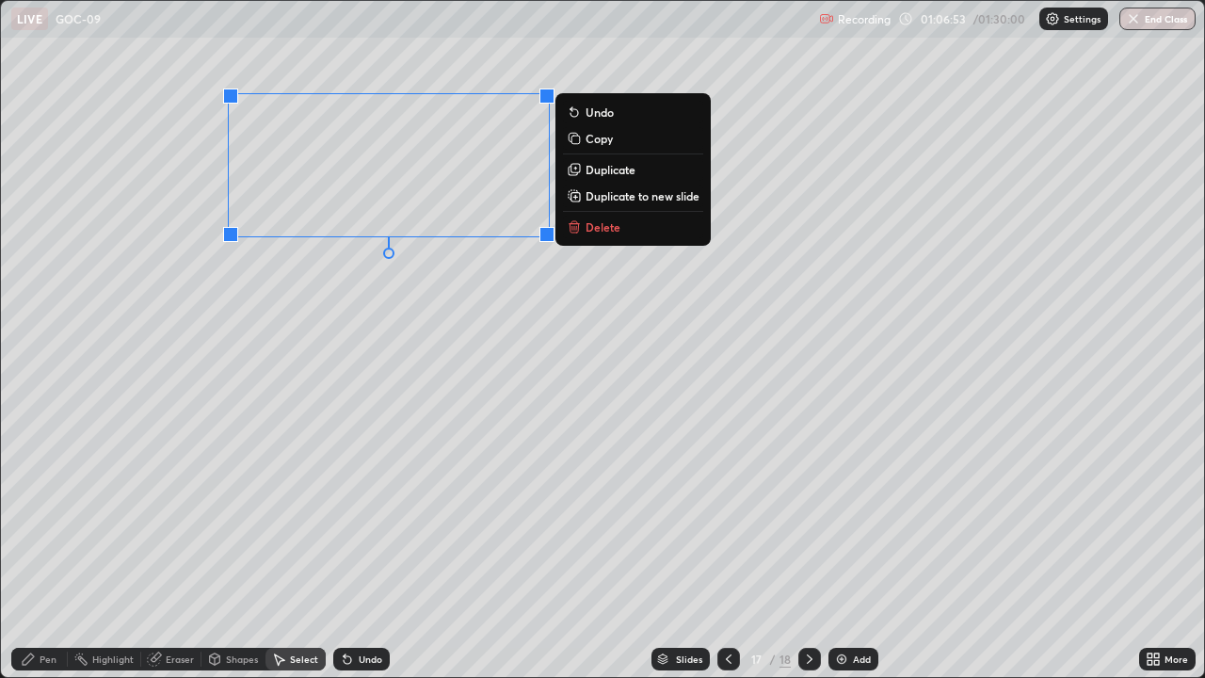
click at [573, 171] on icon at bounding box center [573, 171] width 8 height 8
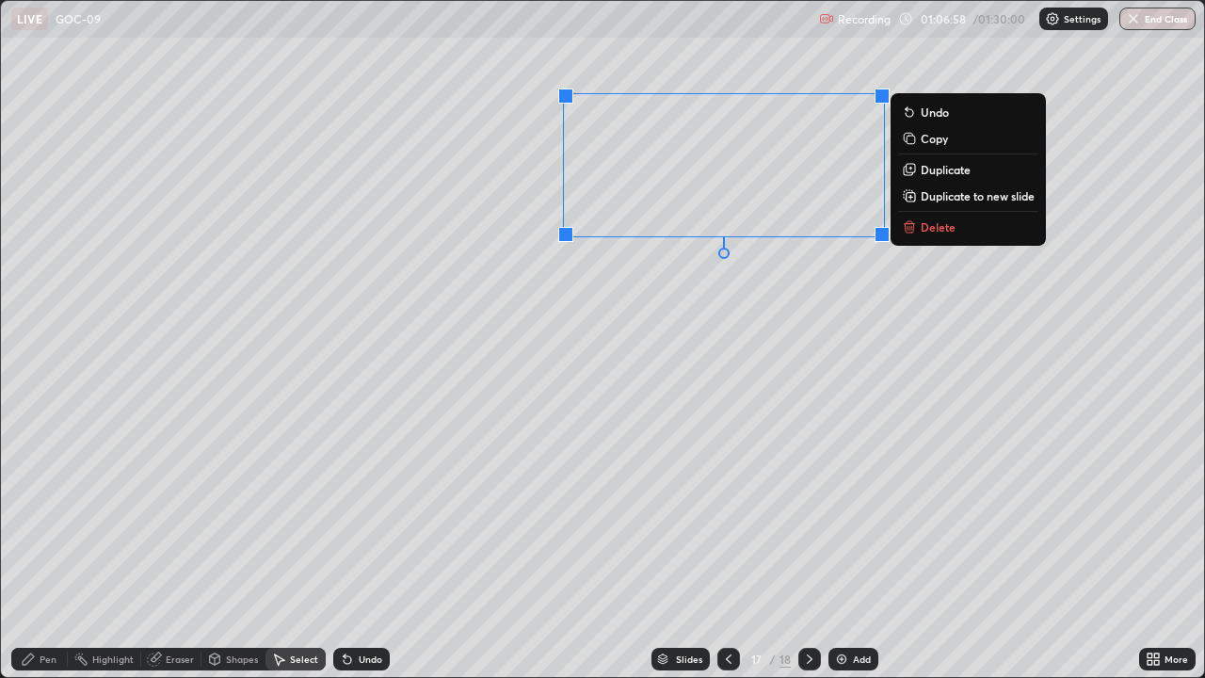
click at [923, 171] on p "Duplicate" at bounding box center [946, 169] width 50 height 15
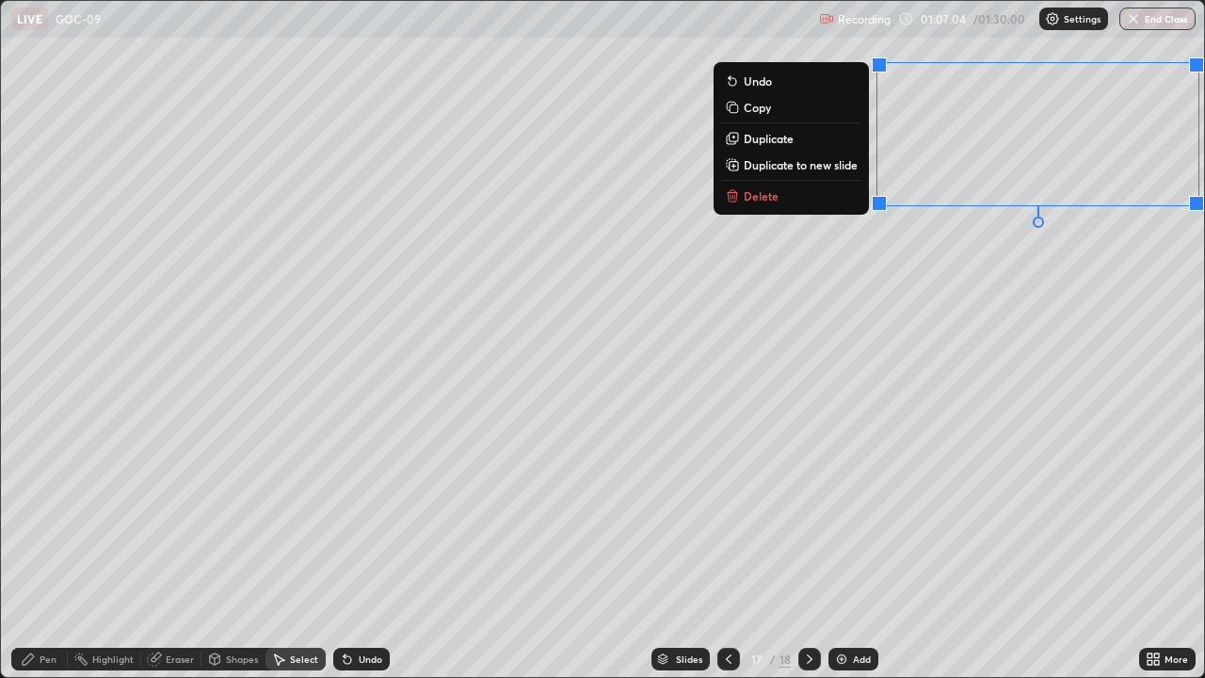
click at [1025, 312] on div "0 ° Undo Copy Duplicate Duplicate to new slide Delete" at bounding box center [602, 339] width 1203 height 676
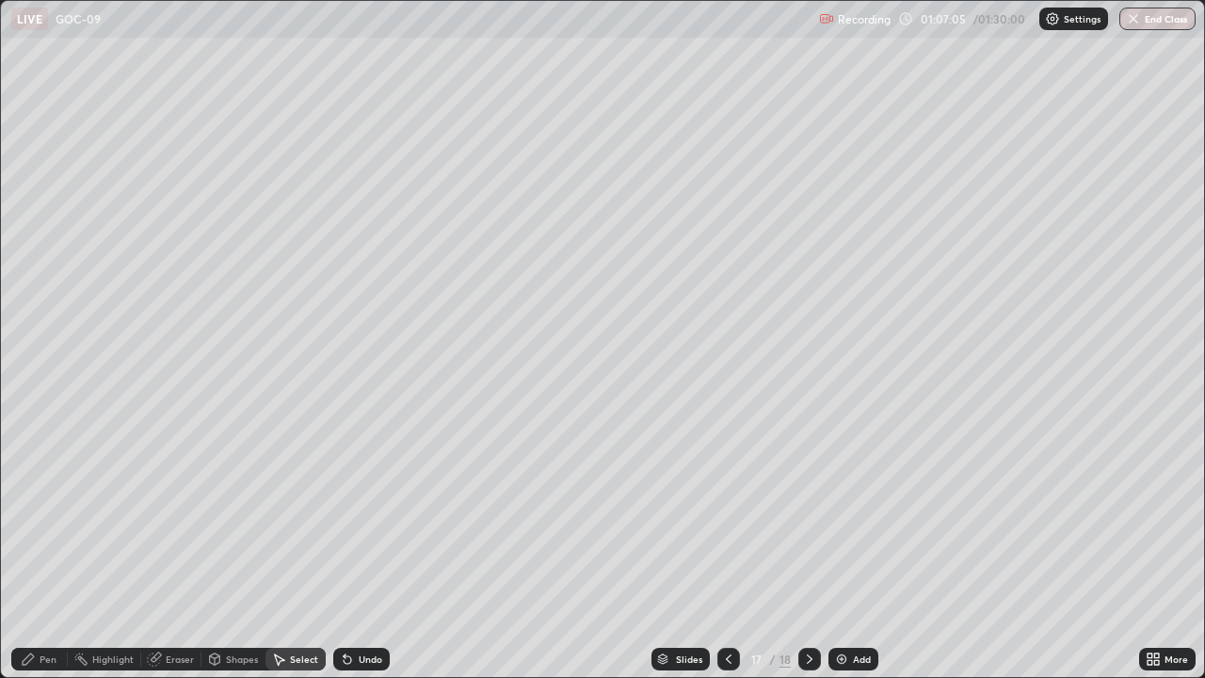
click at [42, 595] on div "Pen" at bounding box center [39, 659] width 56 height 23
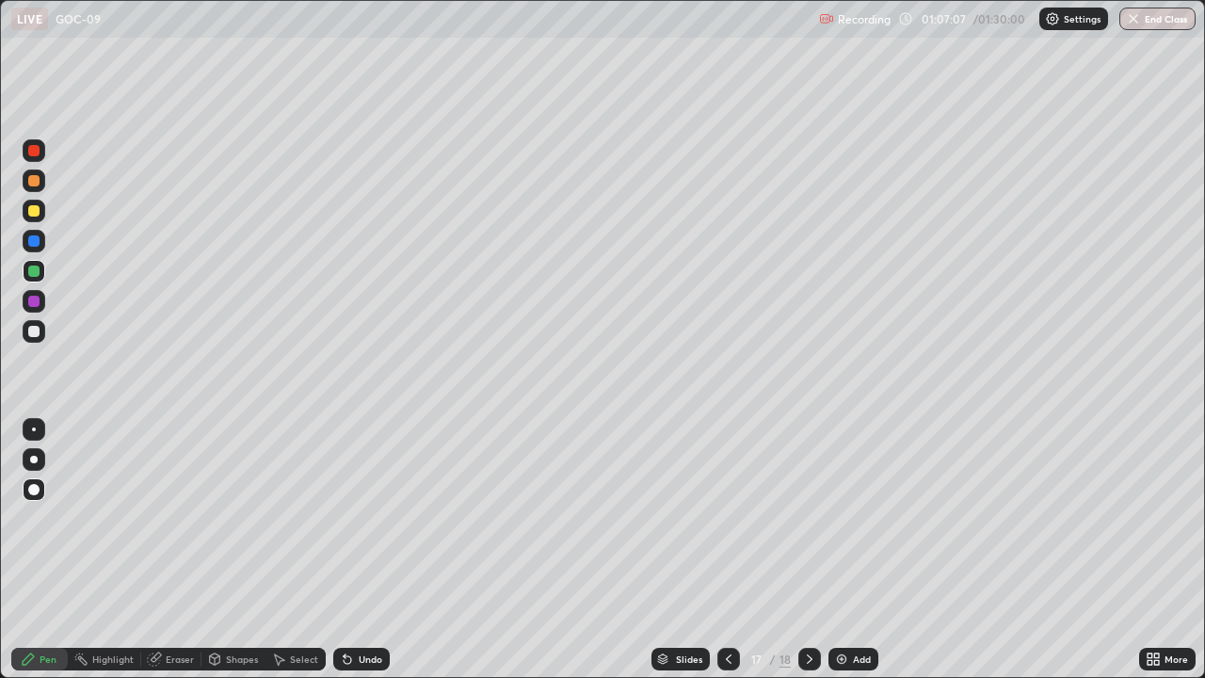
click at [38, 213] on div at bounding box center [33, 210] width 11 height 11
click at [172, 595] on div "Eraser" at bounding box center [180, 658] width 28 height 9
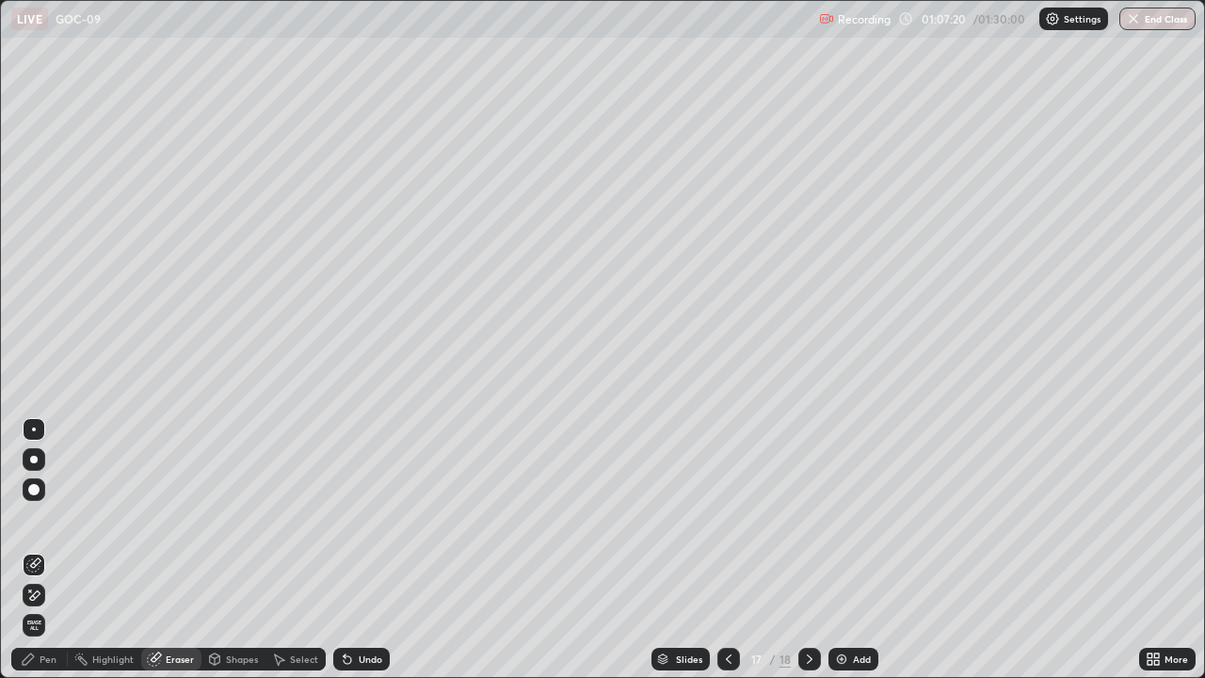
click at [57, 595] on div "Pen" at bounding box center [39, 659] width 56 height 23
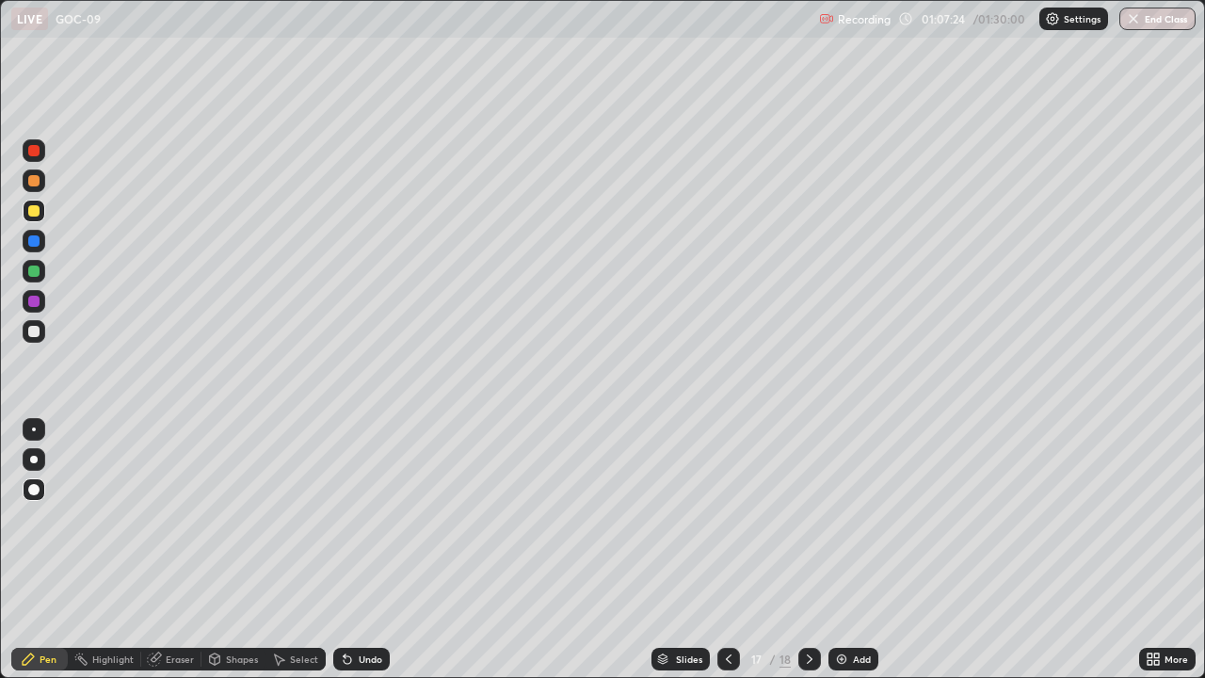
click at [310, 595] on div "Select" at bounding box center [304, 658] width 28 height 9
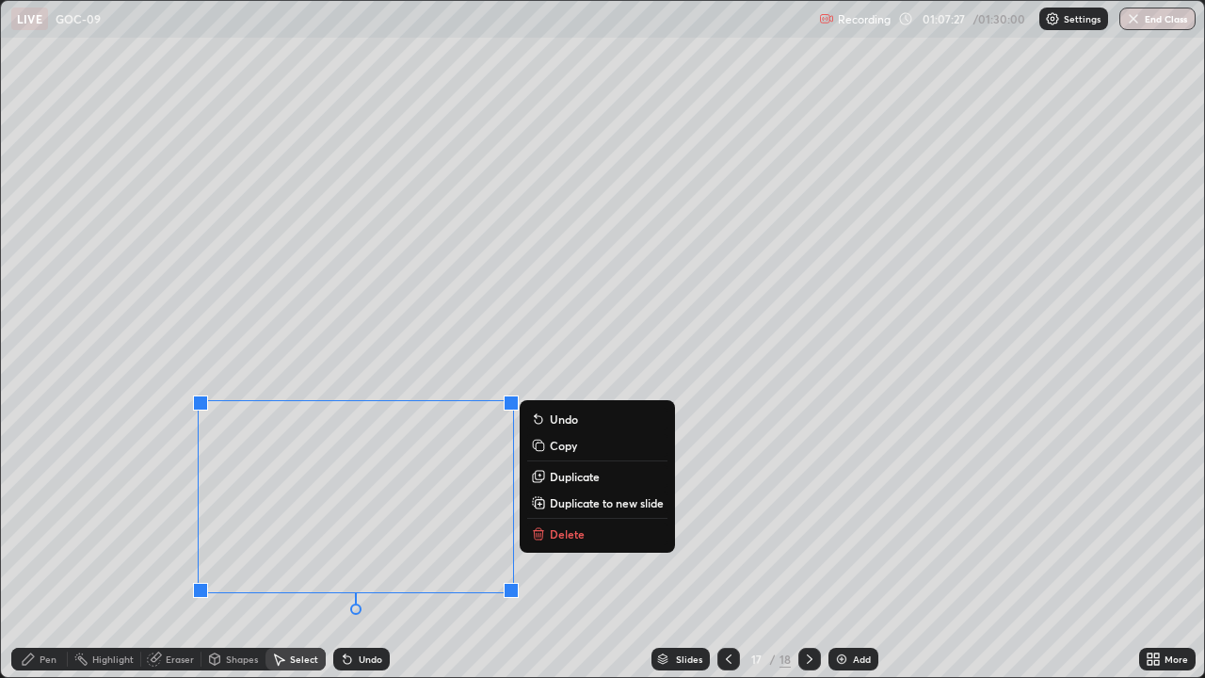
click at [315, 595] on div "Select" at bounding box center [295, 659] width 60 height 38
click at [166, 442] on div "0 ° Undo Copy Duplicate Duplicate to new slide Delete" at bounding box center [602, 339] width 1203 height 676
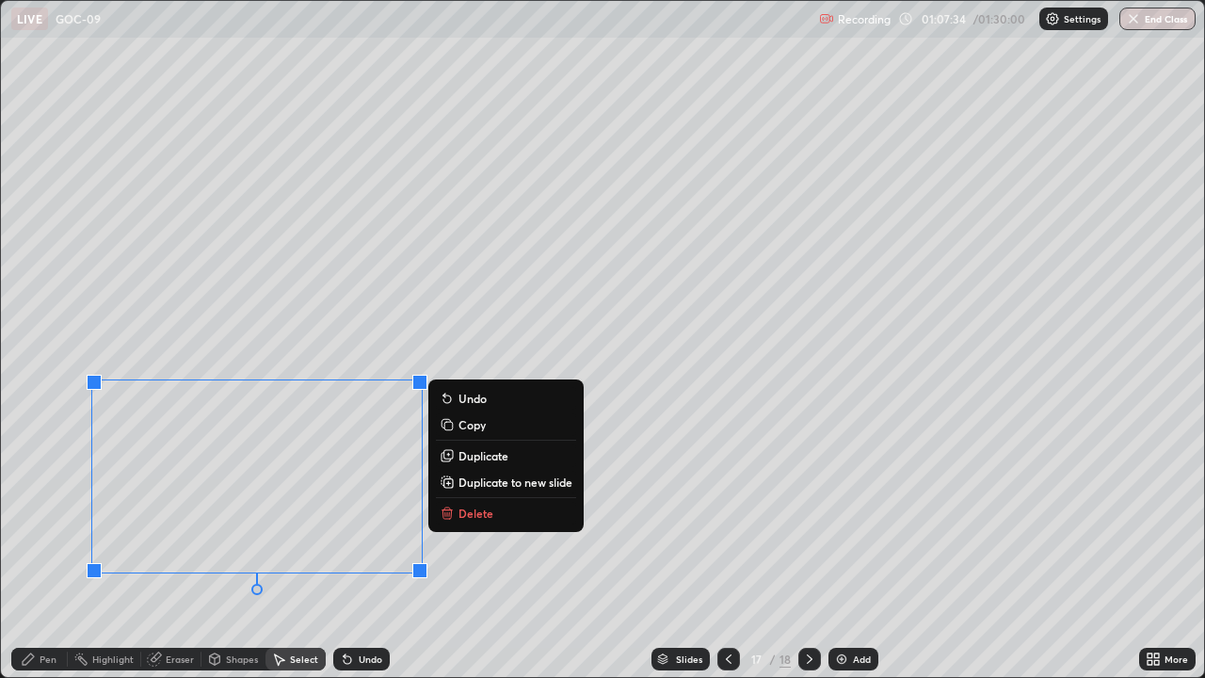
click at [487, 459] on p "Duplicate" at bounding box center [483, 455] width 50 height 15
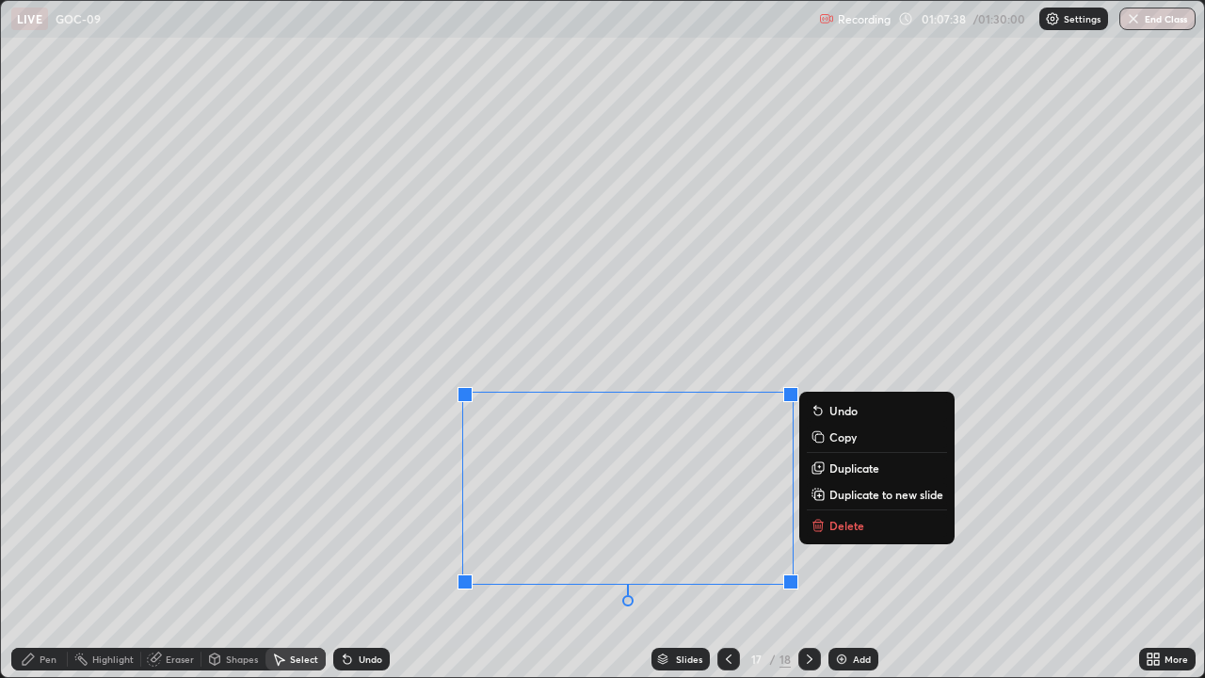
click at [843, 476] on button "Duplicate" at bounding box center [877, 468] width 140 height 23
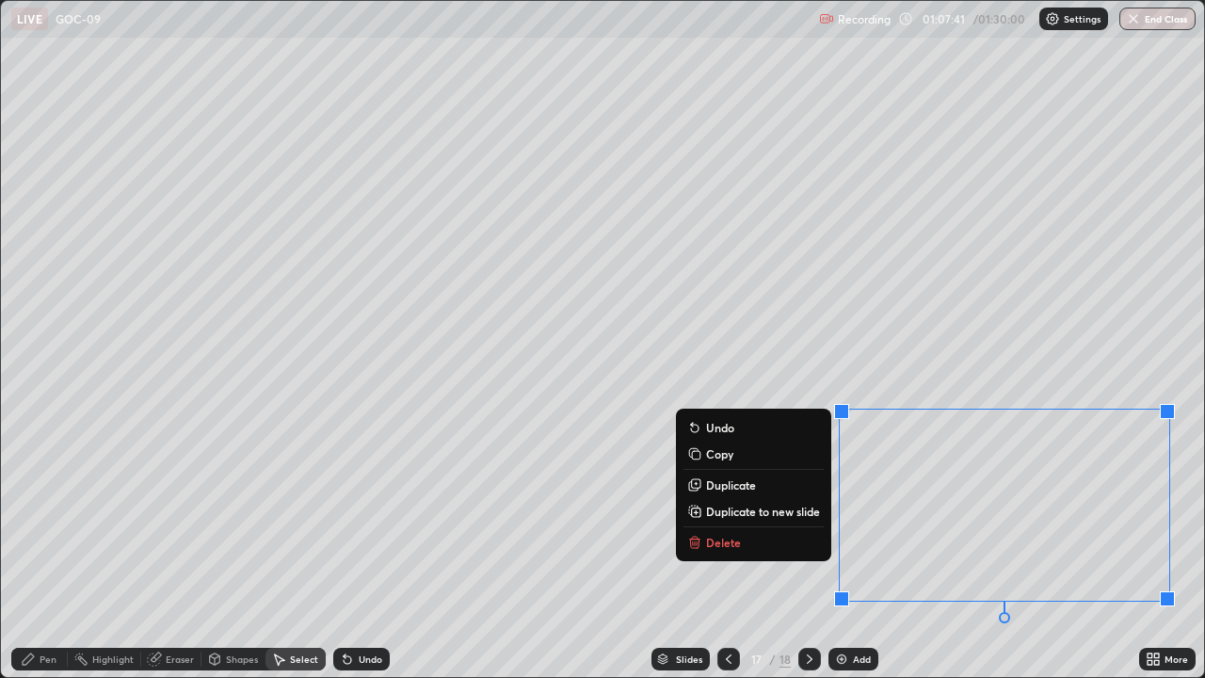
click at [1018, 349] on div "0 ° Undo Copy Duplicate Duplicate to new slide Delete" at bounding box center [602, 339] width 1203 height 676
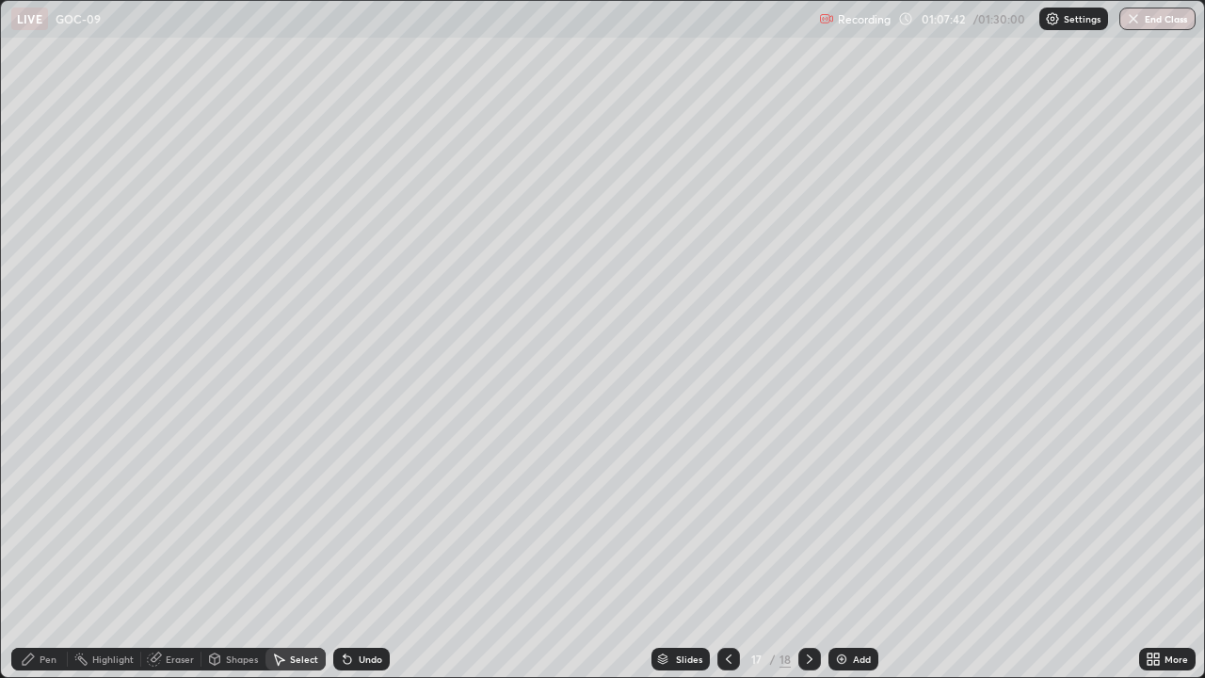
click at [191, 595] on div "Eraser" at bounding box center [180, 658] width 28 height 9
click at [47, 595] on div "Pen" at bounding box center [48, 658] width 17 height 9
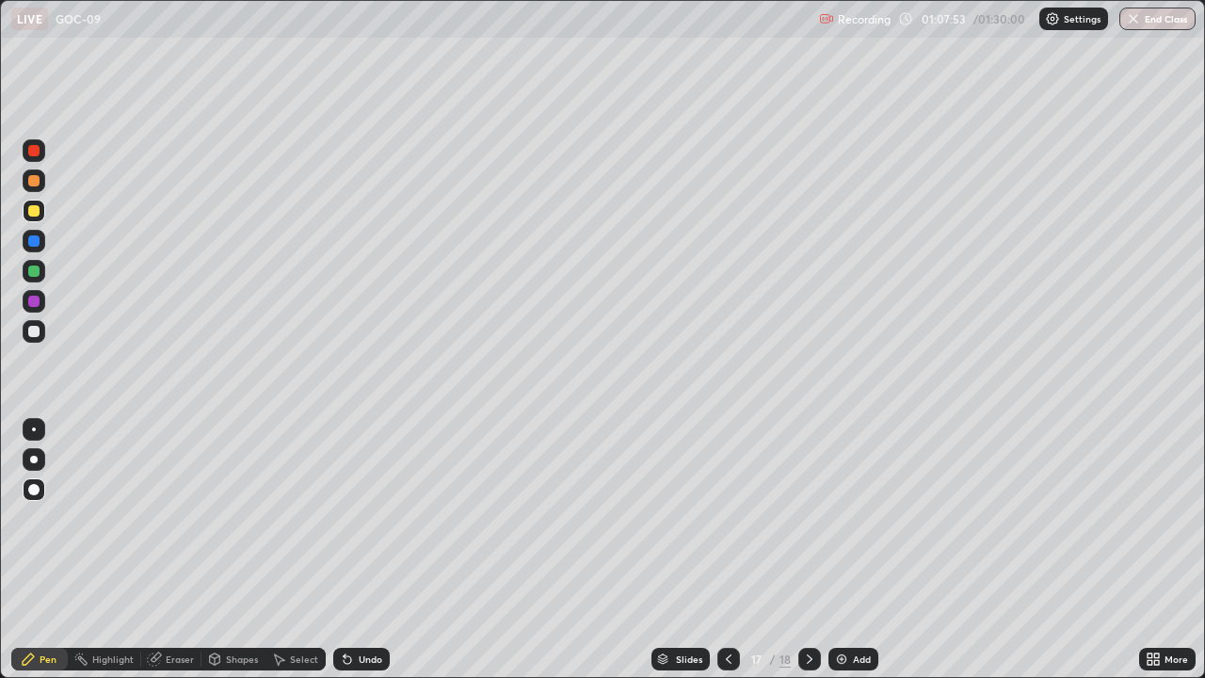
click at [729, 595] on icon at bounding box center [728, 658] width 15 height 15
click at [730, 595] on div at bounding box center [728, 659] width 23 height 38
click at [810, 595] on icon at bounding box center [809, 658] width 15 height 15
click at [809, 595] on icon at bounding box center [810, 658] width 6 height 9
click at [727, 595] on icon at bounding box center [728, 658] width 15 height 15
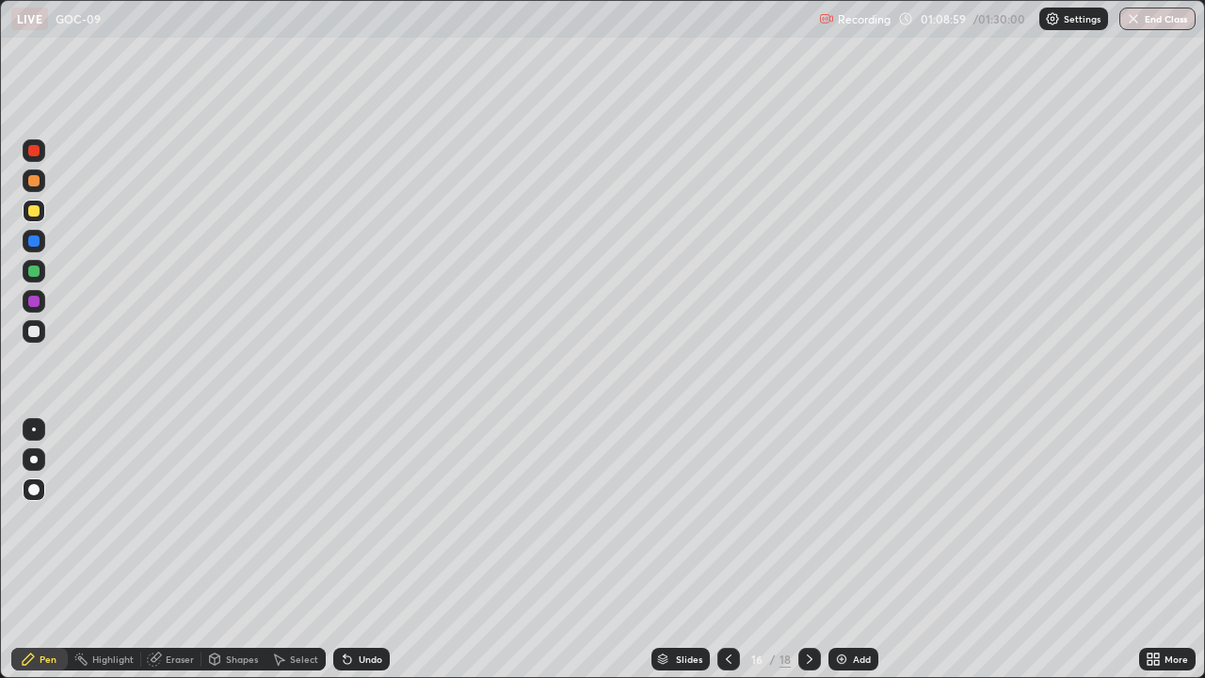
click at [727, 595] on icon at bounding box center [728, 658] width 15 height 15
click at [808, 595] on icon at bounding box center [809, 658] width 15 height 15
click at [806, 595] on icon at bounding box center [809, 658] width 15 height 15
click at [848, 595] on div "Add" at bounding box center [853, 659] width 50 height 23
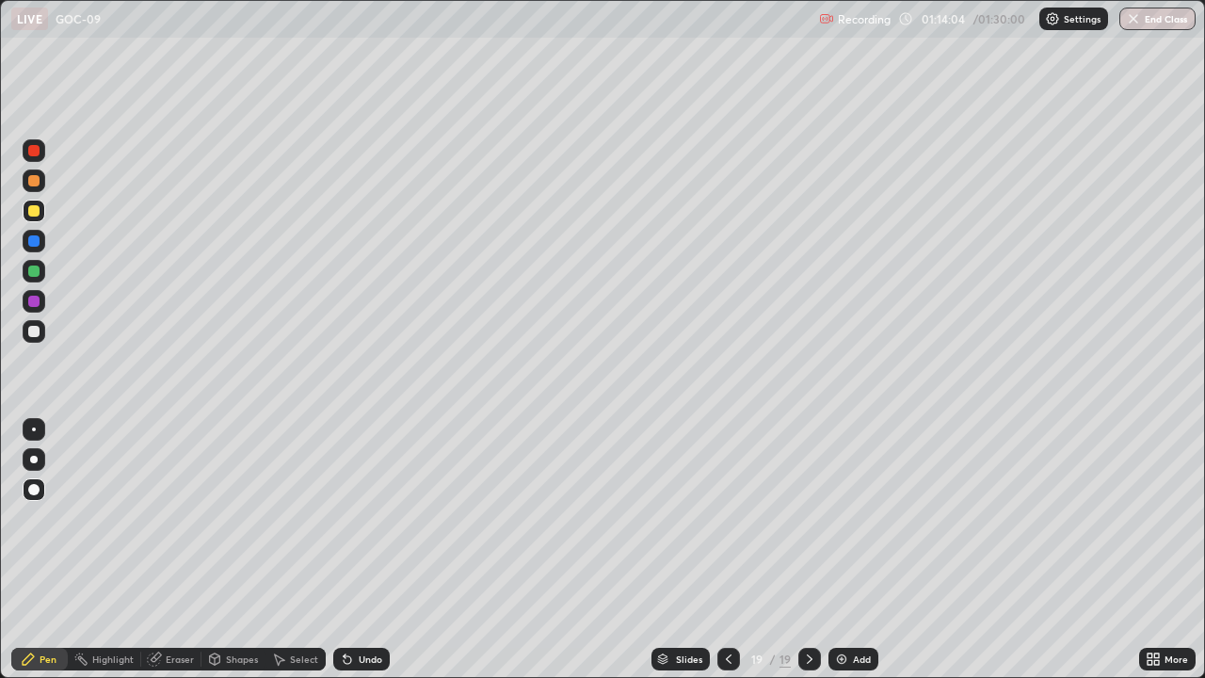
click at [728, 595] on icon at bounding box center [728, 658] width 15 height 15
click at [727, 595] on icon at bounding box center [728, 658] width 15 height 15
click at [808, 595] on icon at bounding box center [809, 658] width 15 height 15
click at [727, 595] on icon at bounding box center [728, 658] width 15 height 15
click at [730, 595] on icon at bounding box center [728, 658] width 15 height 15
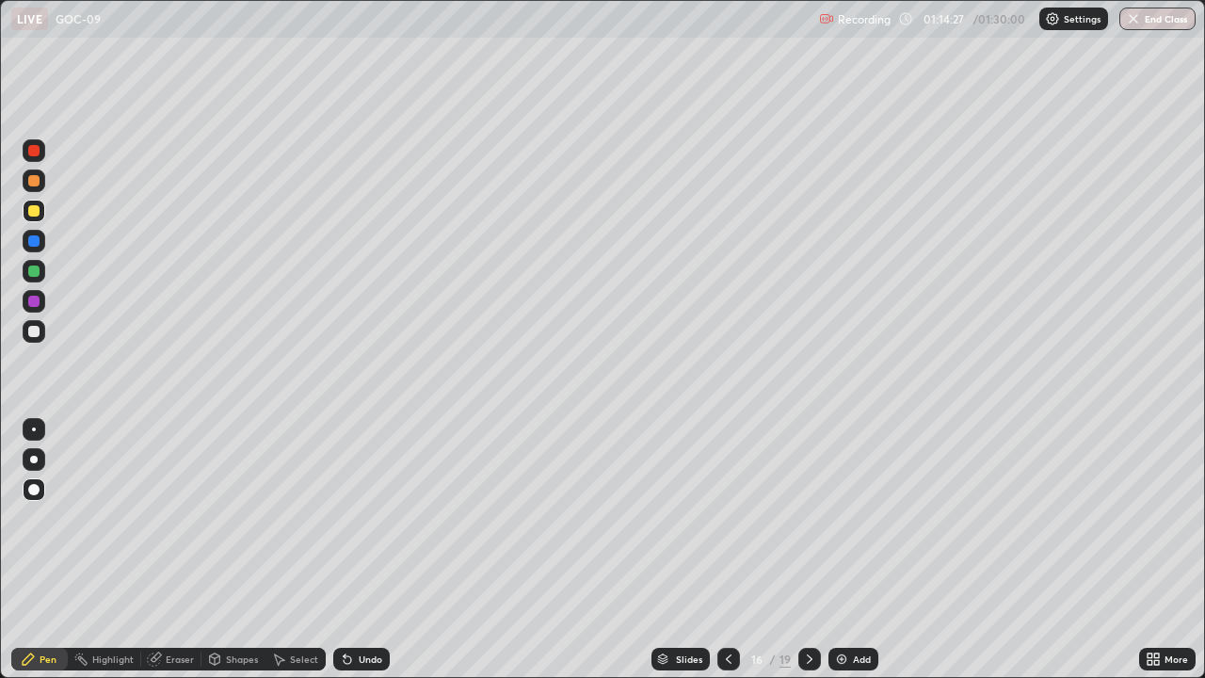
click at [727, 595] on icon at bounding box center [728, 658] width 15 height 15
click at [24, 208] on div at bounding box center [34, 211] width 23 height 23
click at [34, 242] on div at bounding box center [33, 240] width 11 height 11
click at [808, 595] on icon at bounding box center [809, 658] width 15 height 15
click at [30, 272] on div at bounding box center [33, 270] width 11 height 11
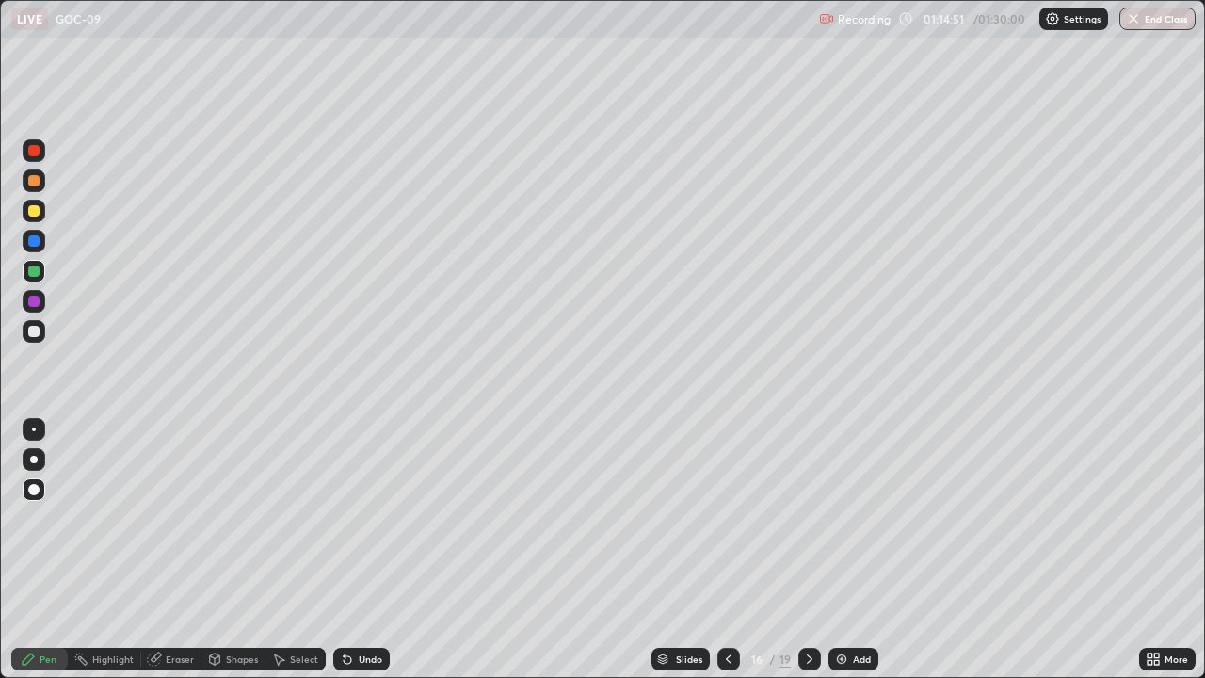
click at [810, 595] on icon at bounding box center [809, 658] width 15 height 15
click at [727, 595] on icon at bounding box center [728, 658] width 15 height 15
click at [728, 595] on icon at bounding box center [728, 658] width 15 height 15
click at [803, 595] on icon at bounding box center [809, 658] width 15 height 15
click at [729, 595] on icon at bounding box center [728, 658] width 15 height 15
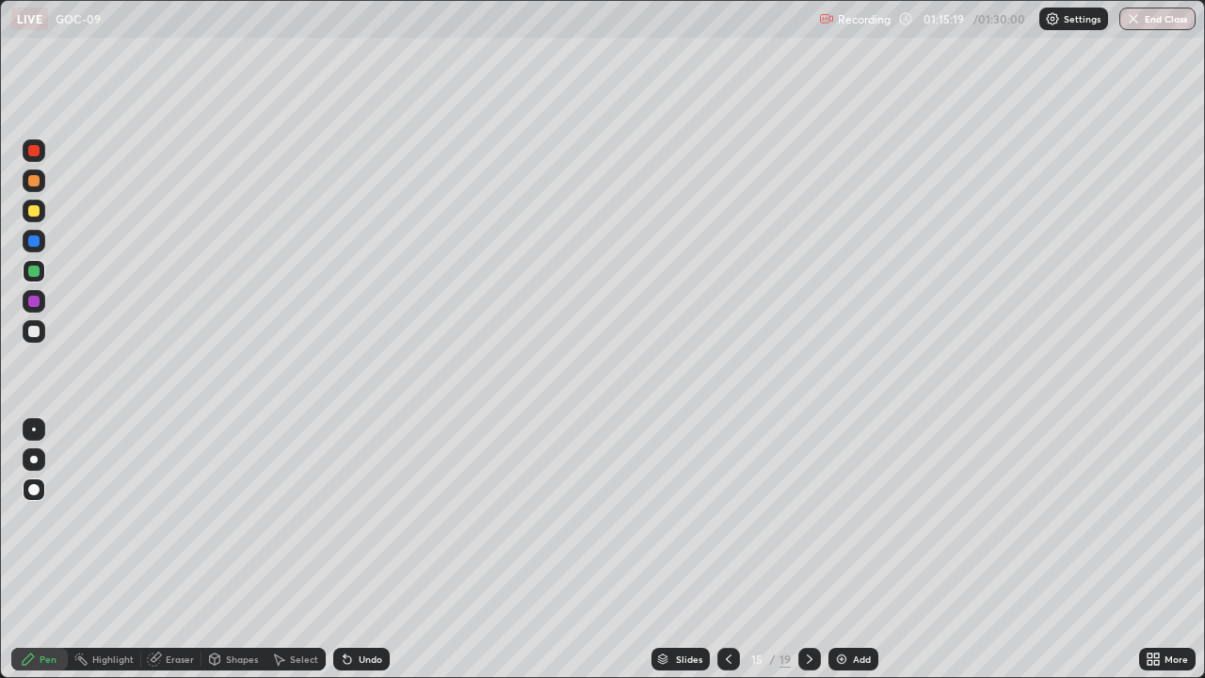
click at [32, 297] on div at bounding box center [33, 301] width 11 height 11
click at [24, 274] on div at bounding box center [34, 271] width 23 height 23
click at [369, 595] on div "Undo" at bounding box center [371, 658] width 24 height 9
click at [364, 595] on div "Undo" at bounding box center [361, 659] width 56 height 23
click at [354, 595] on div "Undo" at bounding box center [361, 659] width 56 height 23
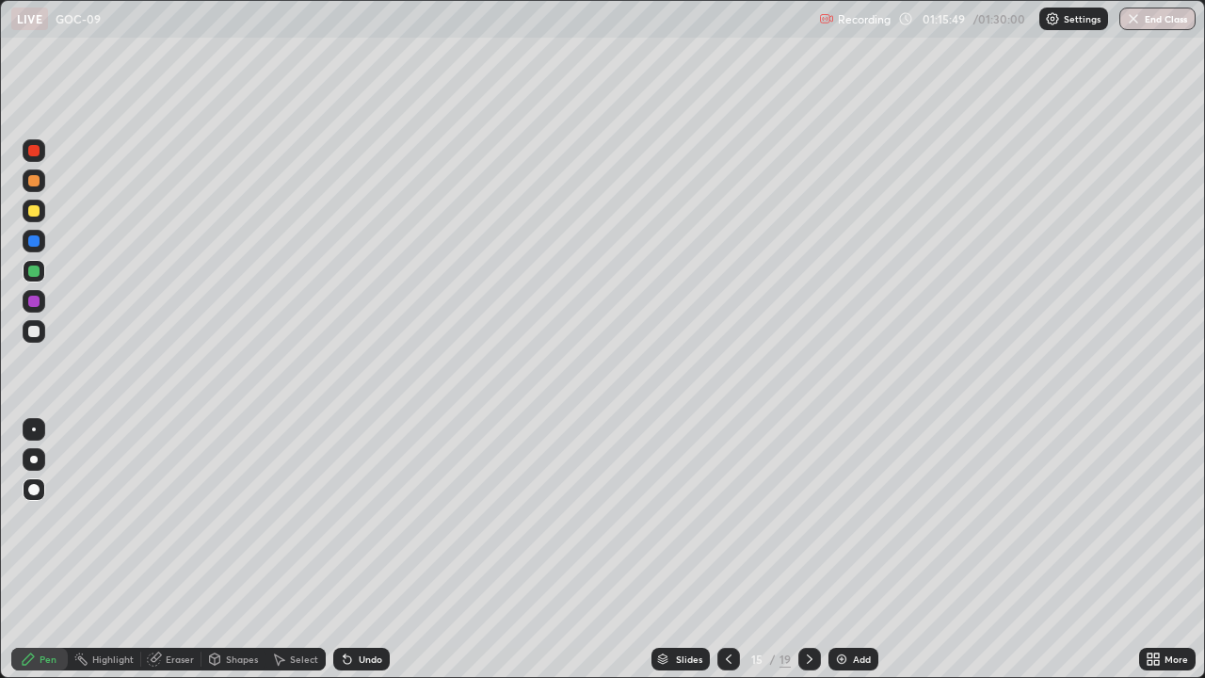
click at [354, 595] on div "Undo" at bounding box center [361, 659] width 56 height 23
click at [808, 595] on icon at bounding box center [810, 658] width 6 height 9
click at [806, 595] on div at bounding box center [809, 659] width 23 height 38
click at [721, 595] on icon at bounding box center [728, 658] width 15 height 15
click at [727, 595] on icon at bounding box center [728, 658] width 15 height 15
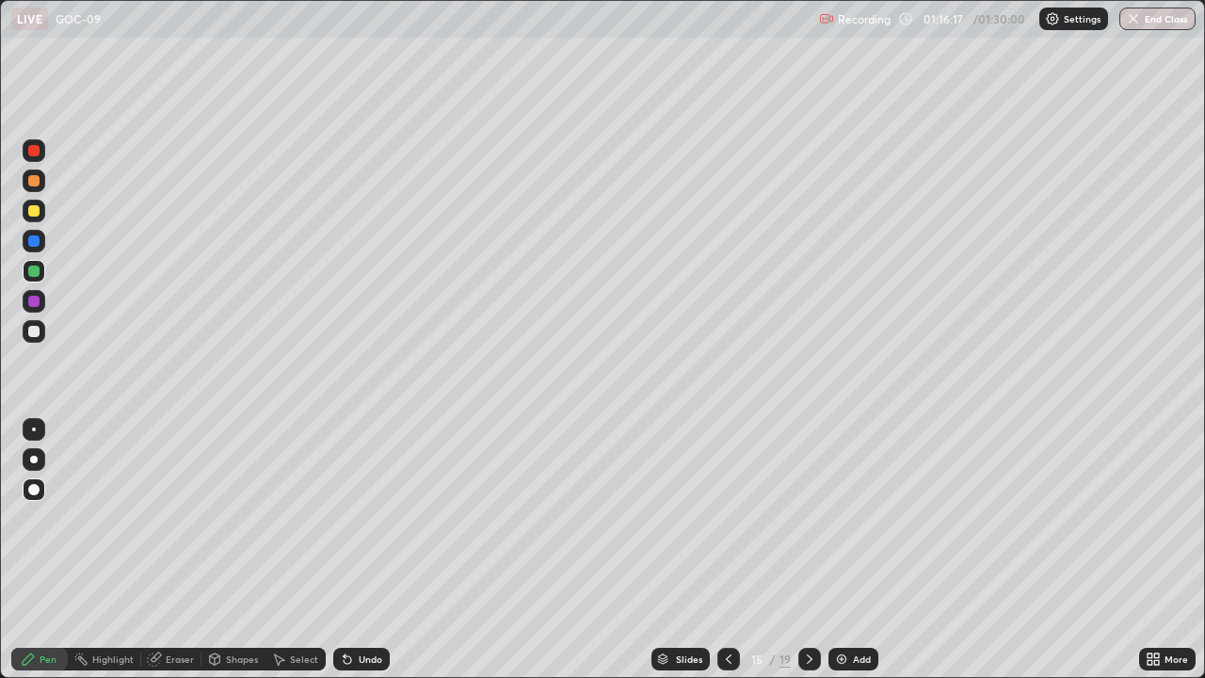
click at [808, 595] on icon at bounding box center [809, 658] width 15 height 15
click at [811, 595] on div at bounding box center [809, 659] width 23 height 23
click at [808, 595] on div at bounding box center [809, 659] width 23 height 38
click at [25, 244] on div at bounding box center [34, 241] width 23 height 23
click at [854, 595] on div "Add" at bounding box center [862, 658] width 18 height 9
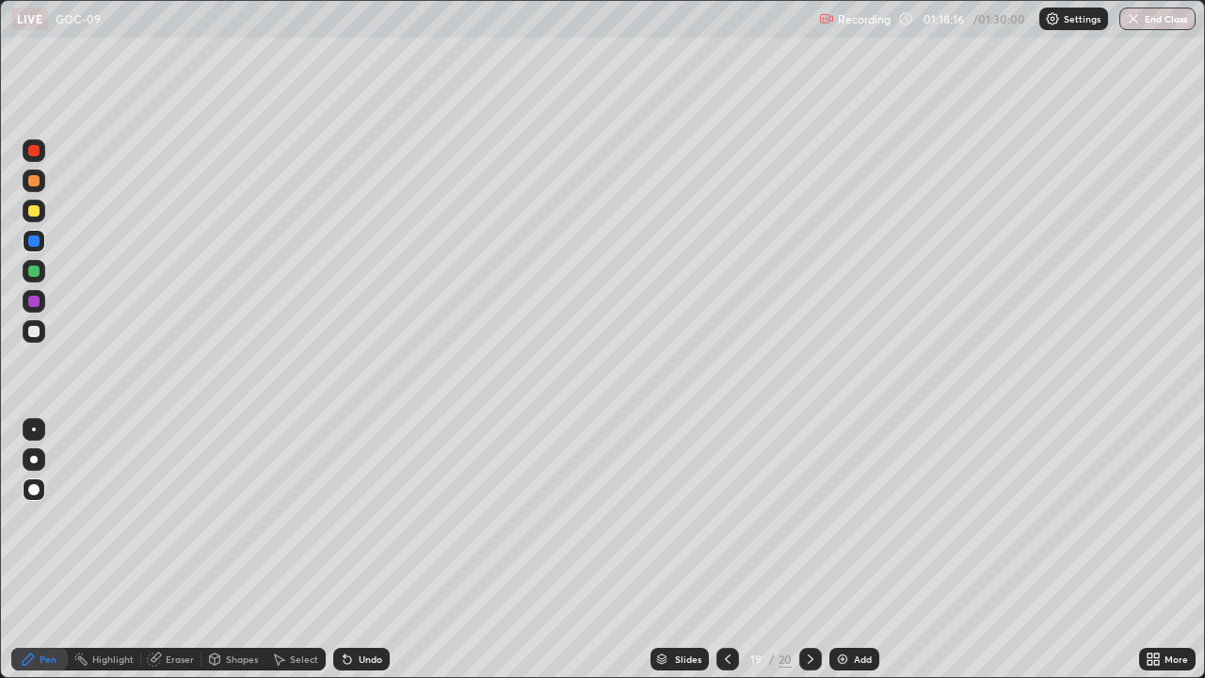
click at [32, 208] on div at bounding box center [33, 210] width 11 height 11
click at [42, 595] on div "Pen" at bounding box center [39, 659] width 56 height 23
click at [40, 329] on div at bounding box center [34, 331] width 23 height 23
click at [31, 304] on div at bounding box center [33, 301] width 11 height 11
click at [36, 269] on div at bounding box center [33, 270] width 11 height 11
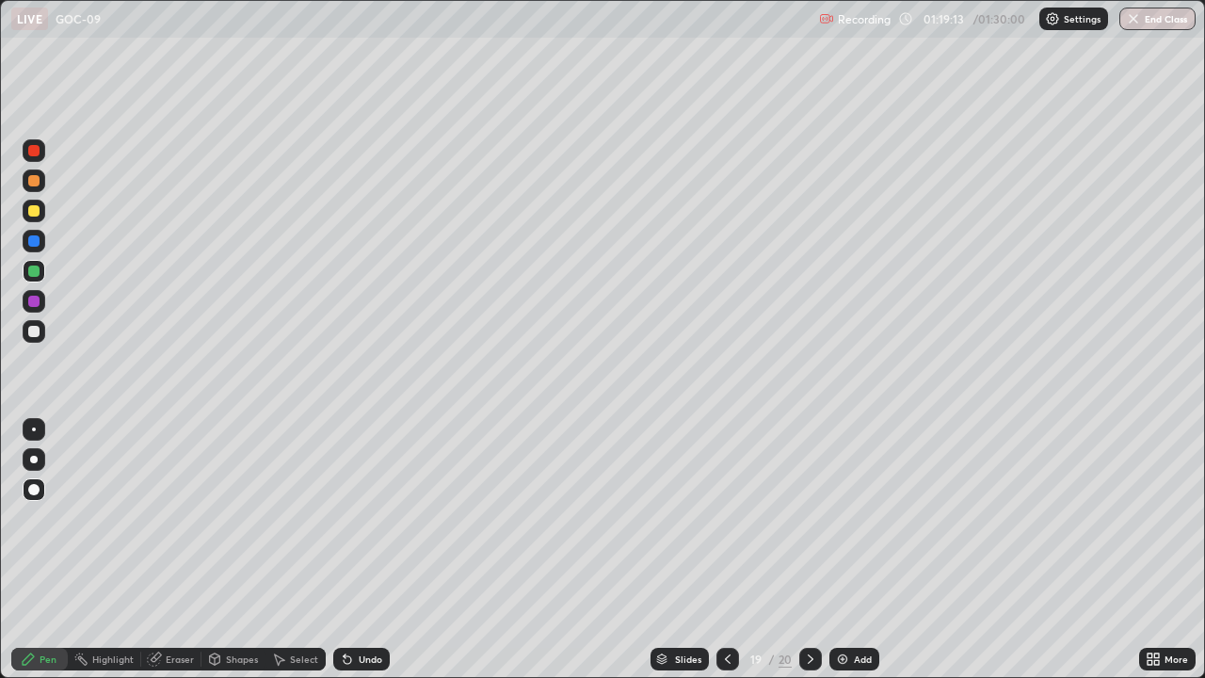
click at [301, 595] on div "Select" at bounding box center [304, 658] width 28 height 9
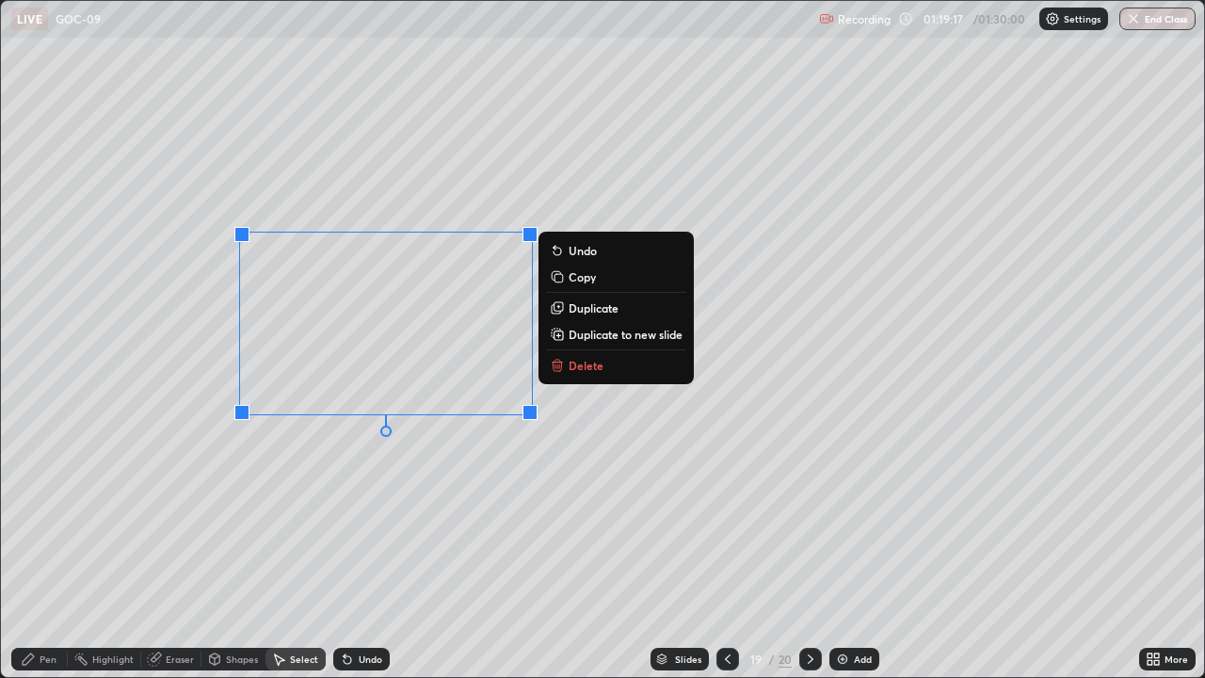
click at [203, 476] on div "0 ° Undo Copy Duplicate Duplicate to new slide Delete" at bounding box center [602, 339] width 1203 height 676
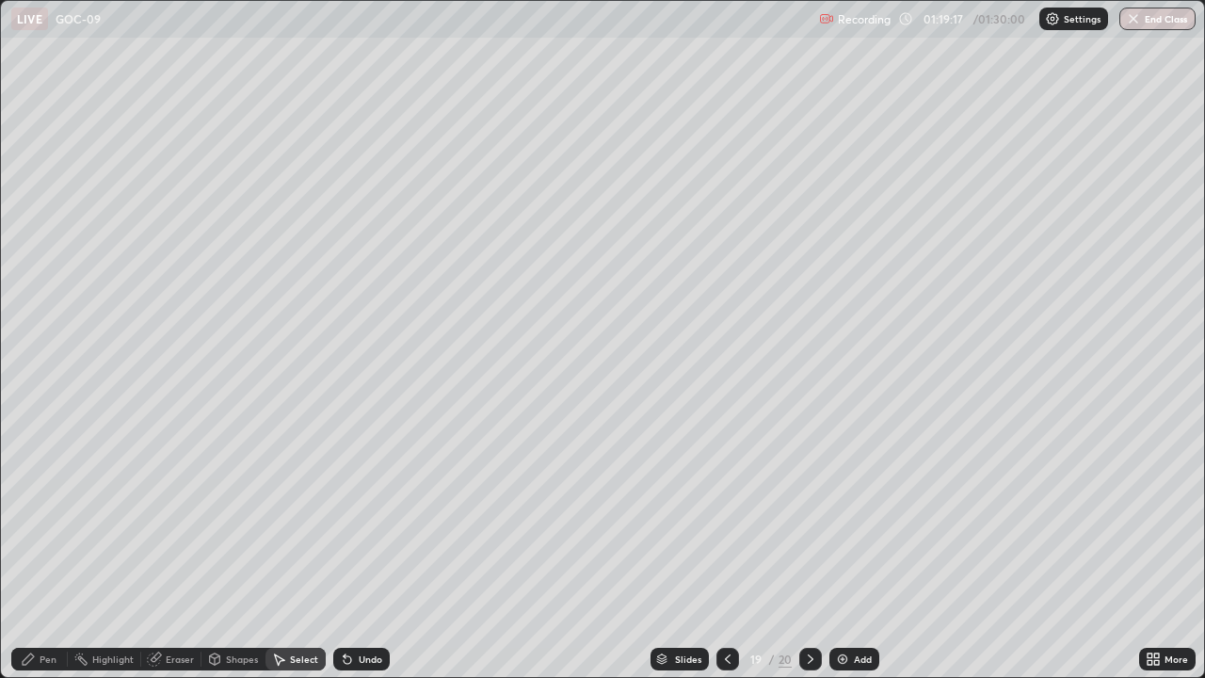
click at [57, 595] on div "Pen" at bounding box center [39, 659] width 56 height 23
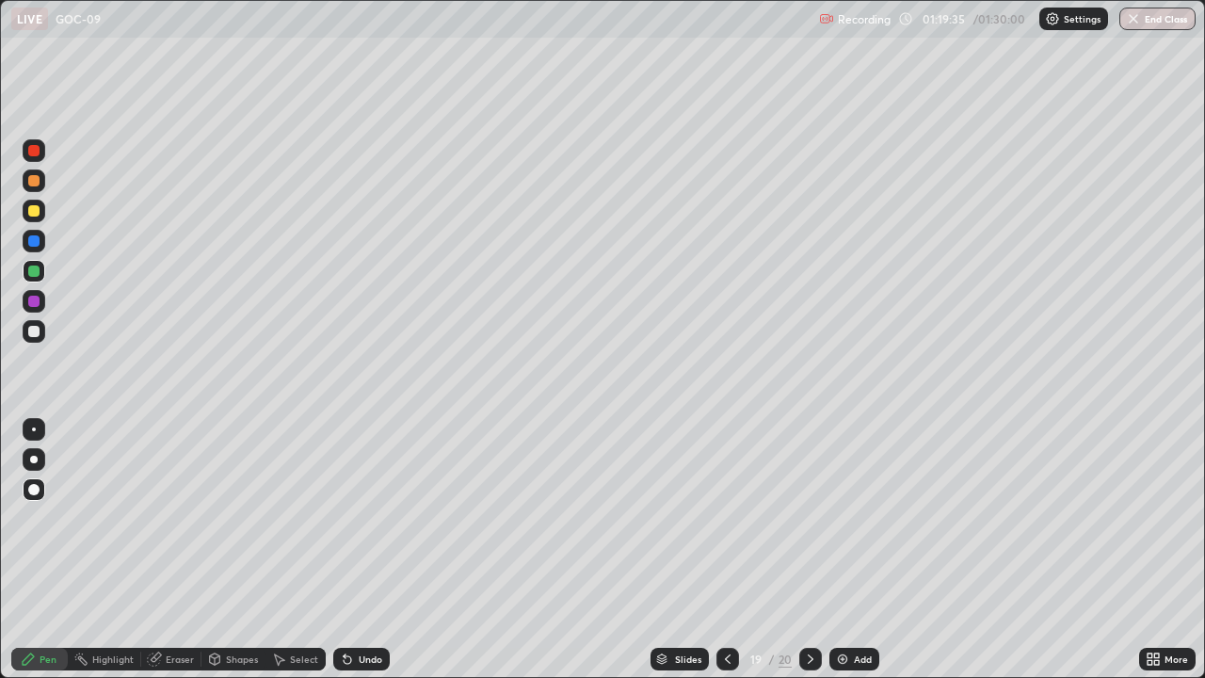
click at [36, 338] on div at bounding box center [34, 331] width 23 height 23
click at [33, 304] on div at bounding box center [33, 301] width 11 height 11
click at [851, 595] on div "Add" at bounding box center [854, 659] width 50 height 23
click at [353, 595] on div "Undo" at bounding box center [361, 659] width 56 height 23
click at [368, 595] on div "Undo" at bounding box center [361, 659] width 56 height 23
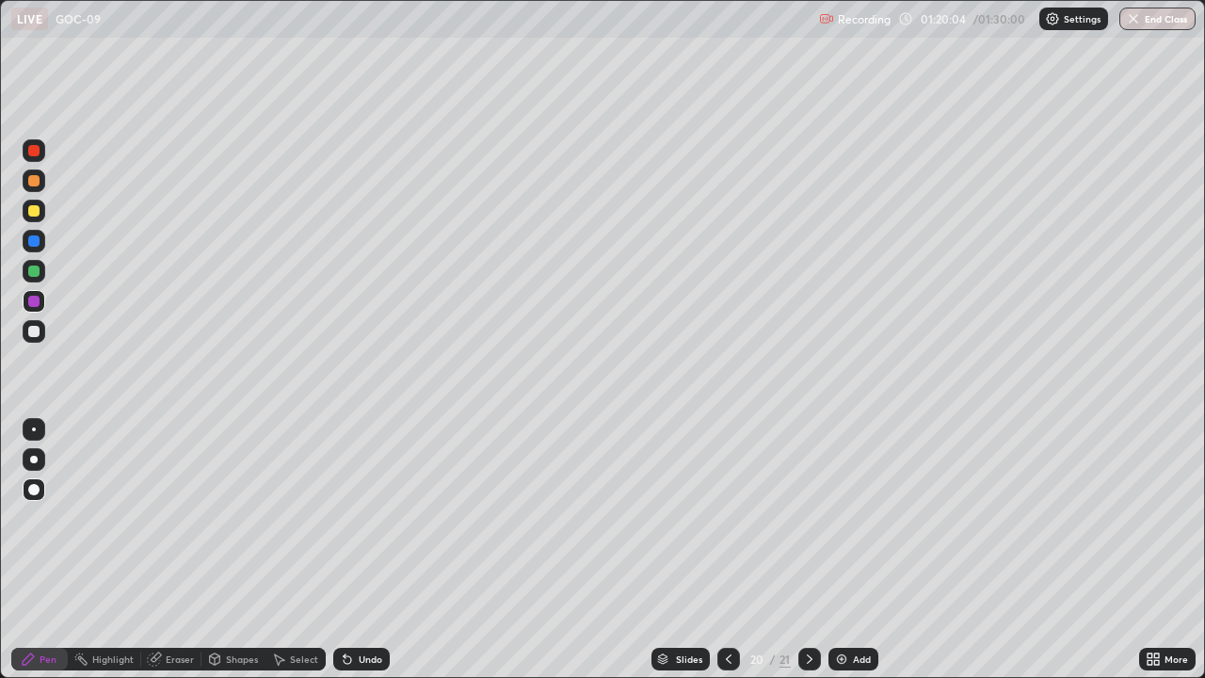
click at [370, 595] on div "Undo" at bounding box center [361, 659] width 56 height 23
click at [854, 595] on div "Add" at bounding box center [862, 658] width 18 height 9
click at [726, 595] on icon at bounding box center [728, 658] width 15 height 15
click at [729, 595] on div at bounding box center [728, 659] width 23 height 23
click at [809, 595] on icon at bounding box center [809, 658] width 15 height 15
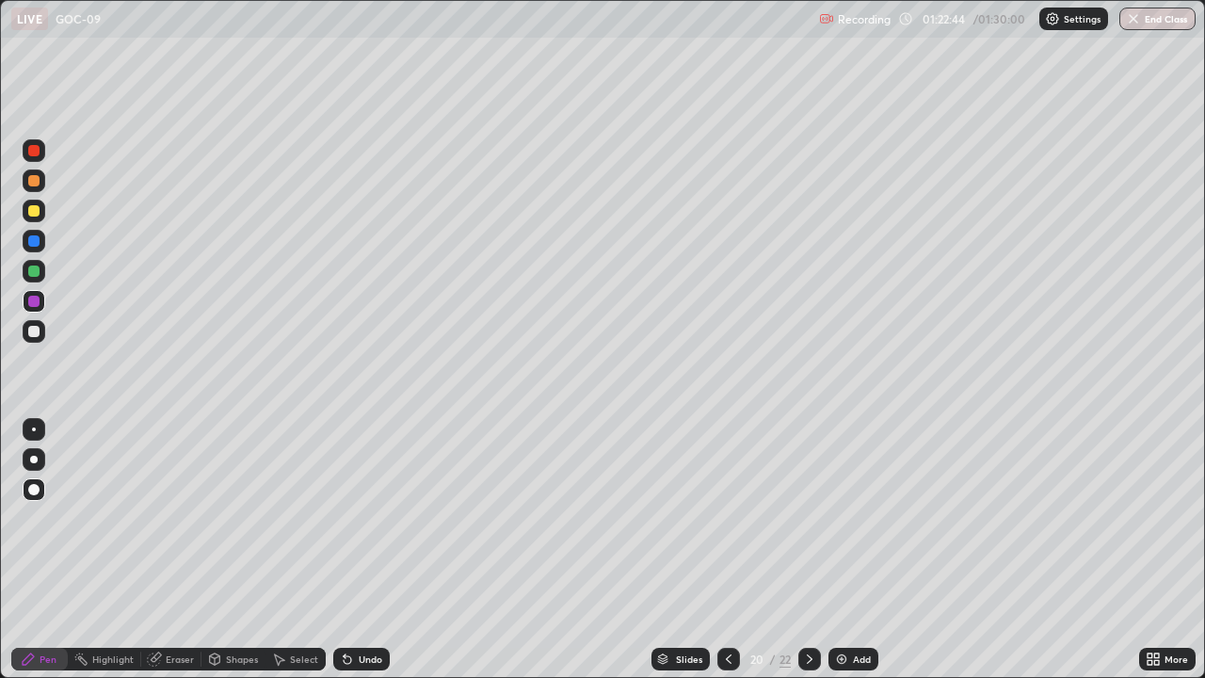
click at [31, 272] on div at bounding box center [33, 270] width 11 height 11
click at [806, 595] on icon at bounding box center [809, 658] width 15 height 15
click at [34, 338] on div at bounding box center [34, 331] width 23 height 23
click at [1153, 18] on button "End Class" at bounding box center [1158, 19] width 74 height 23
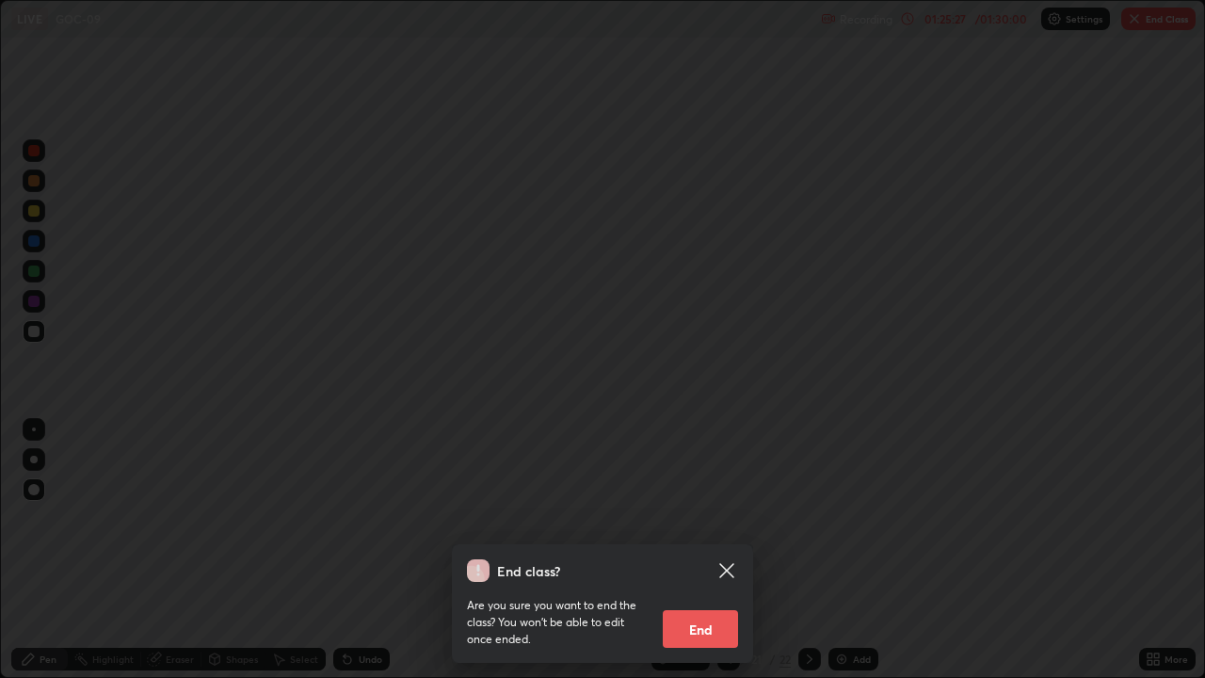
click at [715, 595] on button "End" at bounding box center [700, 629] width 75 height 38
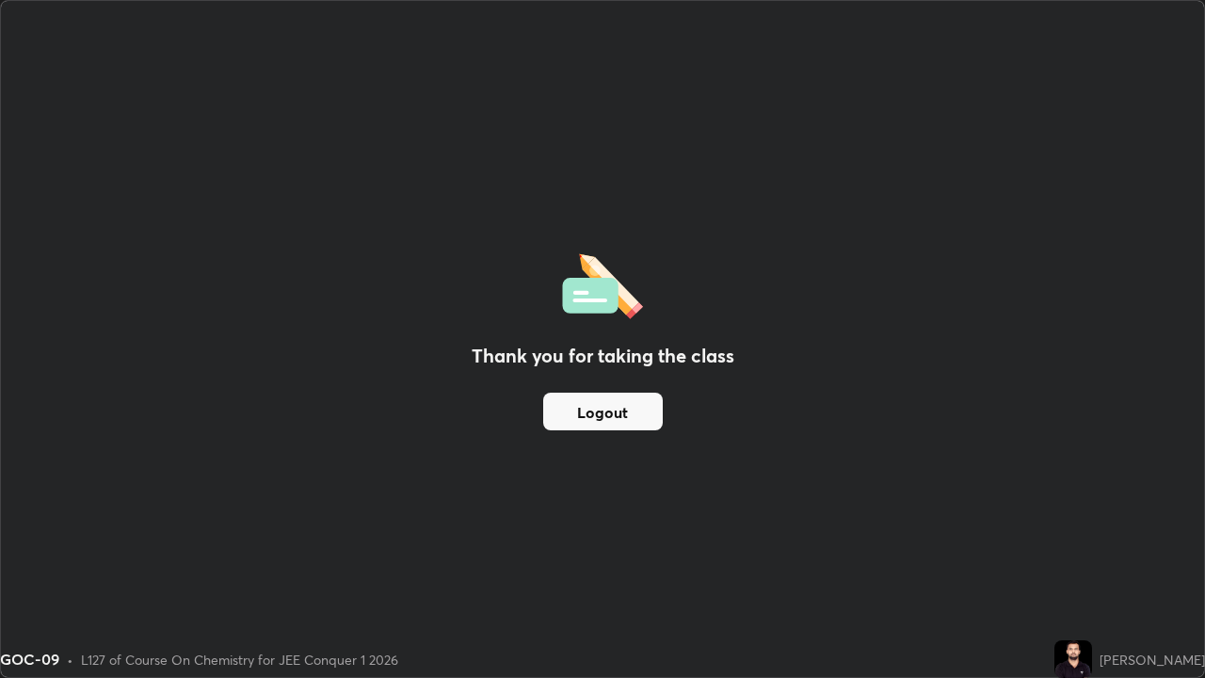
click at [611, 420] on button "Logout" at bounding box center [603, 412] width 120 height 38
